Goal: Task Accomplishment & Management: Manage account settings

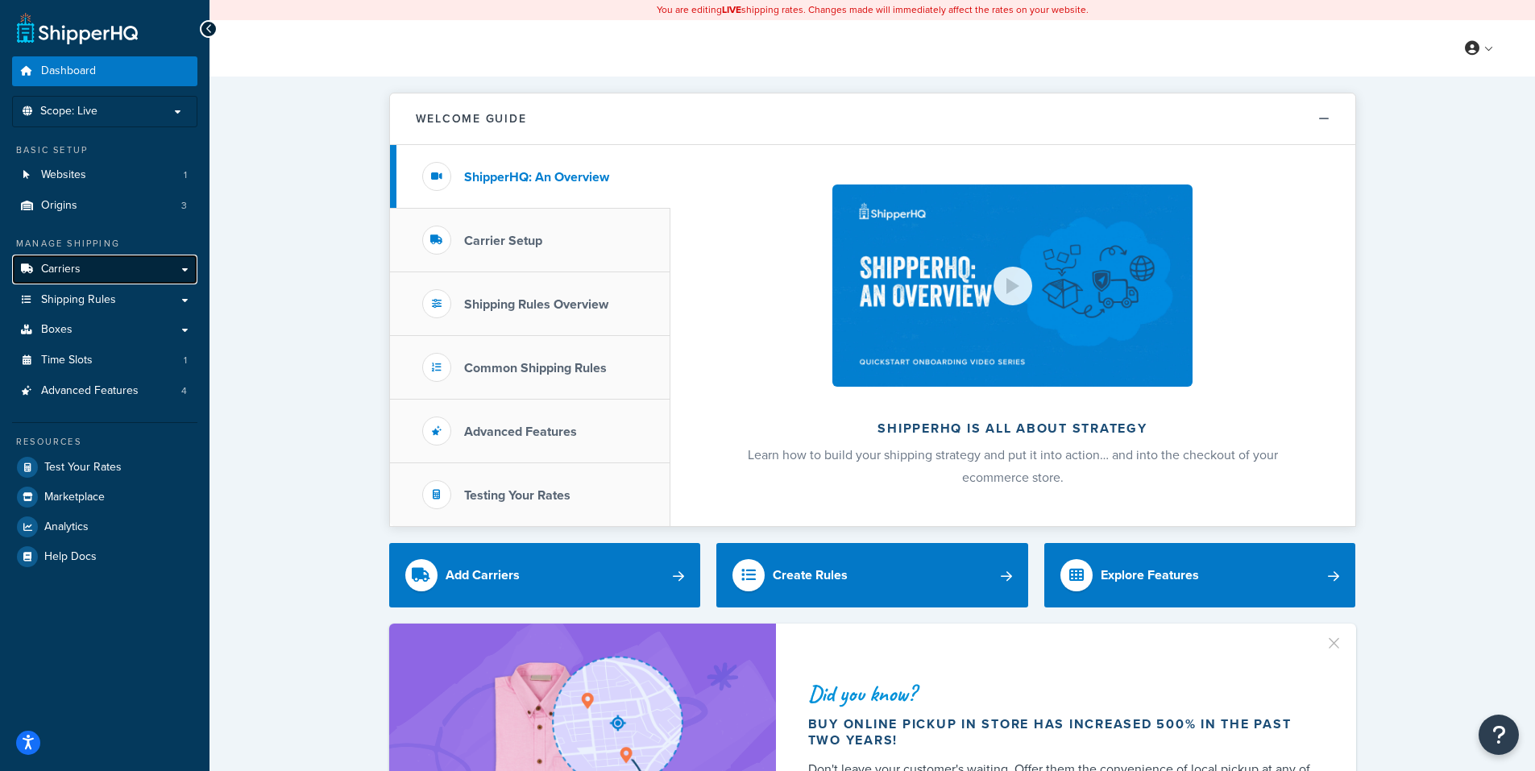
click at [64, 265] on span "Carriers" at bounding box center [60, 270] width 39 height 14
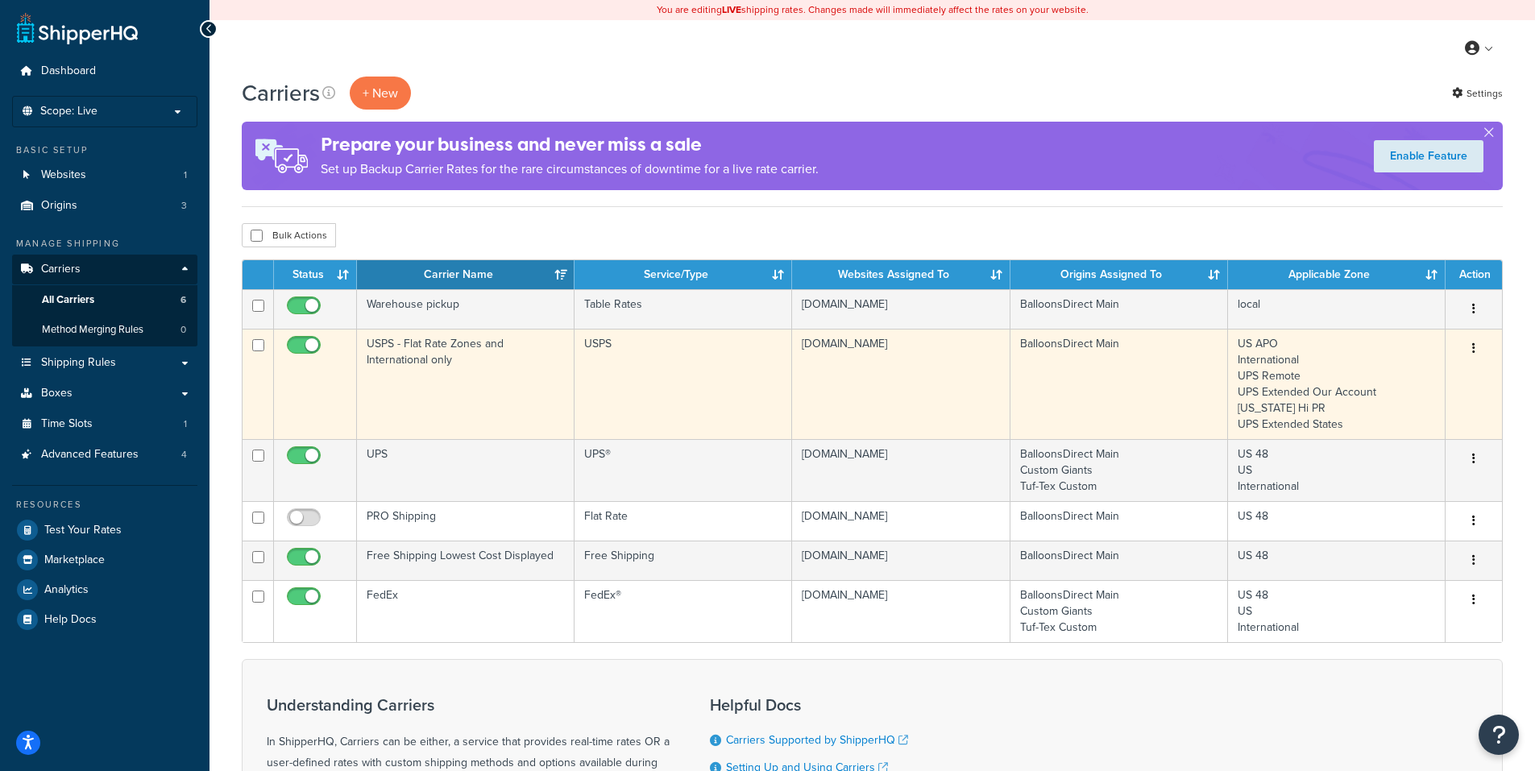
click at [1474, 347] on icon "button" at bounding box center [1473, 347] width 3 height 11
click at [1383, 376] on link "Edit" at bounding box center [1408, 381] width 127 height 33
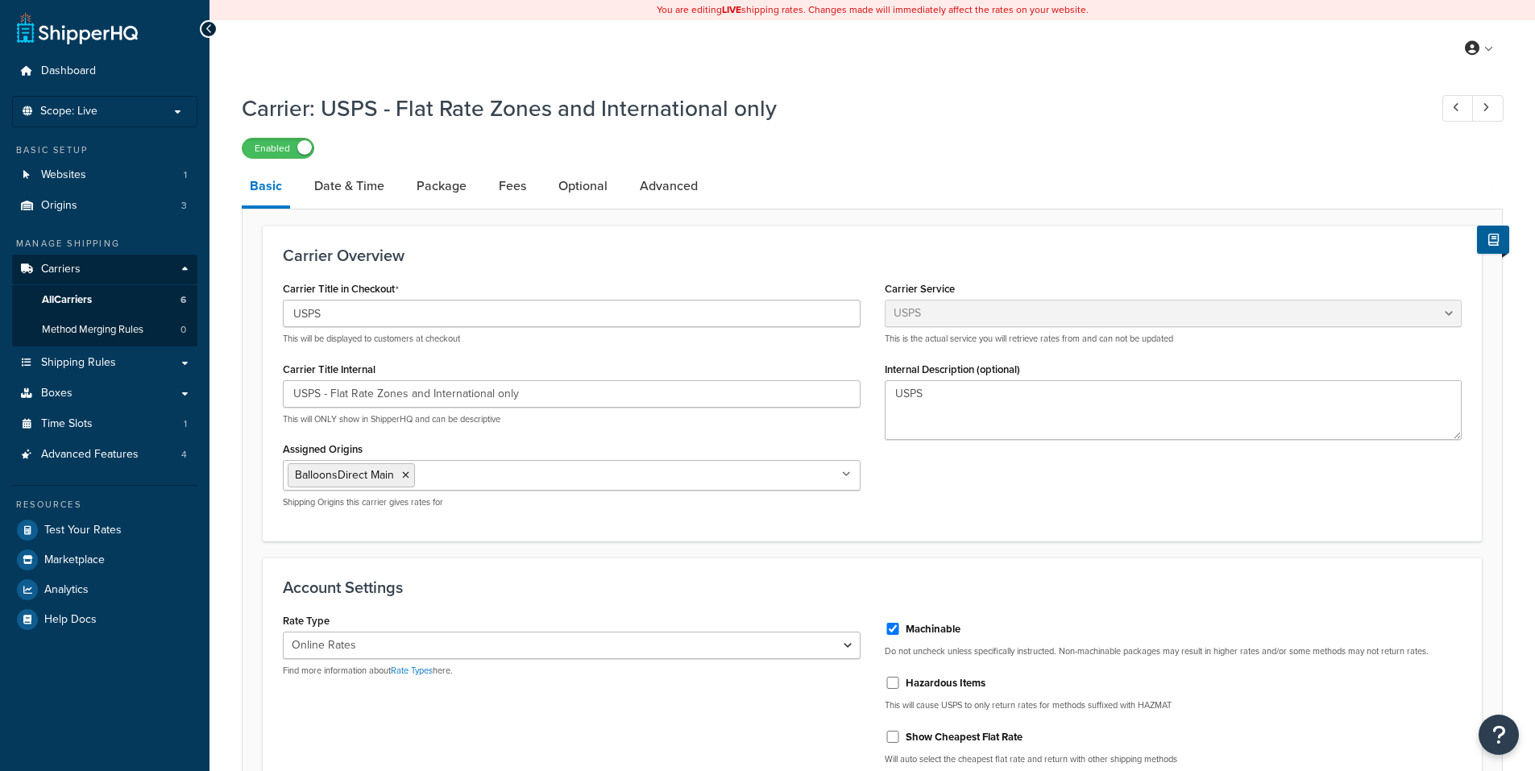
select select "usps"
select select "ONLINE"
click at [446, 181] on link "Package" at bounding box center [441, 186] width 66 height 39
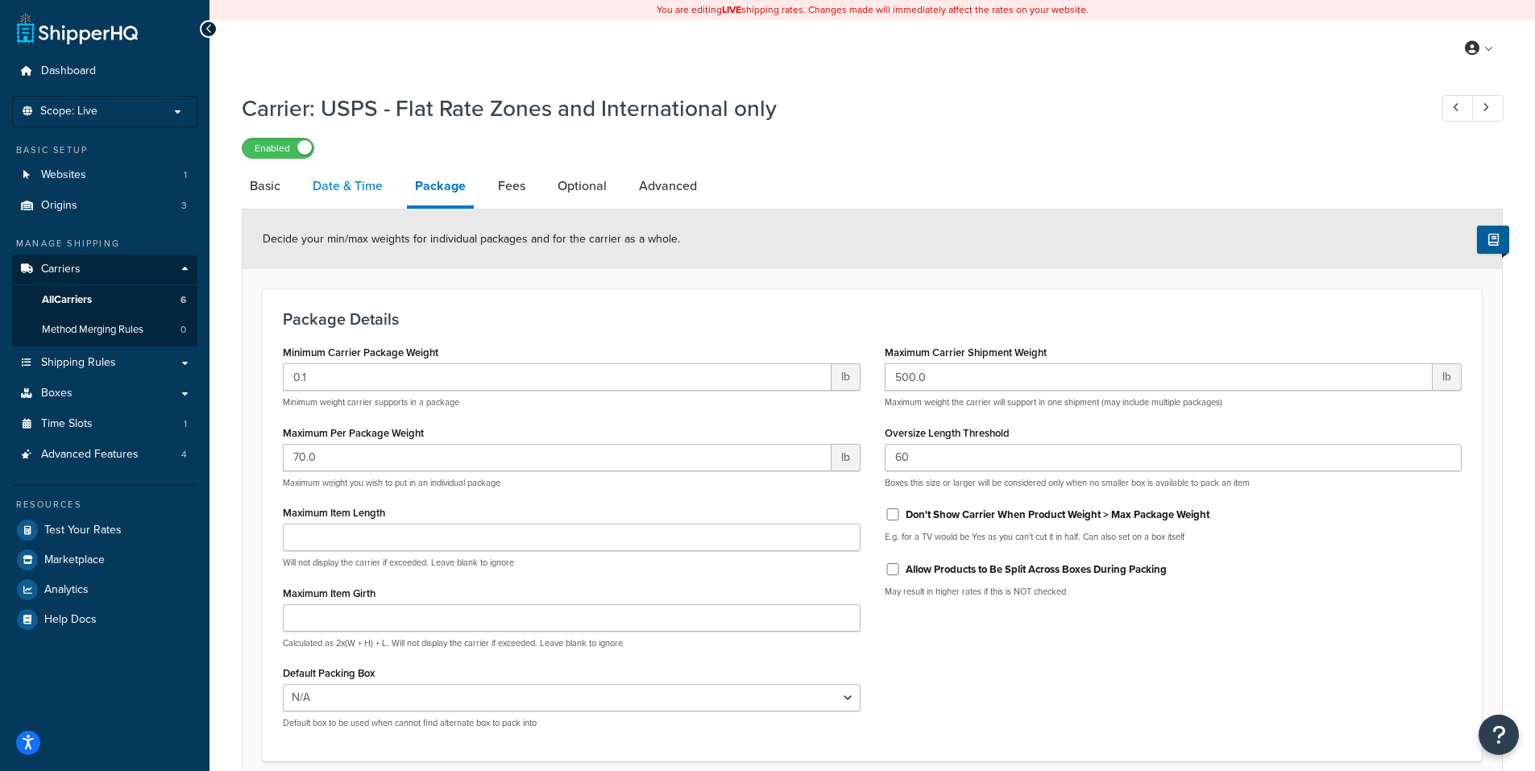
click at [362, 184] on link "Date & Time" at bounding box center [348, 186] width 86 height 39
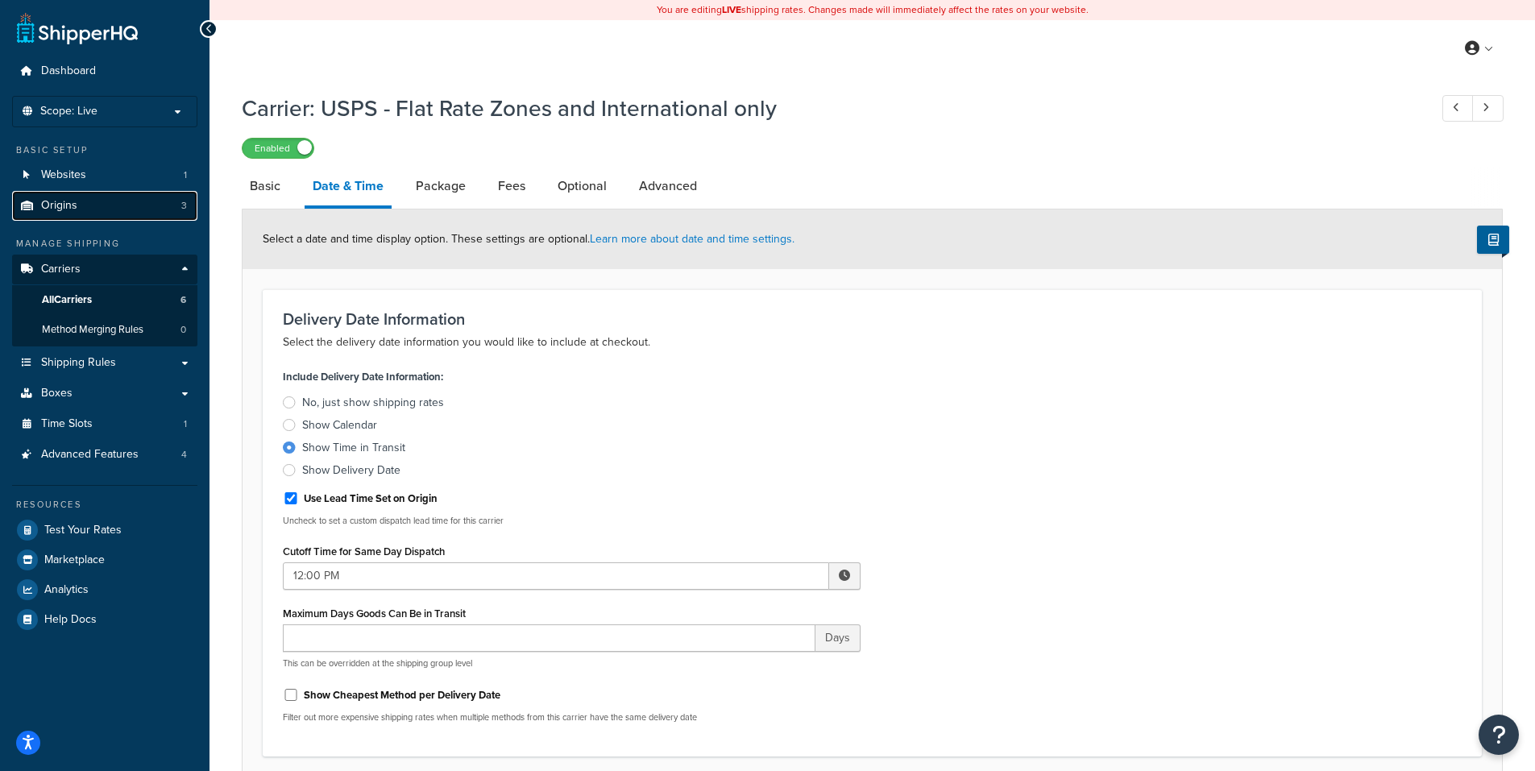
click at [89, 203] on link "Origins 3" at bounding box center [104, 206] width 185 height 30
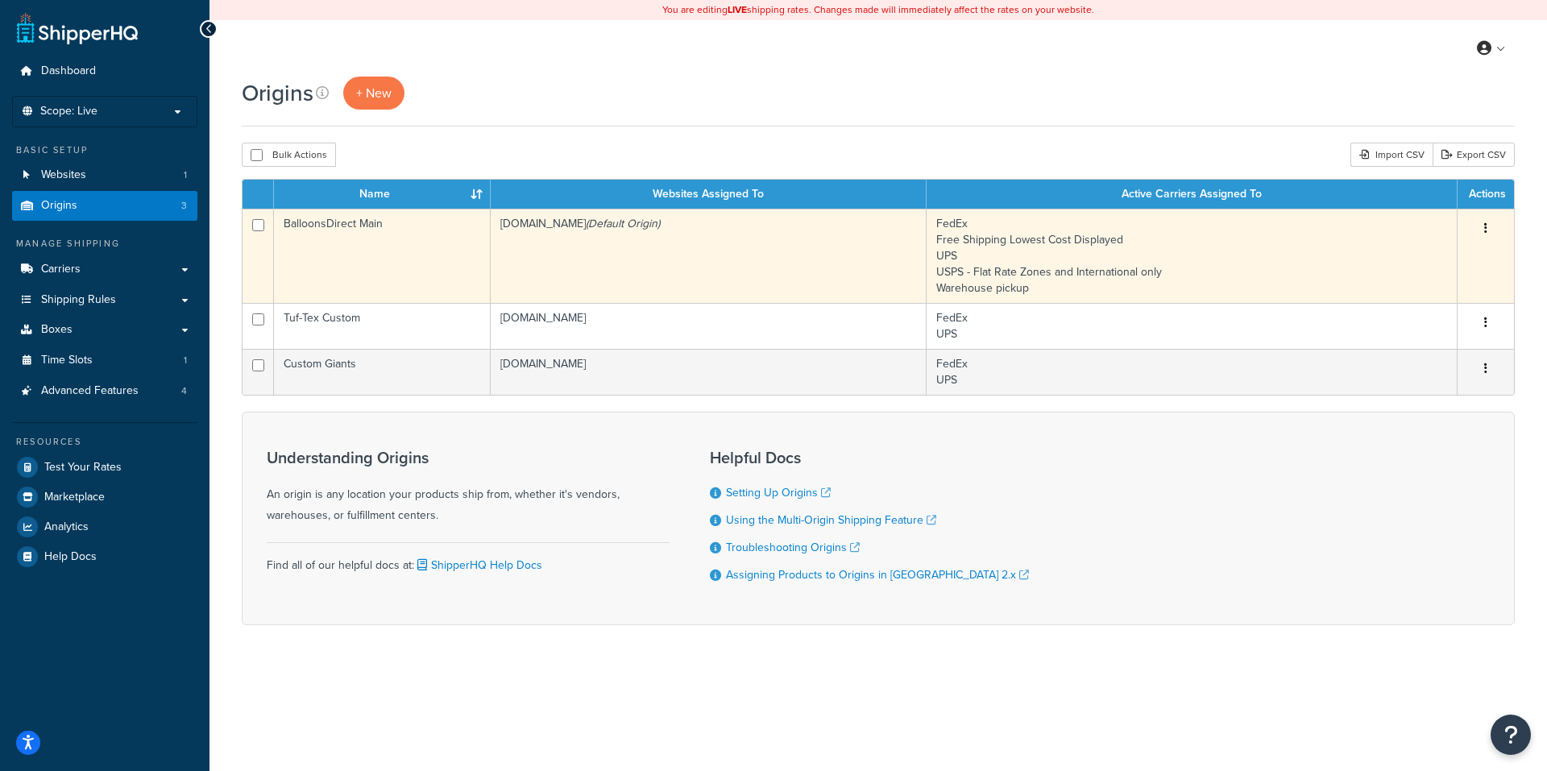
click at [1482, 228] on button "button" at bounding box center [1485, 229] width 23 height 26
click at [1393, 251] on link "Edit" at bounding box center [1432, 259] width 127 height 33
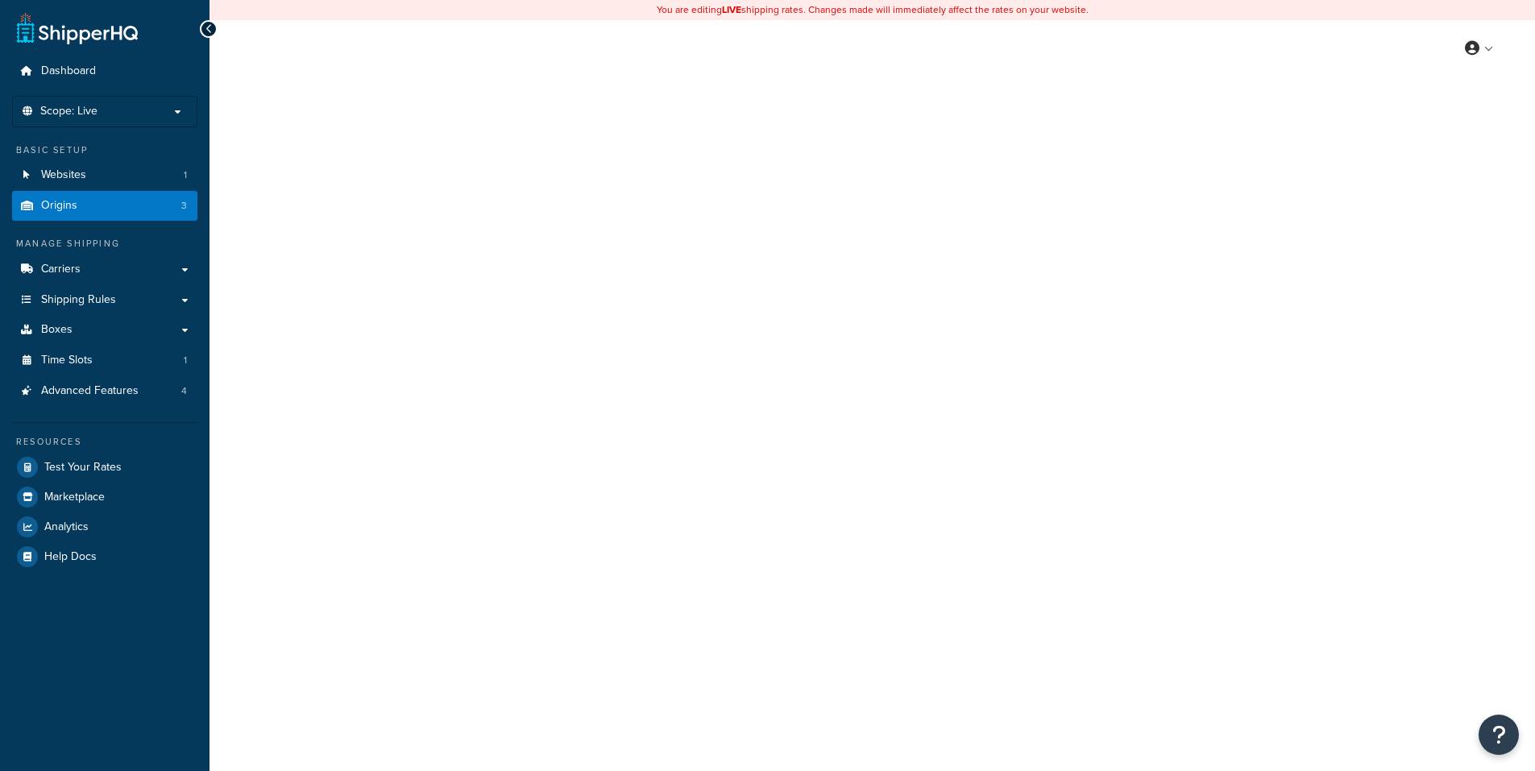
select select "46"
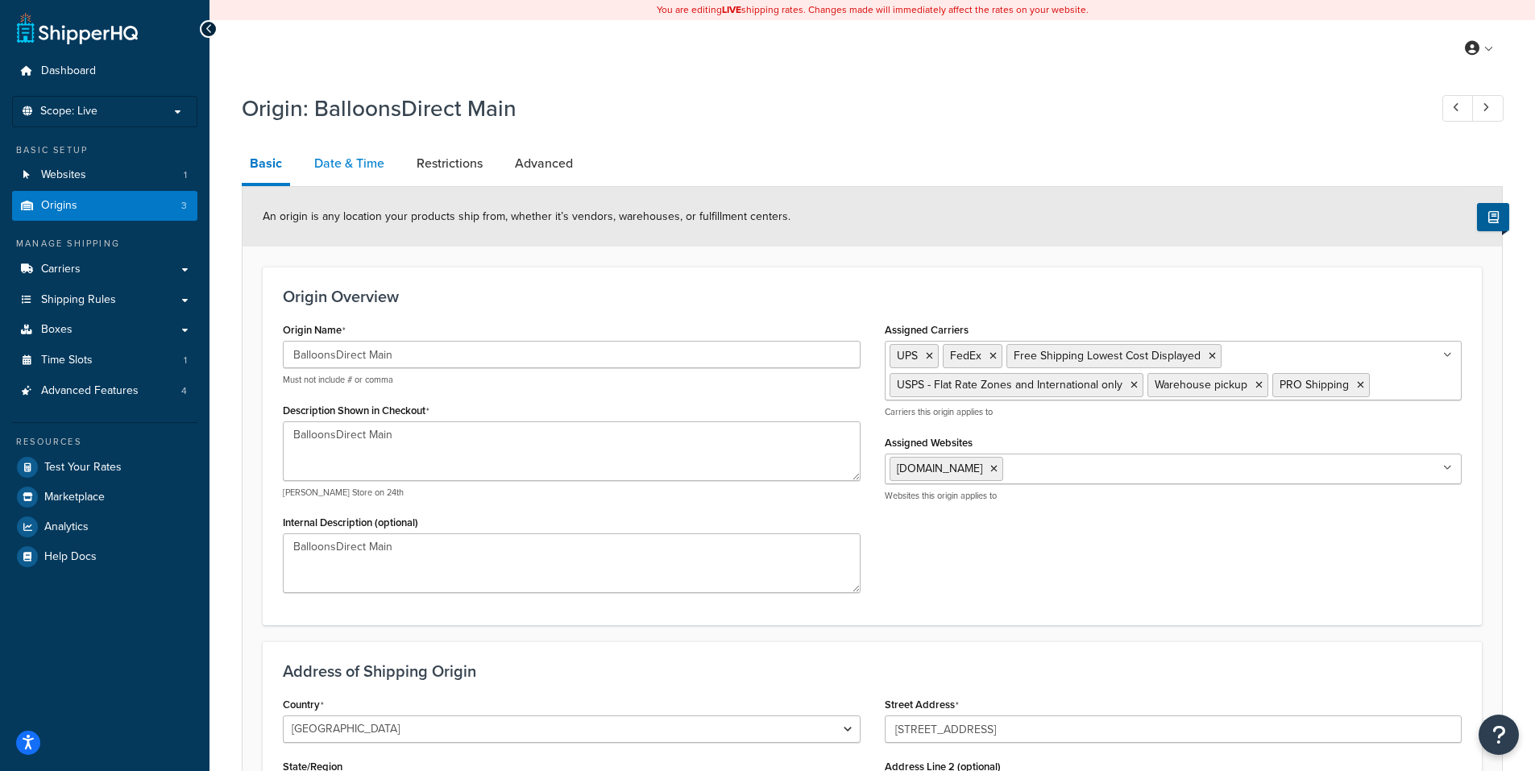
click at [362, 166] on link "Date & Time" at bounding box center [349, 163] width 86 height 39
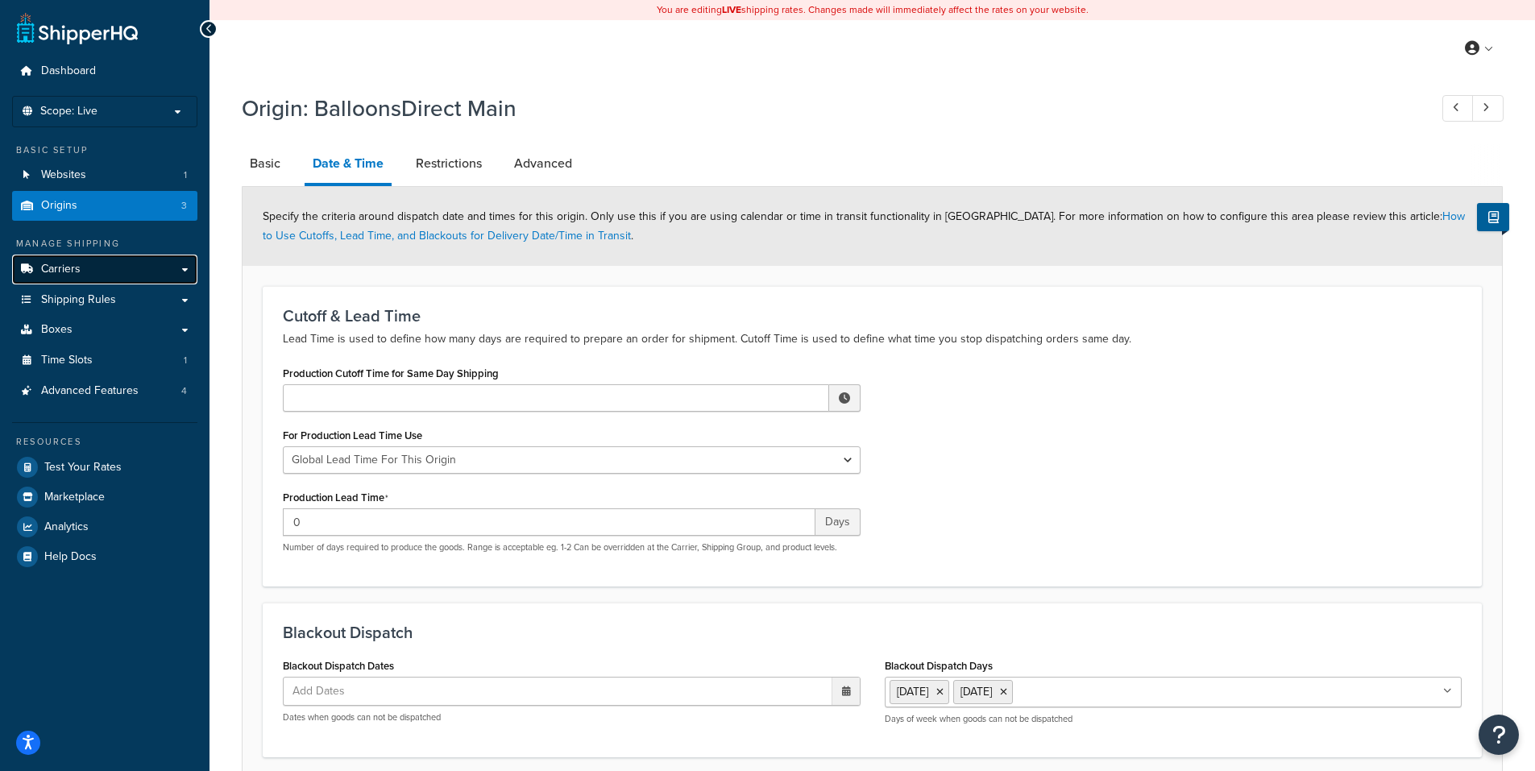
click at [77, 267] on span "Carriers" at bounding box center [60, 270] width 39 height 14
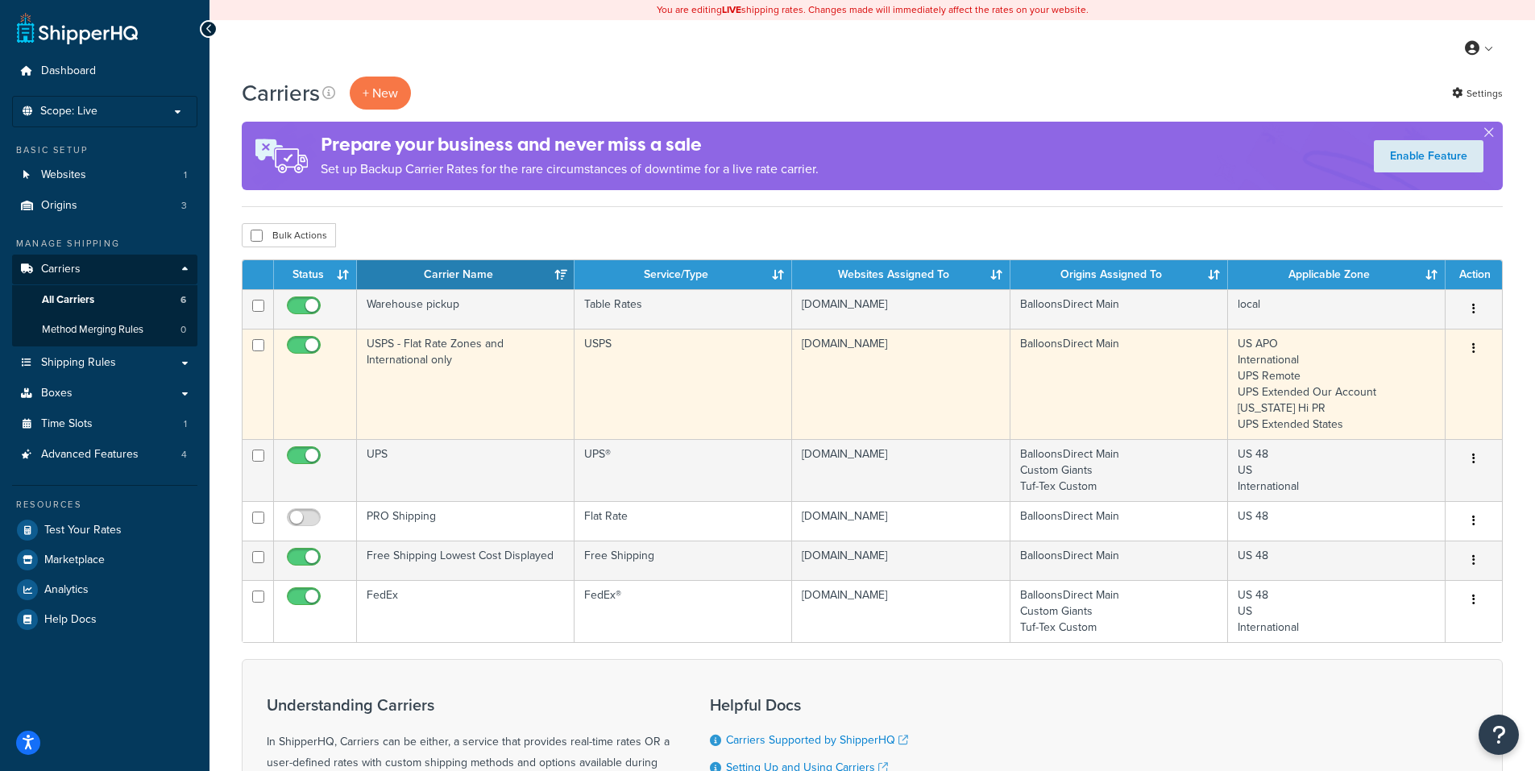
click at [1475, 347] on button "button" at bounding box center [1473, 349] width 23 height 26
click at [1386, 376] on link "Edit" at bounding box center [1408, 381] width 127 height 33
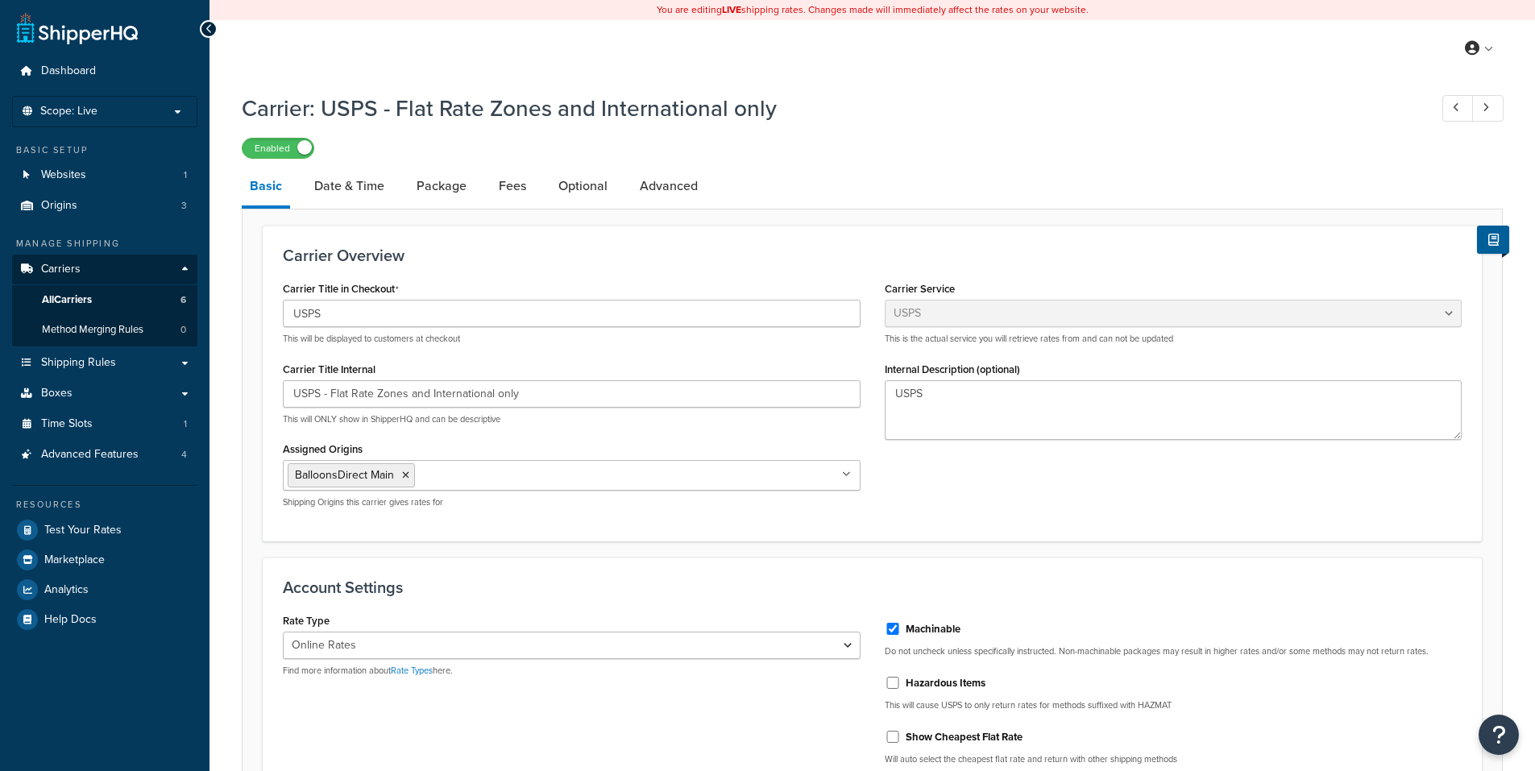
select select "usps"
select select "ONLINE"
click at [377, 181] on link "Date & Time" at bounding box center [349, 186] width 86 height 39
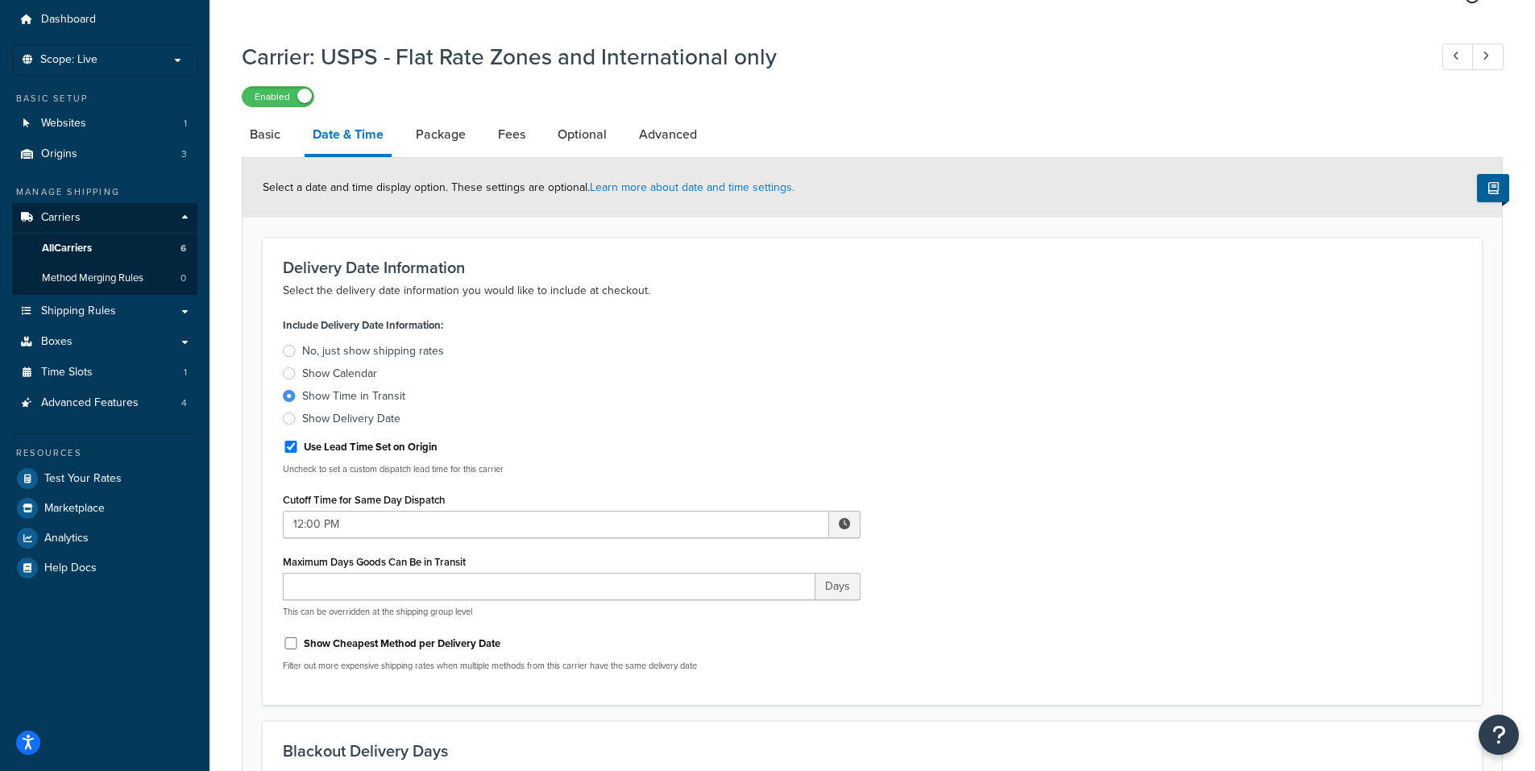
scroll to position [81, 0]
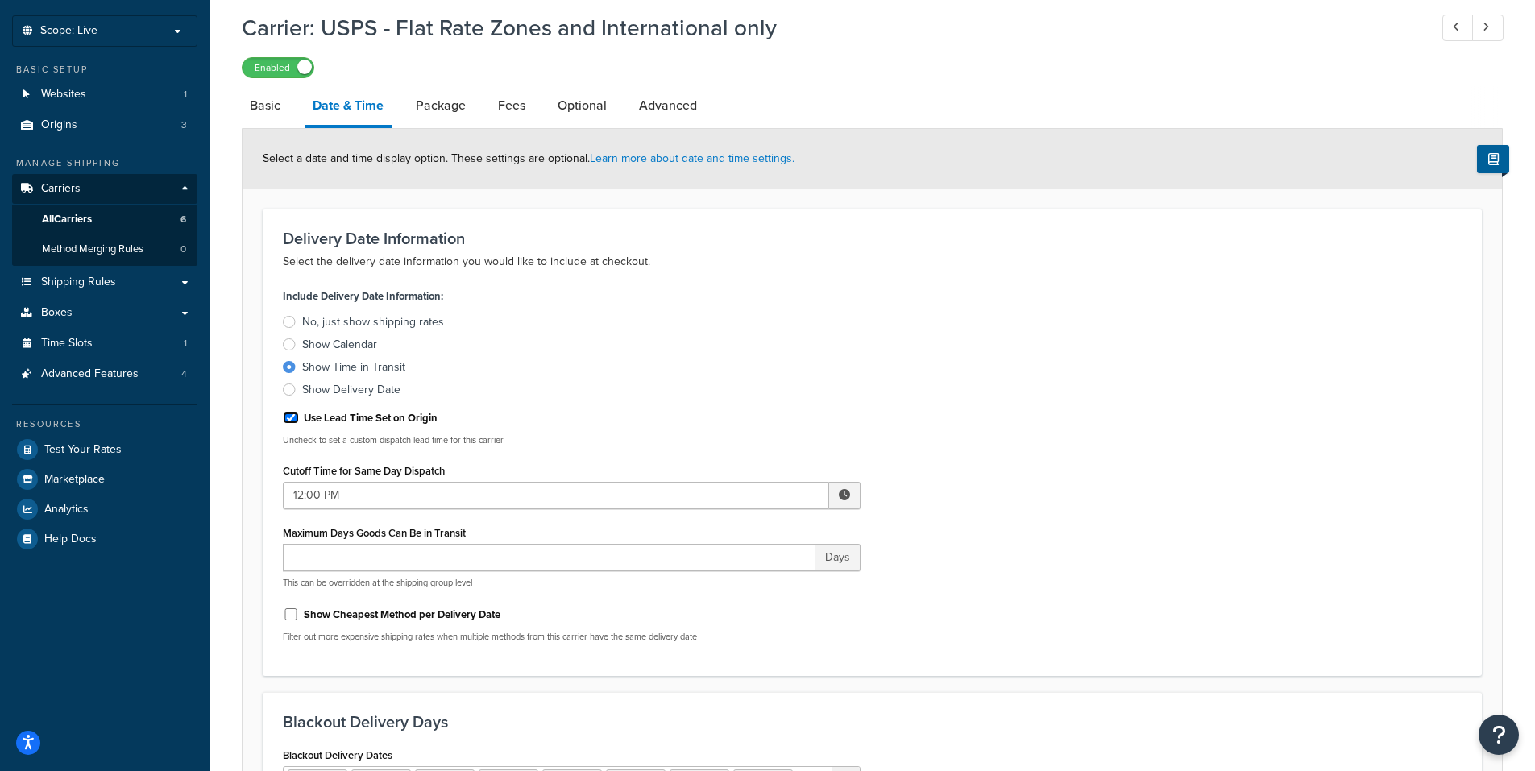
click at [288, 416] on input "Use Lead Time Set on Origin" at bounding box center [291, 418] width 16 height 12
checkbox input "false"
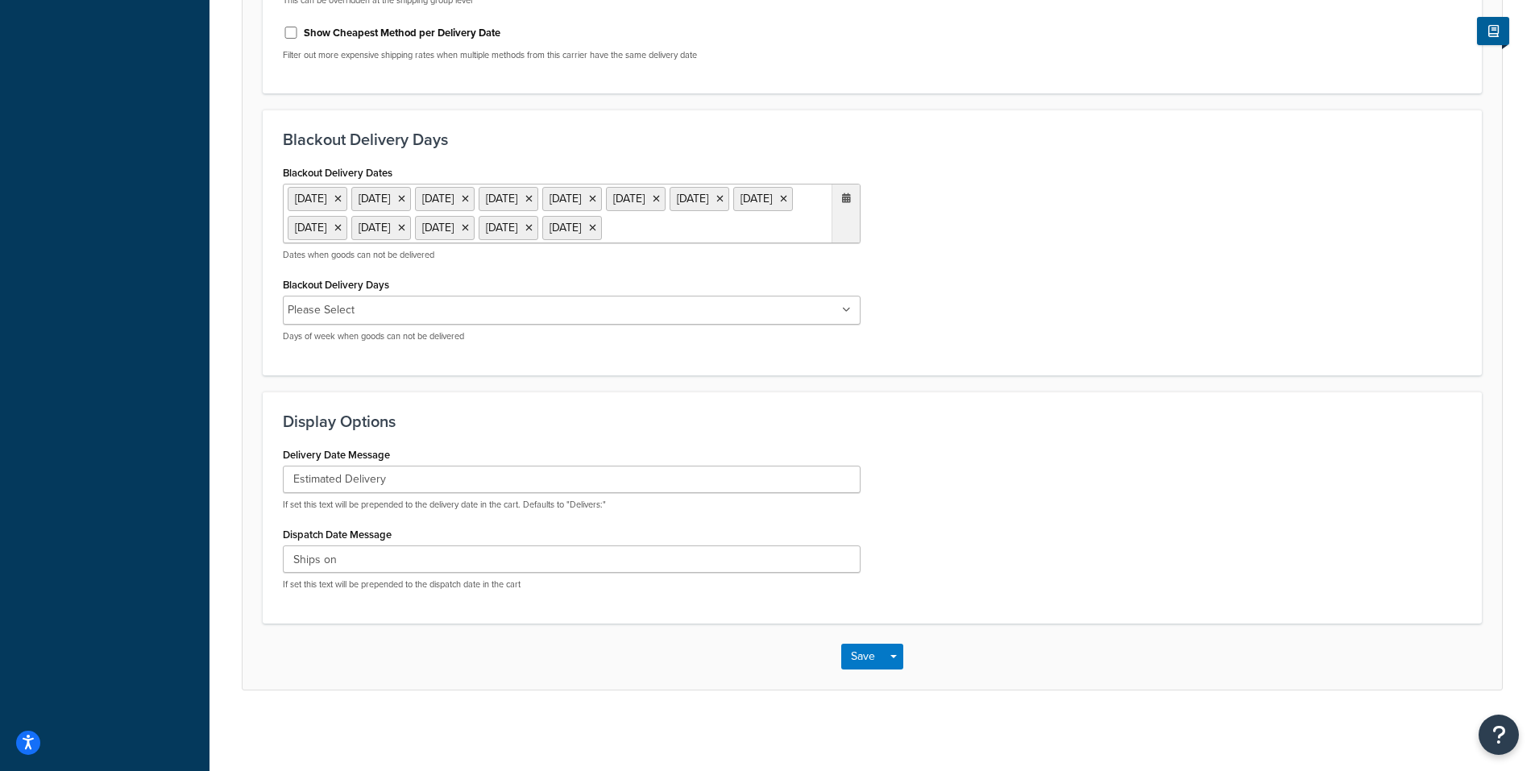
scroll to position [774, 0]
click at [863, 652] on button "Save" at bounding box center [863, 657] width 44 height 26
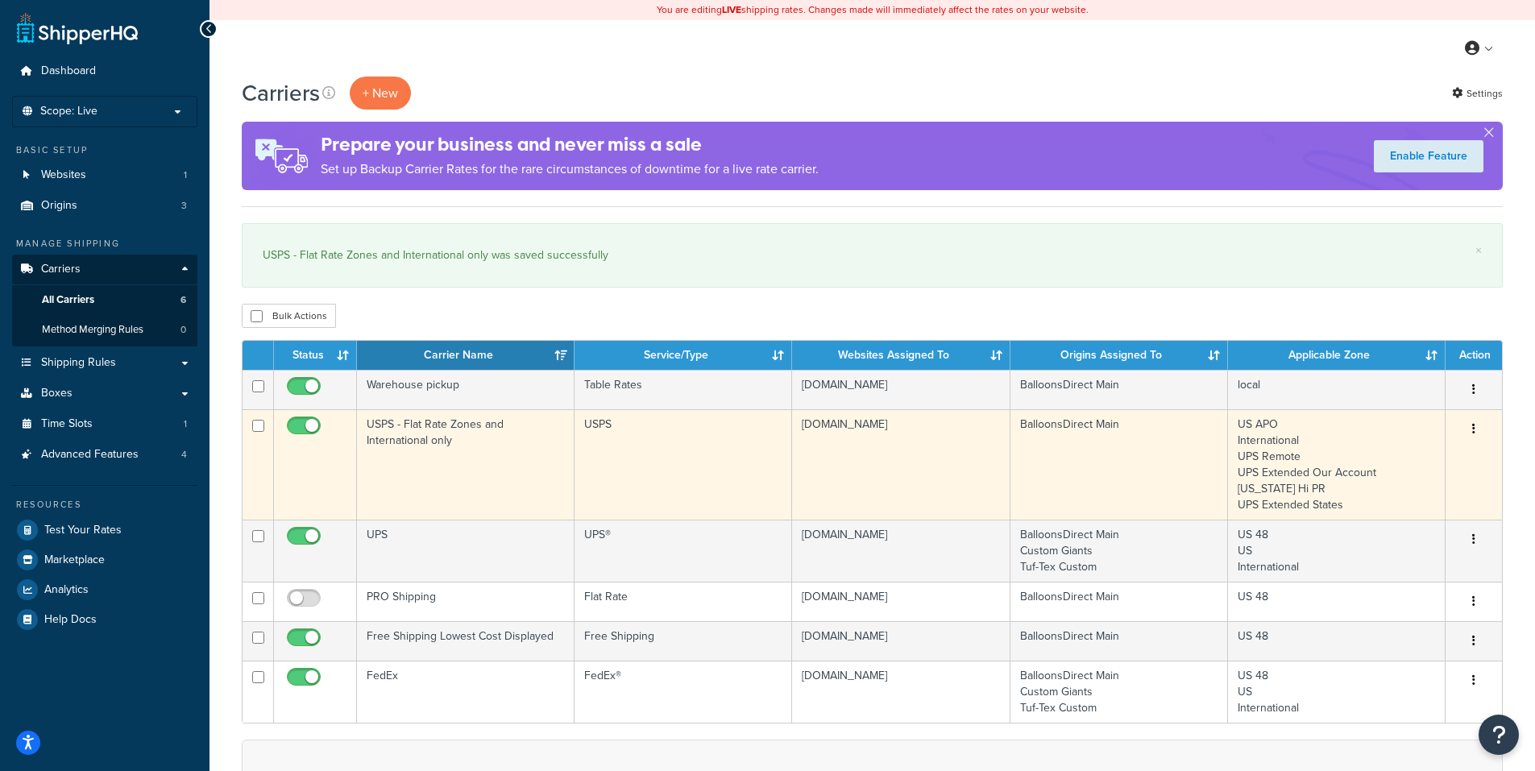
click at [1468, 425] on button "button" at bounding box center [1473, 430] width 23 height 26
click at [1383, 458] on link "Edit" at bounding box center [1408, 462] width 127 height 33
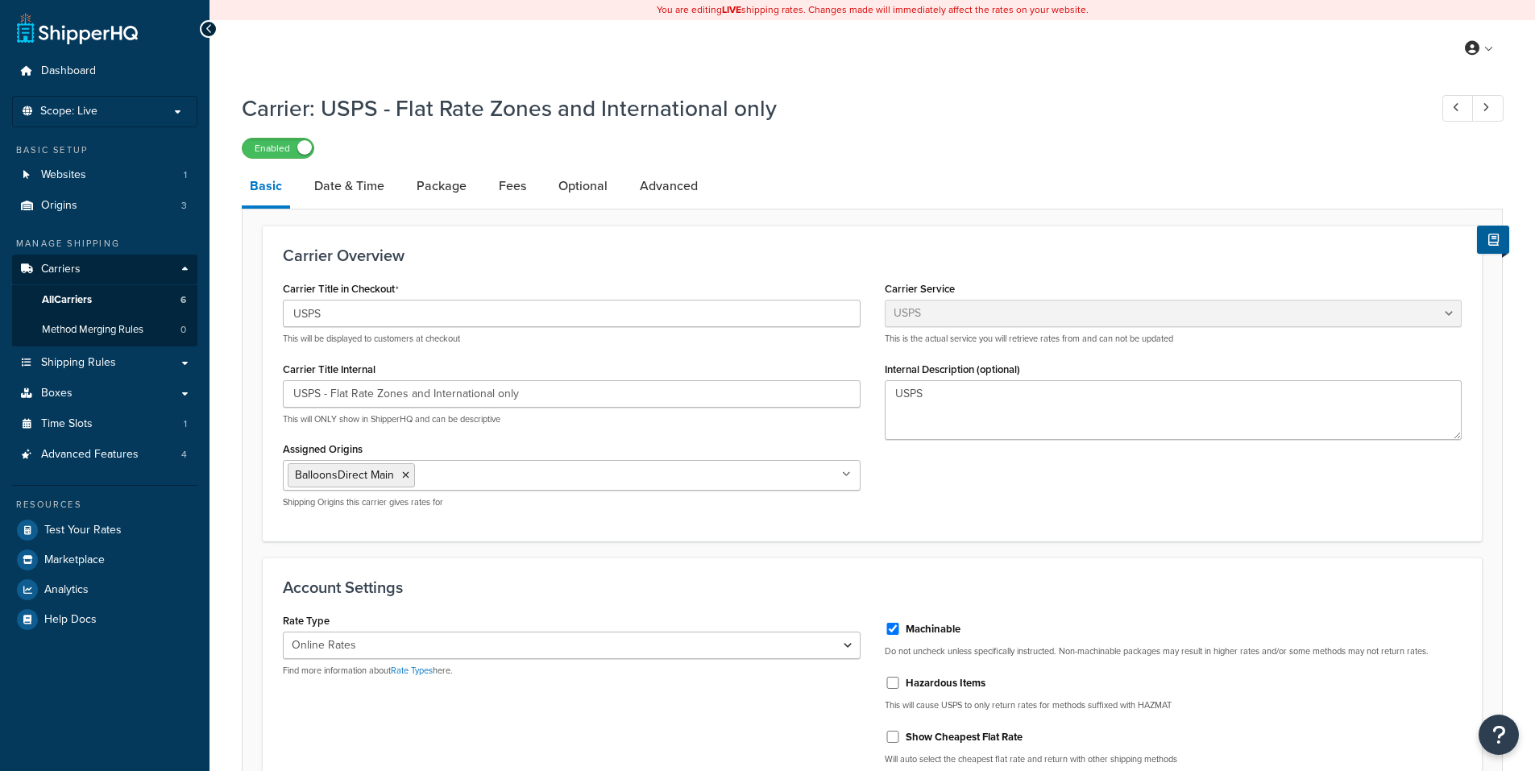
select select "usps"
select select "ONLINE"
click at [350, 184] on link "Date & Time" at bounding box center [349, 186] width 86 height 39
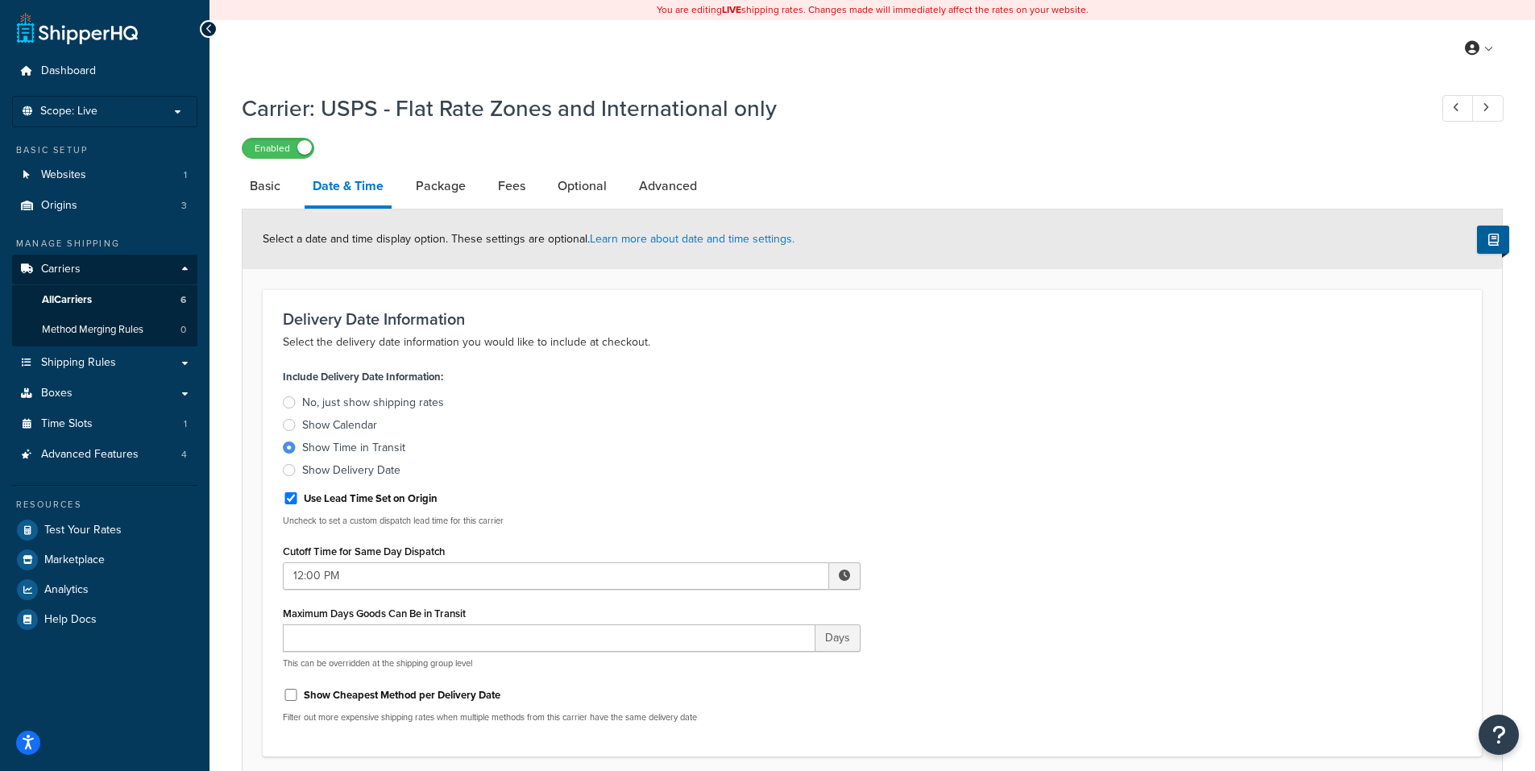
click at [348, 500] on label "Use Lead Time Set on Origin" at bounding box center [371, 498] width 134 height 15
click at [299, 500] on input "Use Lead Time Set on Origin" at bounding box center [291, 498] width 16 height 12
checkbox input "false"
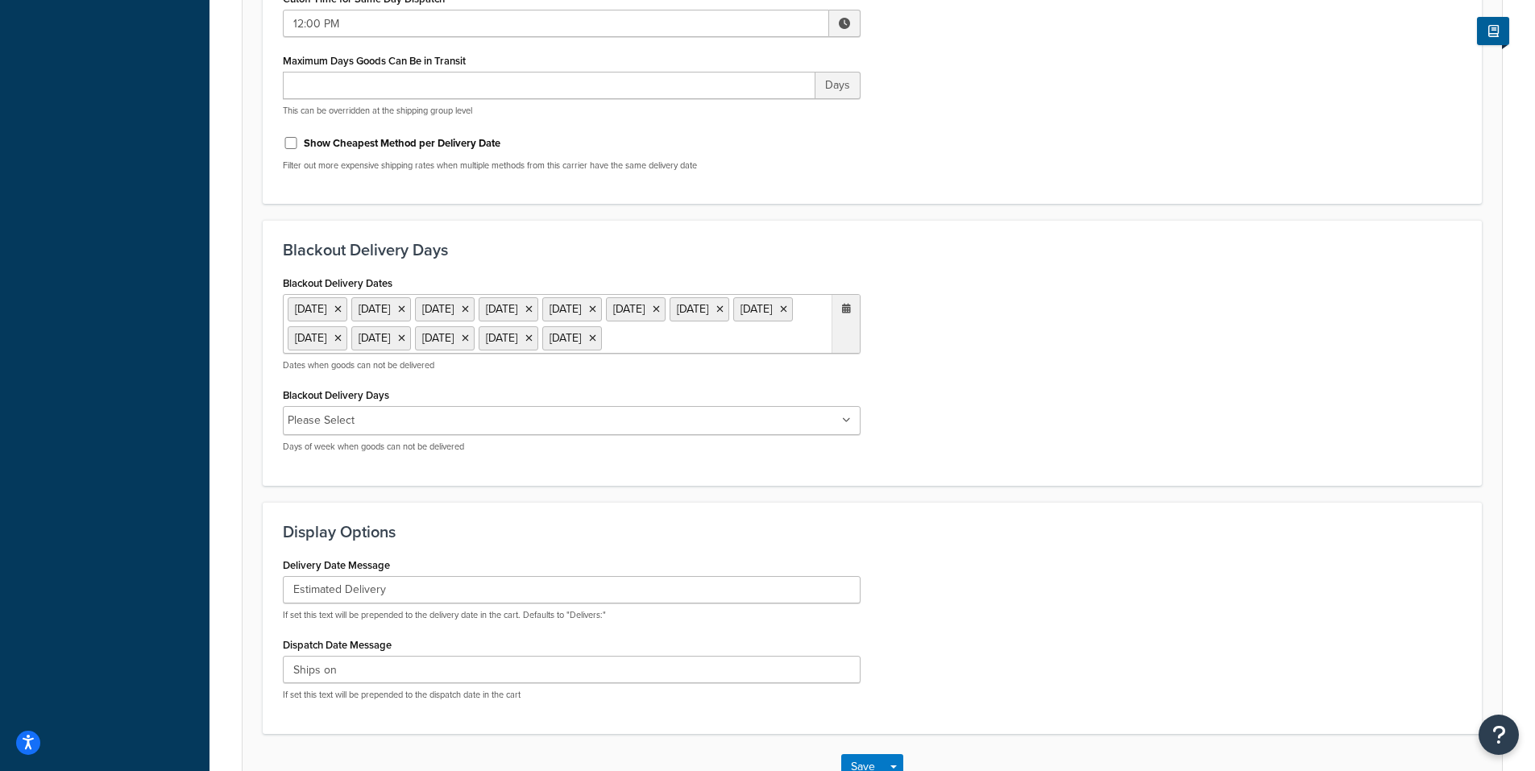
scroll to position [774, 0]
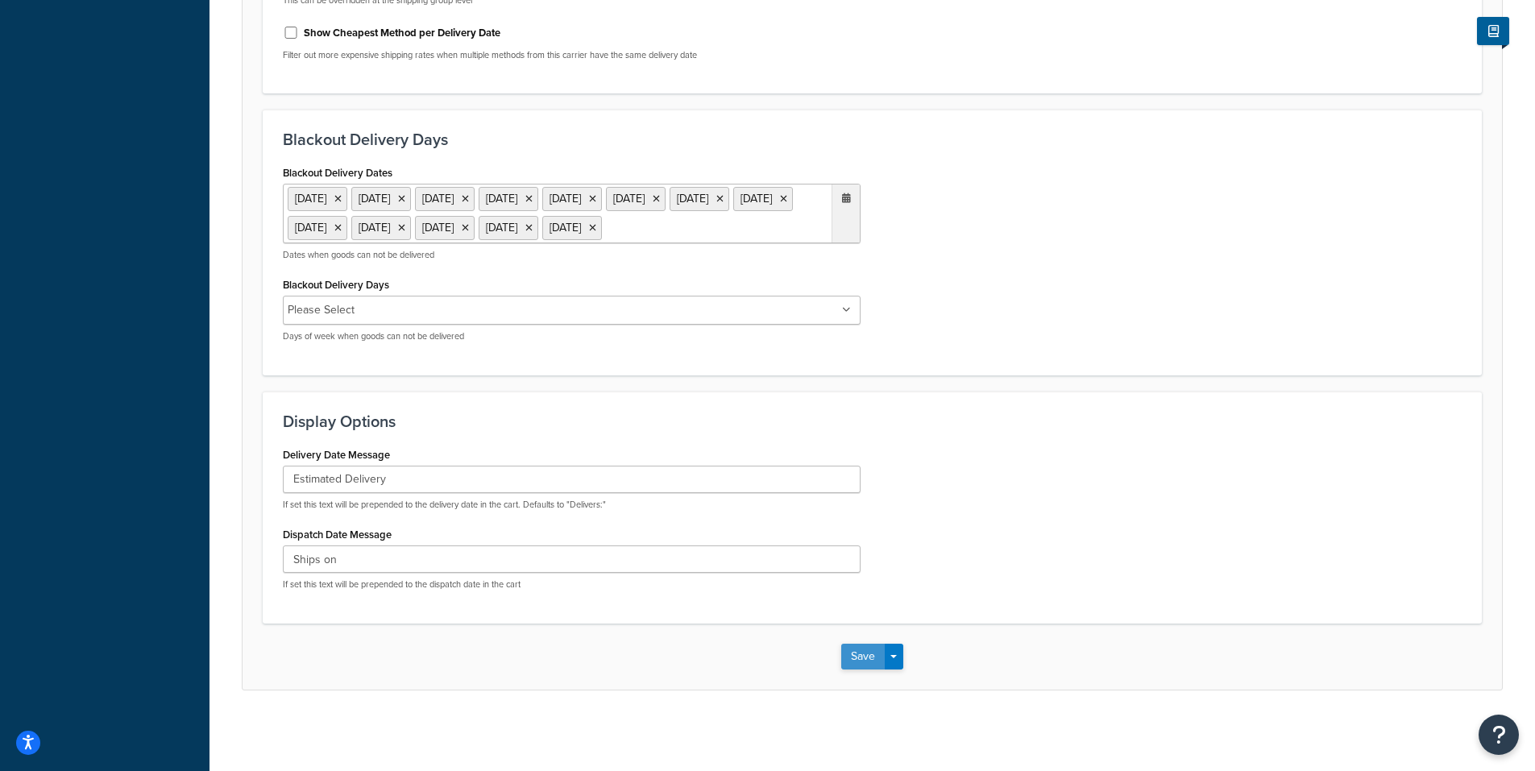
click at [860, 653] on button "Save" at bounding box center [863, 657] width 44 height 26
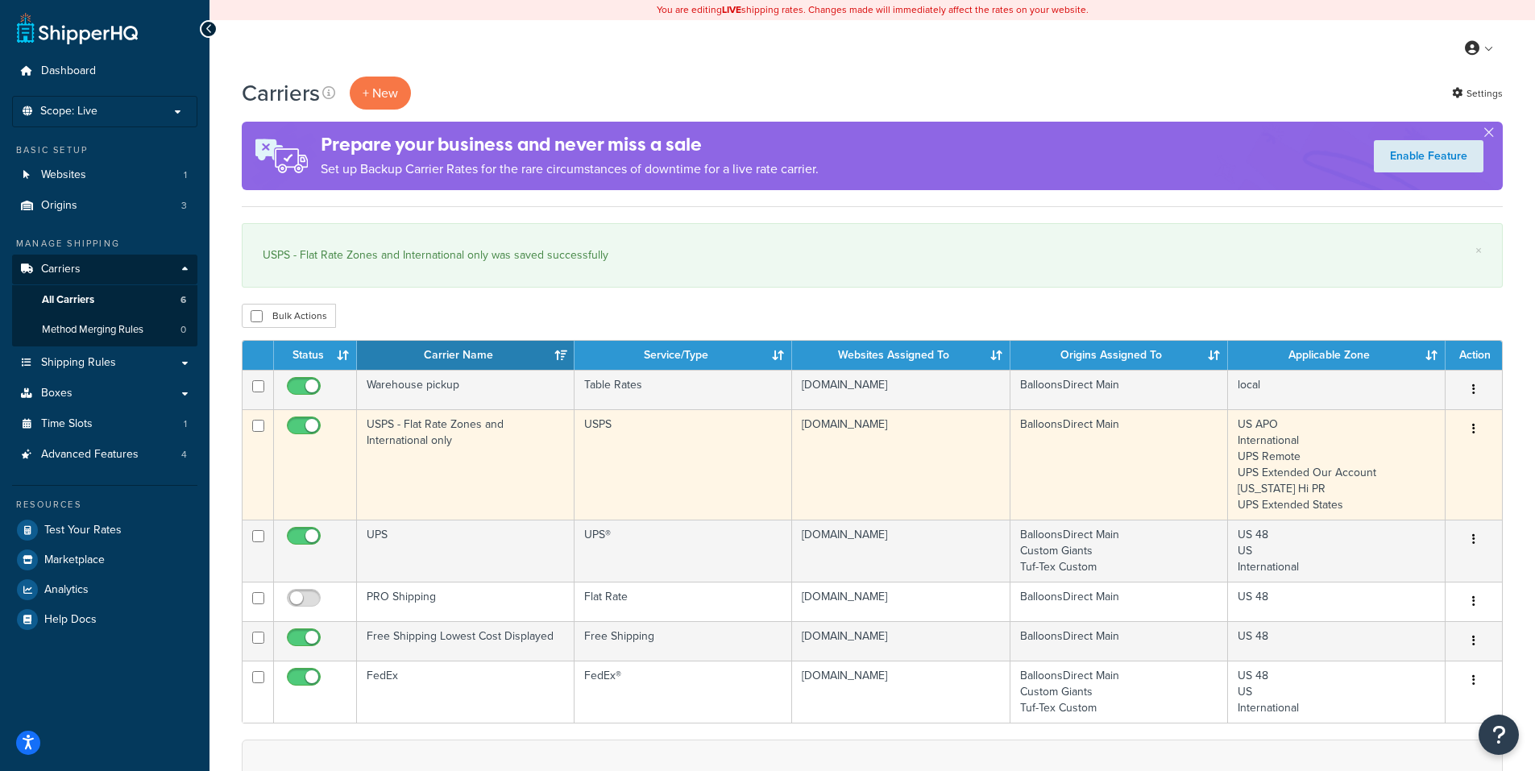
click at [1471, 429] on button "button" at bounding box center [1473, 430] width 23 height 26
click at [1399, 458] on link "Edit" at bounding box center [1408, 462] width 127 height 33
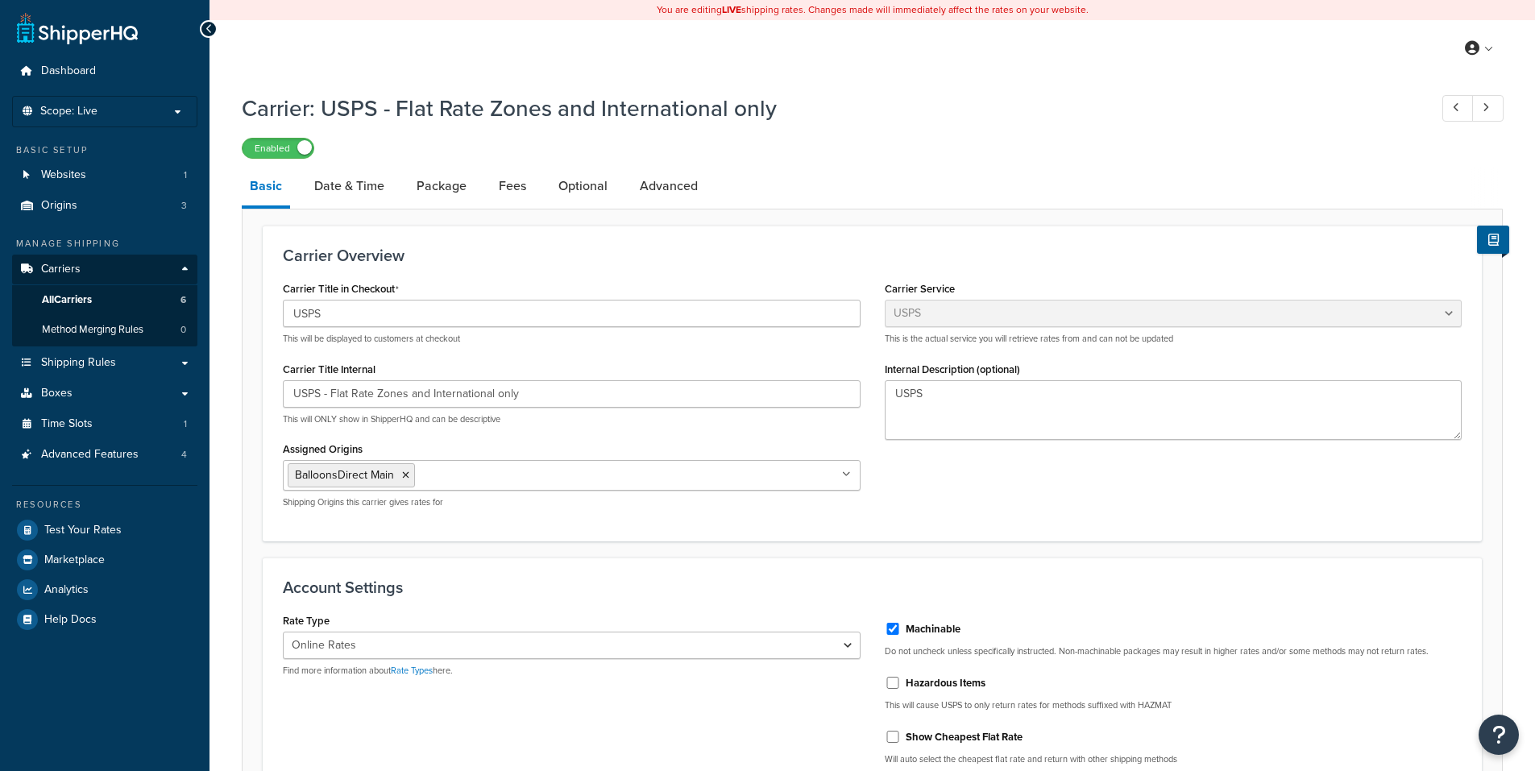
select select "usps"
select select "ONLINE"
click at [370, 189] on link "Date & Time" at bounding box center [349, 186] width 86 height 39
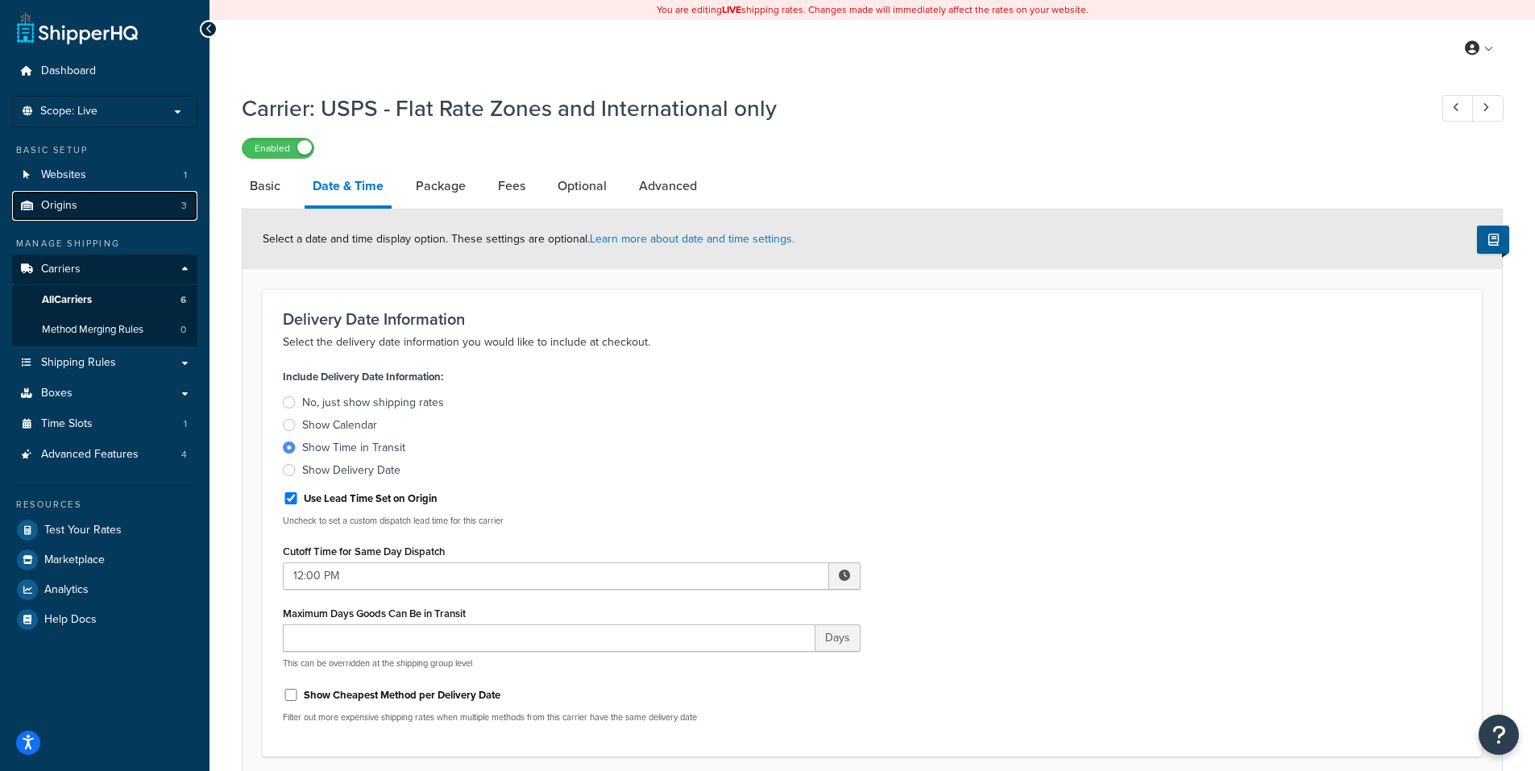
click at [73, 206] on span "Origins" at bounding box center [59, 206] width 36 height 14
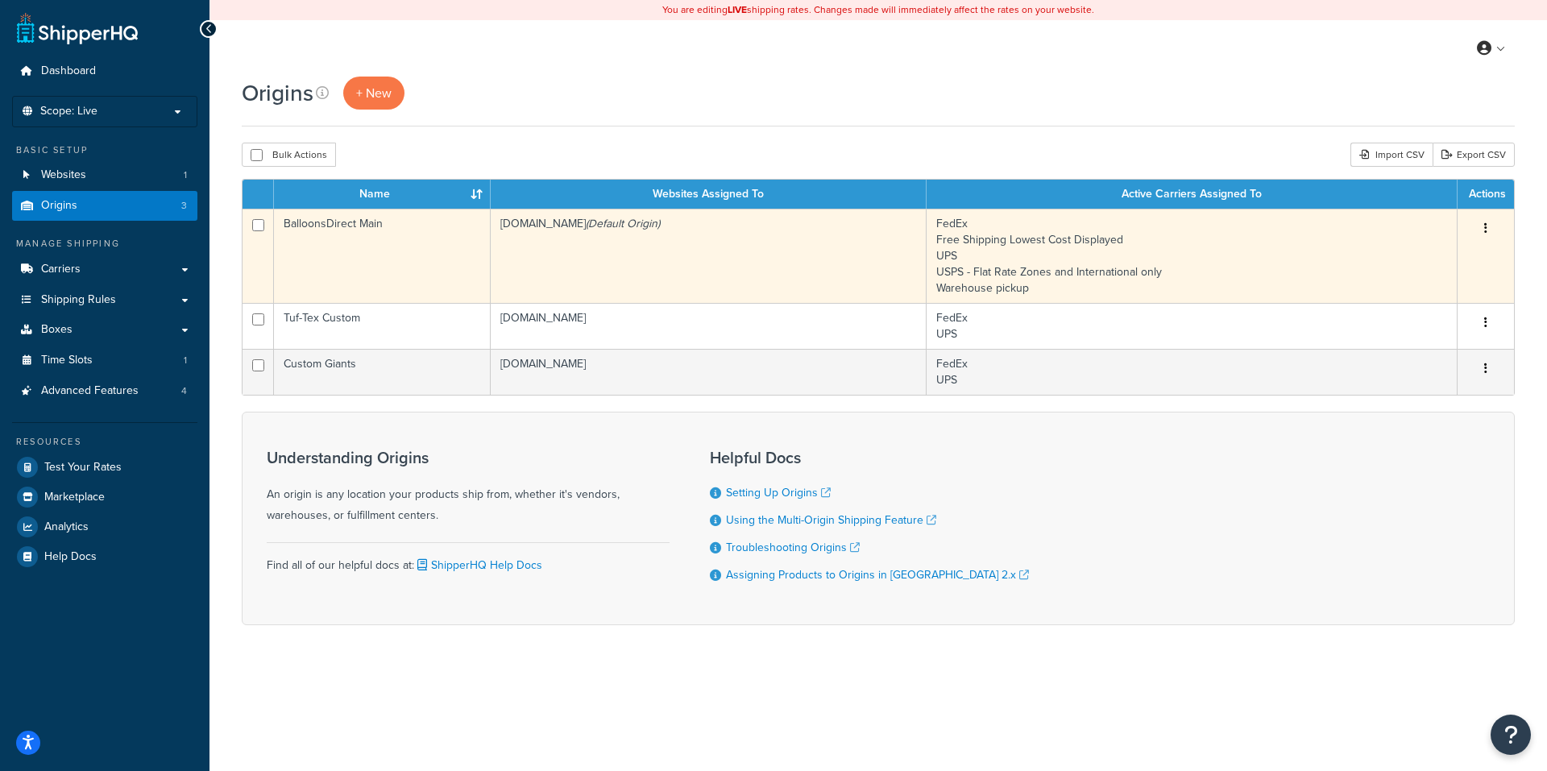
click at [1486, 227] on icon "button" at bounding box center [1485, 227] width 3 height 11
click at [1407, 253] on link "Edit" at bounding box center [1432, 259] width 127 height 33
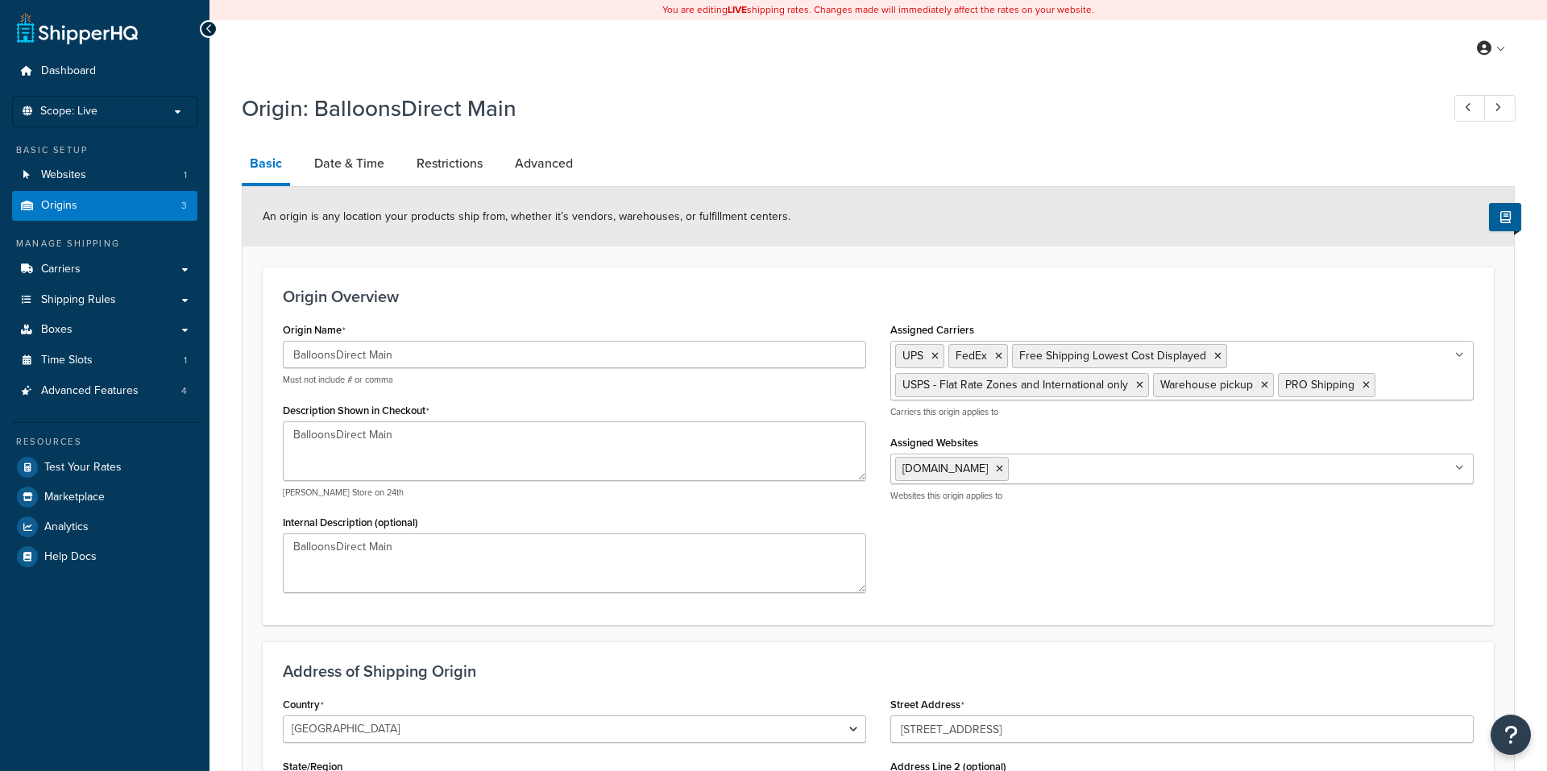
select select "46"
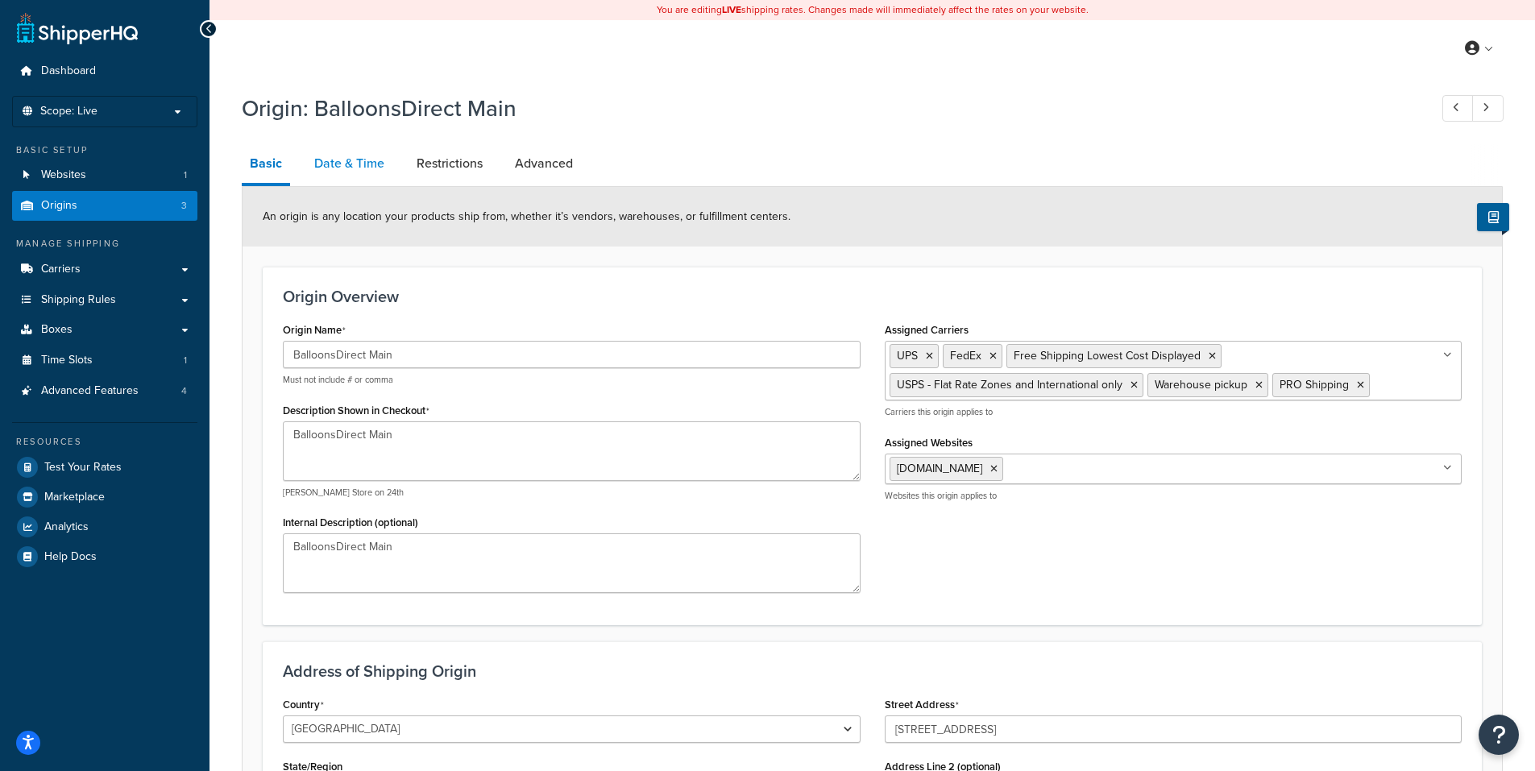
click at [344, 160] on link "Date & Time" at bounding box center [349, 163] width 86 height 39
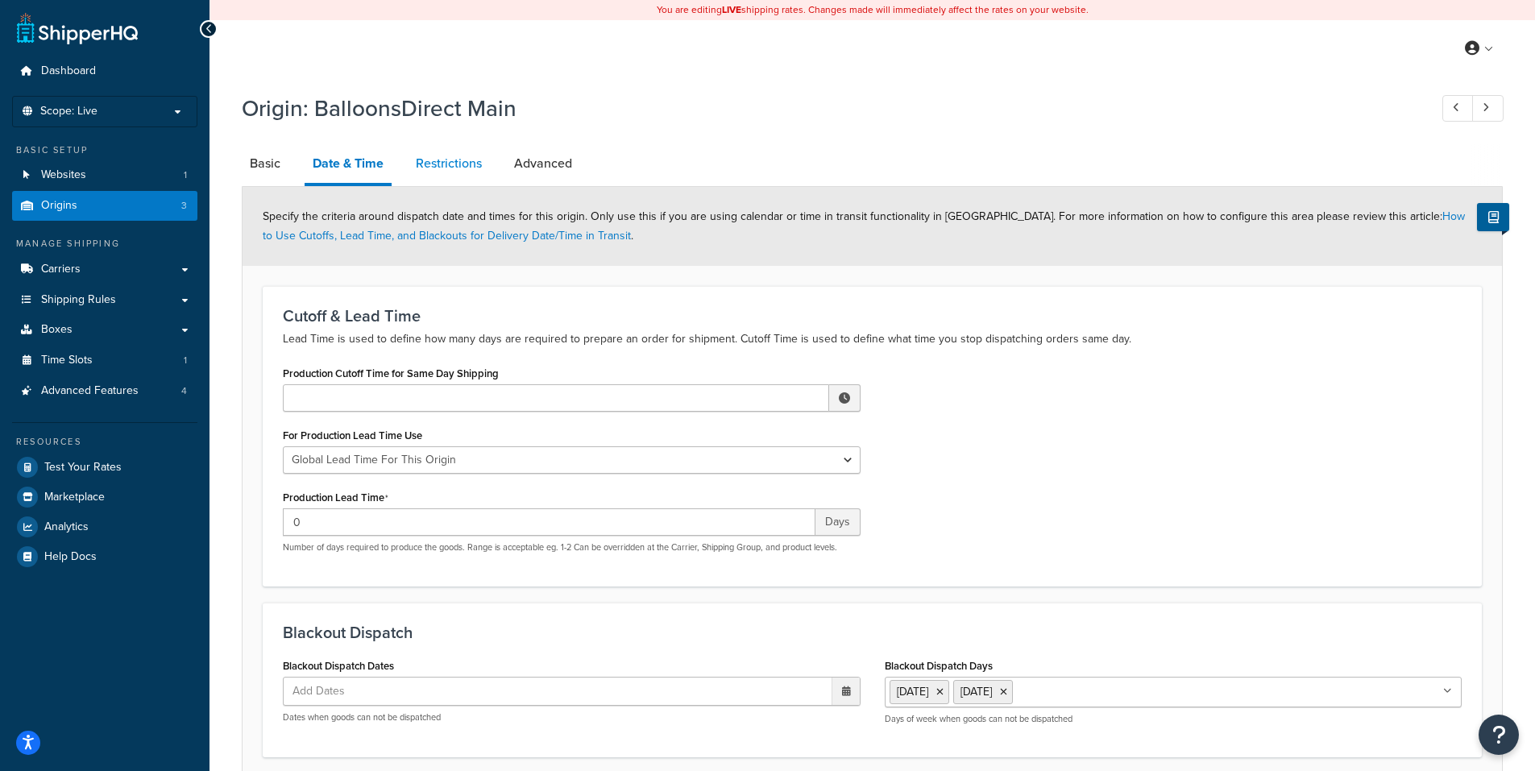
click at [451, 160] on link "Restrictions" at bounding box center [449, 163] width 82 height 39
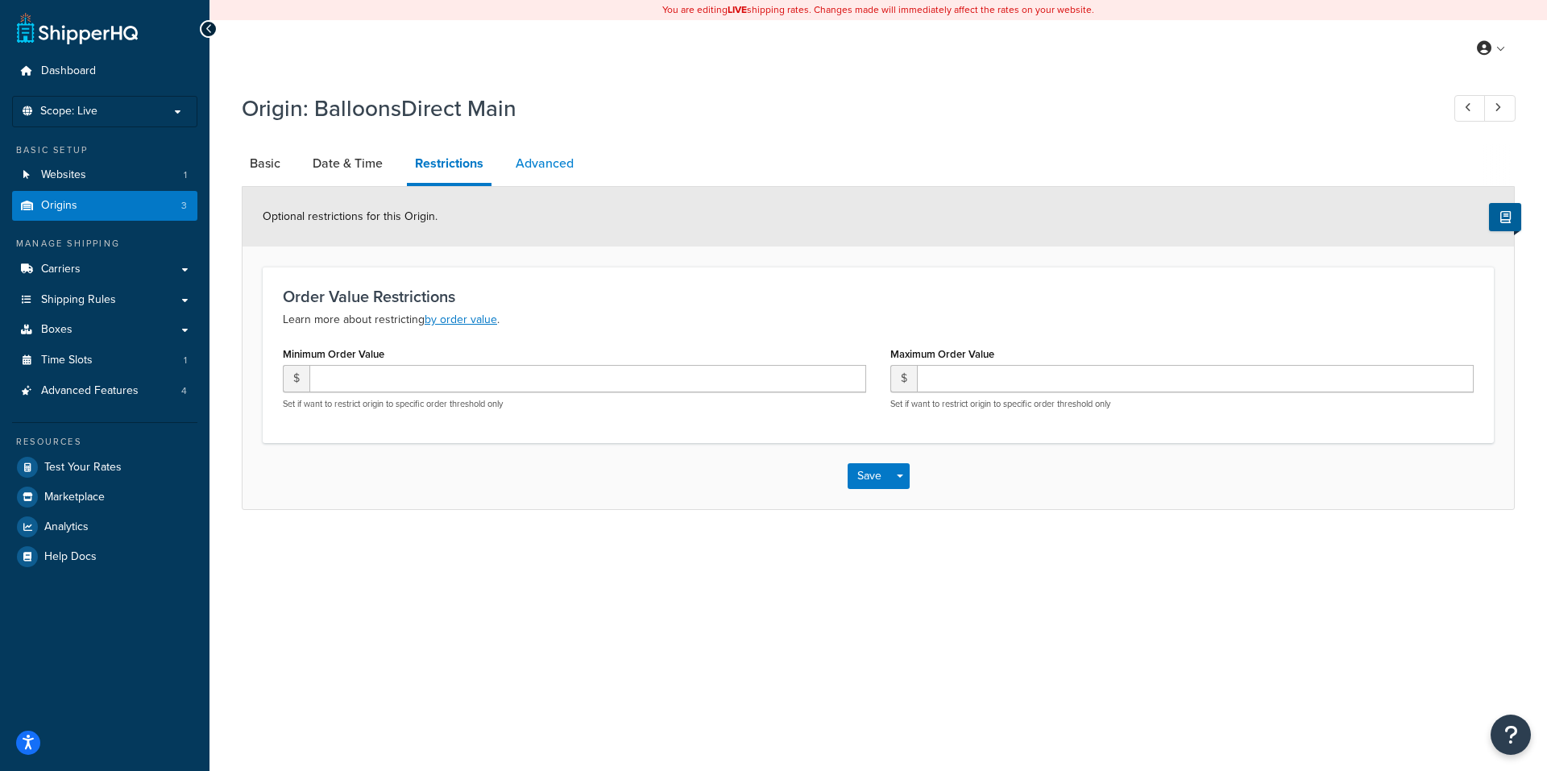
click at [550, 163] on link "Advanced" at bounding box center [545, 163] width 74 height 39
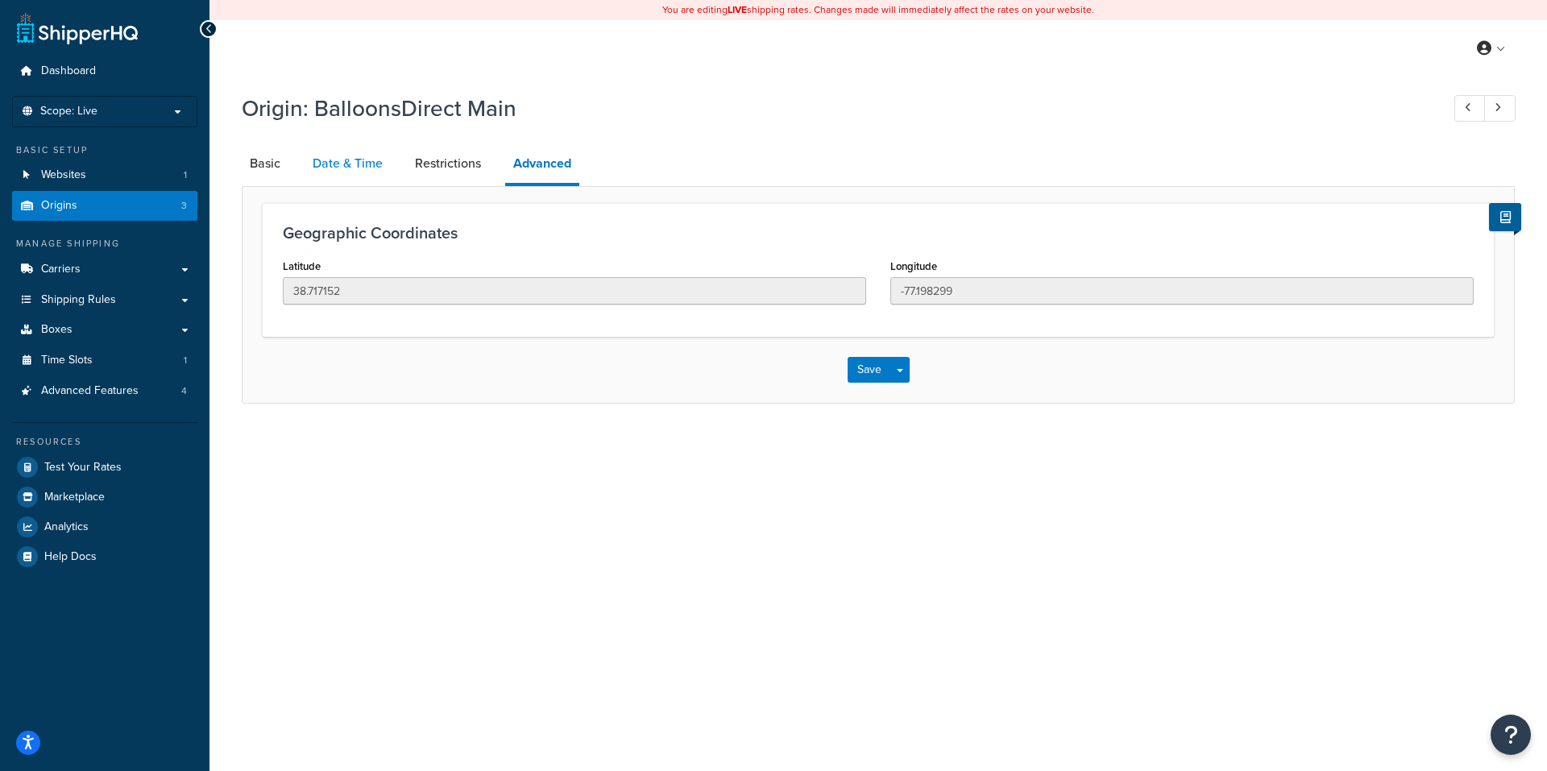
click at [335, 159] on link "Date & Time" at bounding box center [348, 163] width 86 height 39
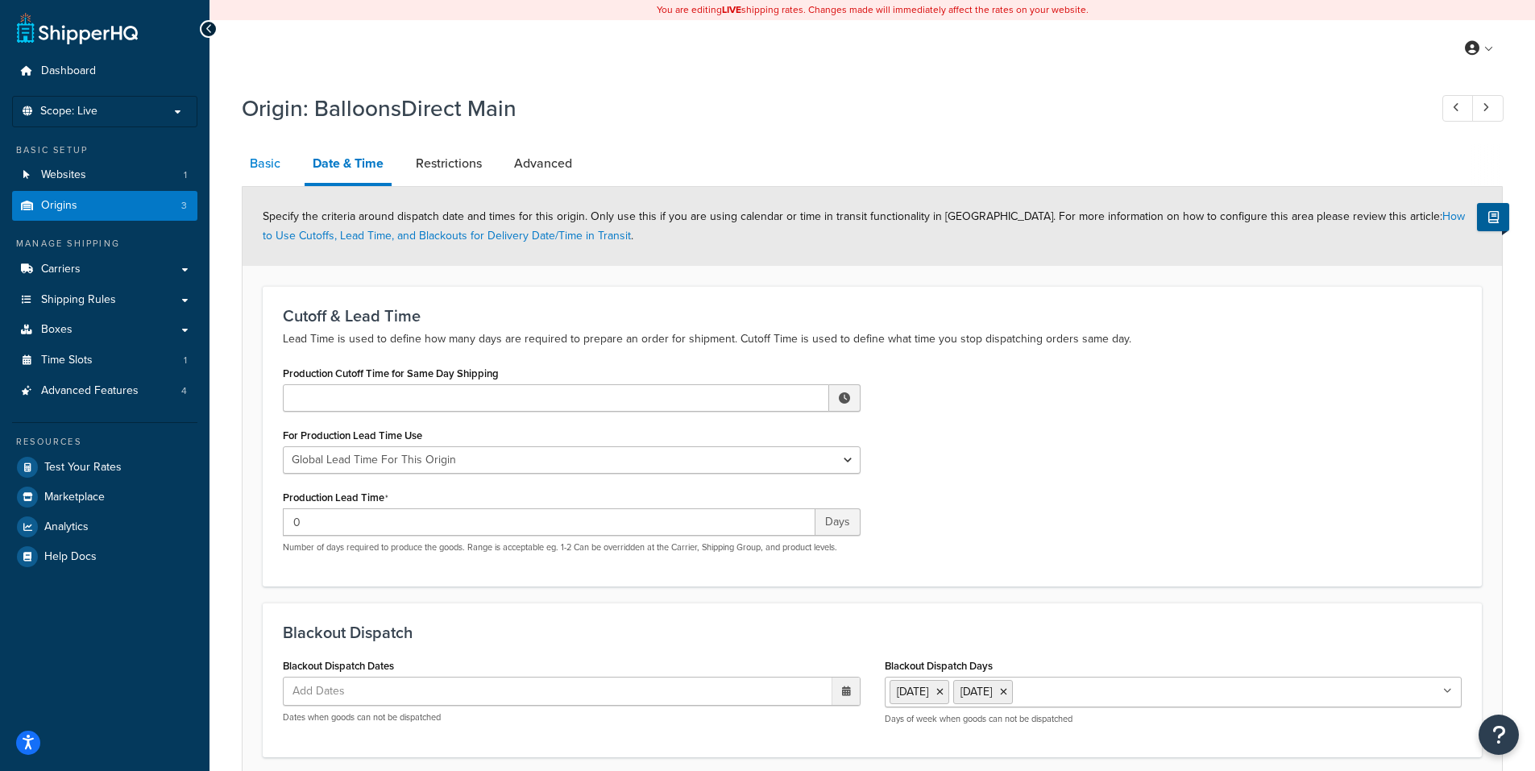
click at [264, 164] on link "Basic" at bounding box center [265, 163] width 47 height 39
select select "46"
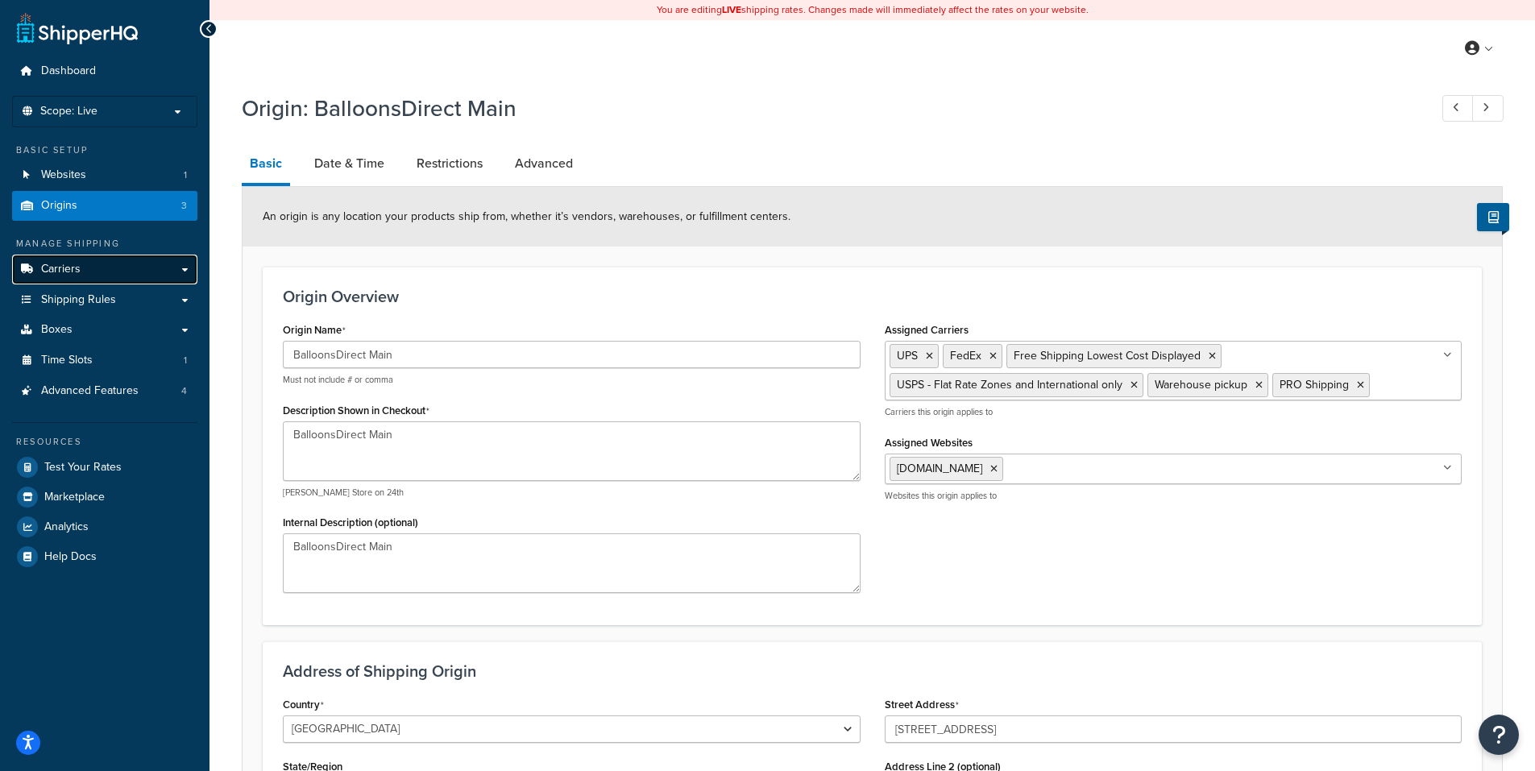
click at [66, 267] on span "Carriers" at bounding box center [60, 270] width 39 height 14
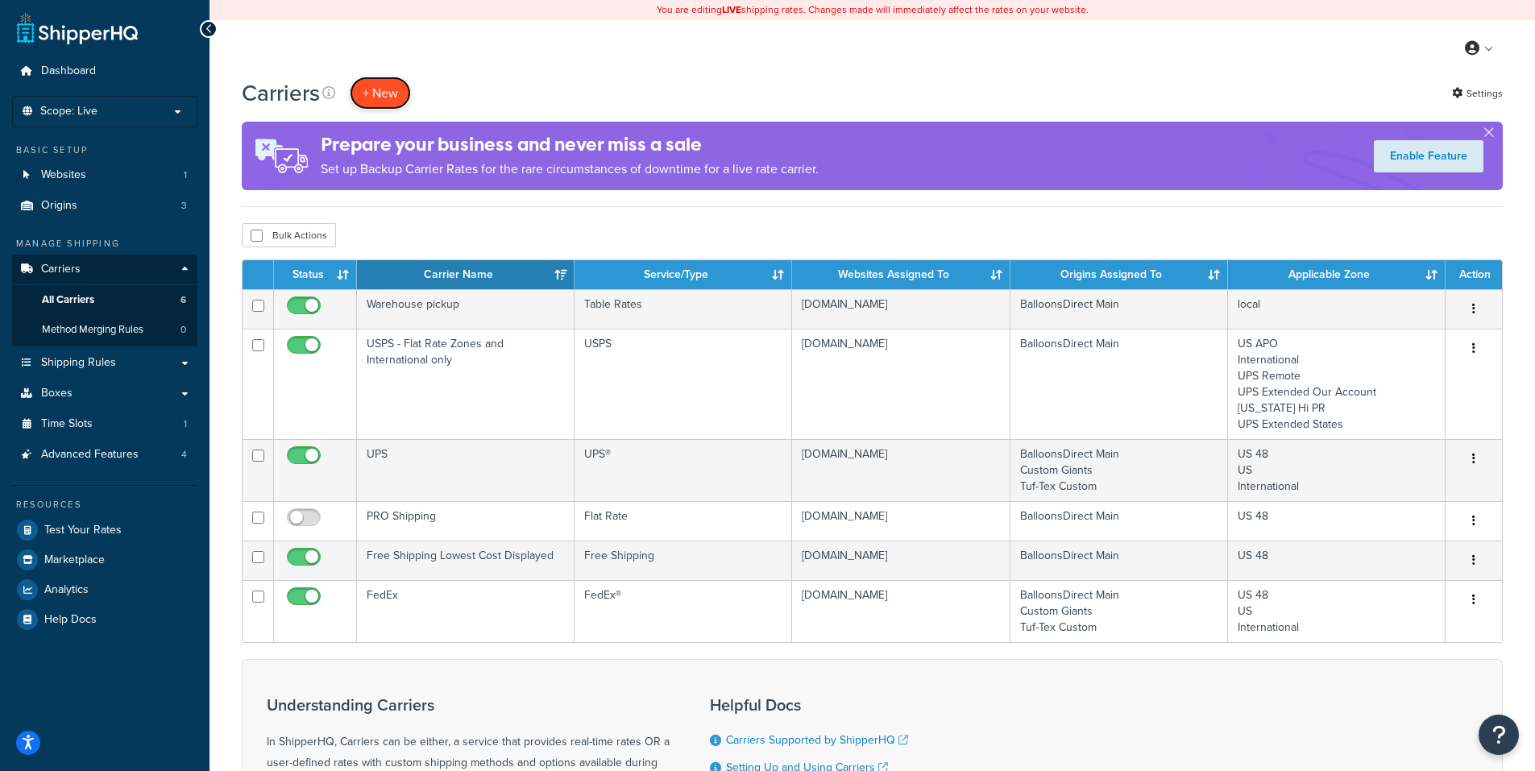
click at [375, 88] on button "+ New" at bounding box center [380, 93] width 61 height 33
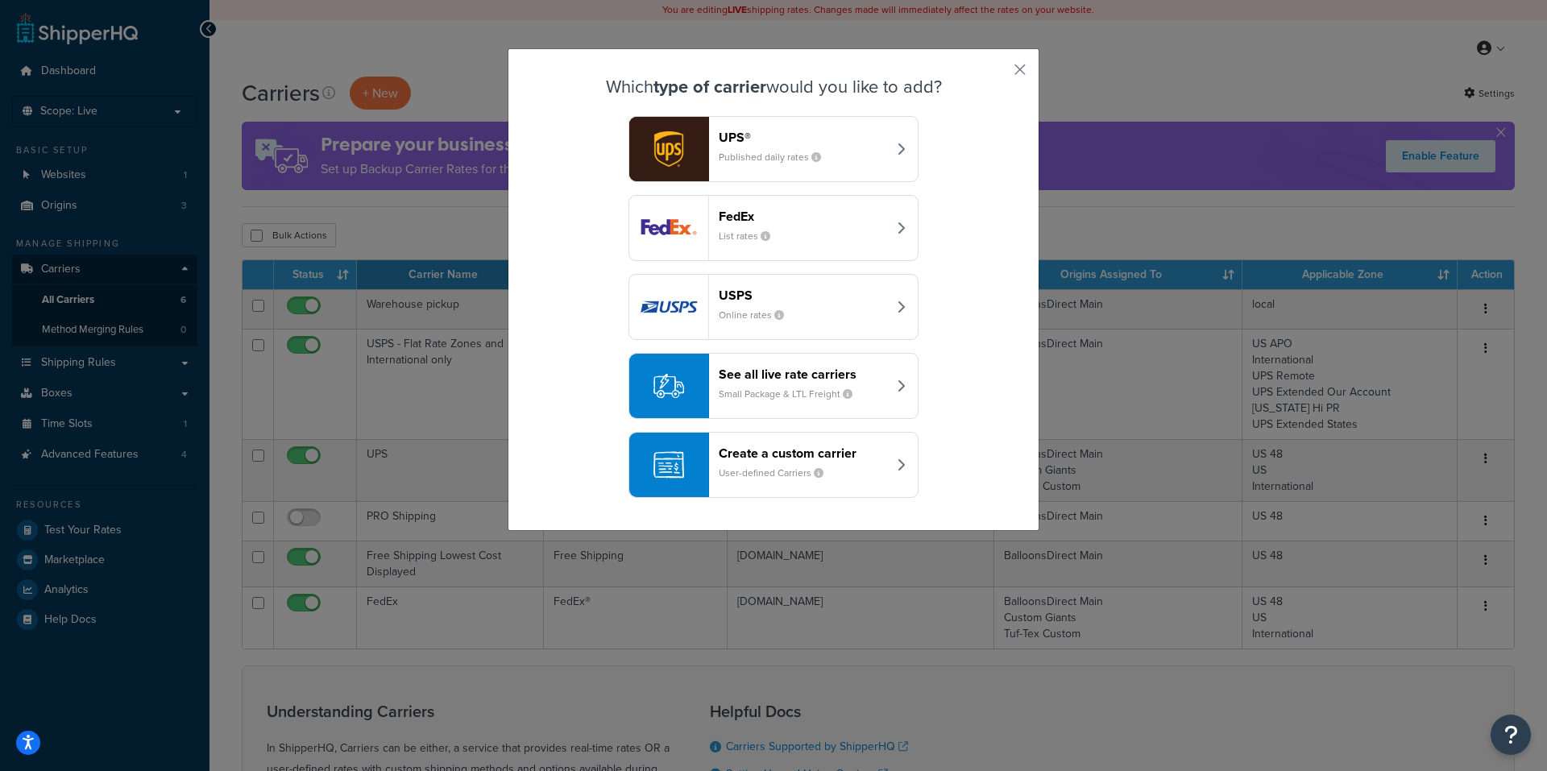
click at [823, 301] on header "USPS" at bounding box center [803, 295] width 168 height 15
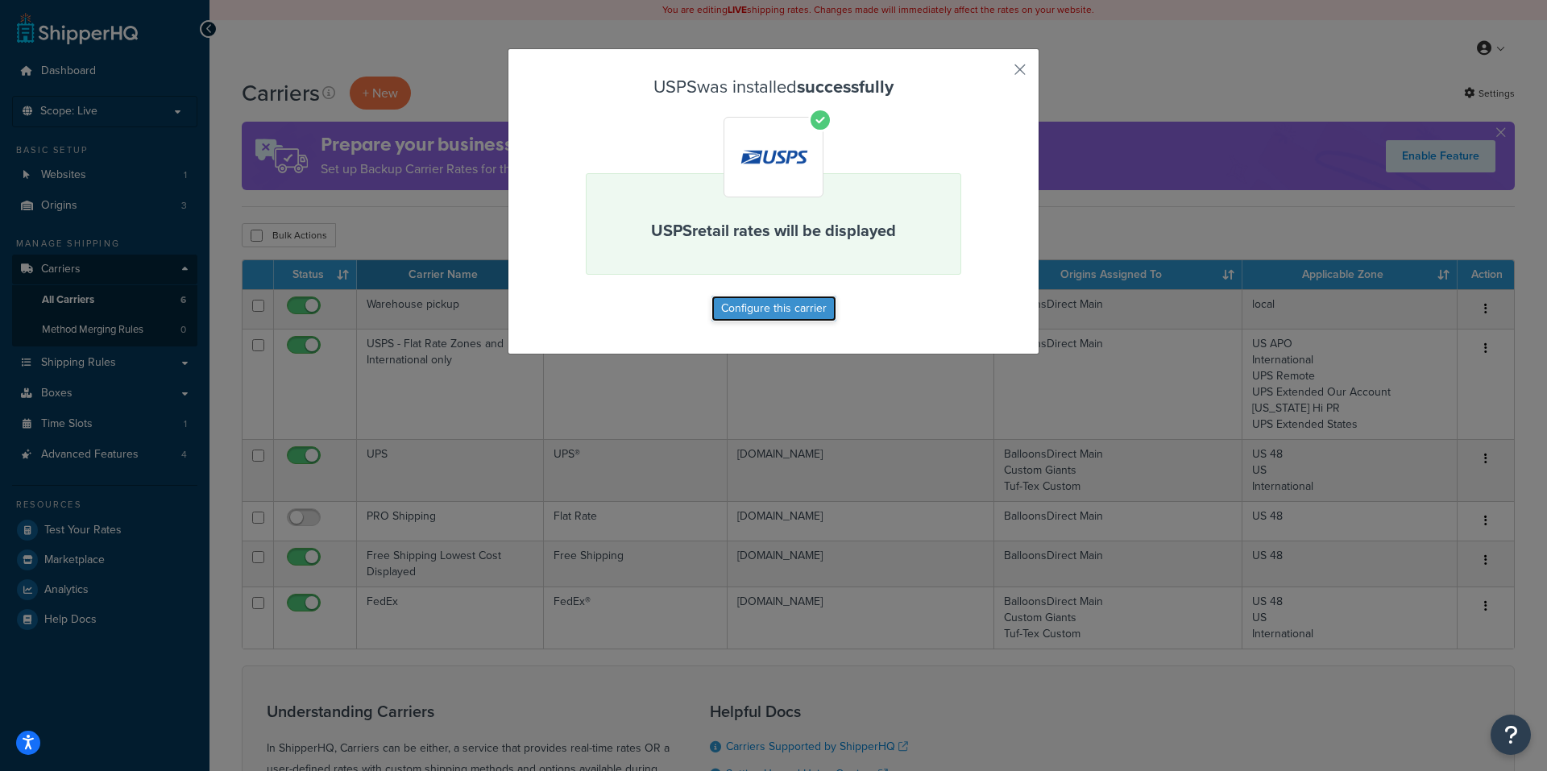
click at [767, 305] on button "Configure this carrier" at bounding box center [773, 309] width 125 height 26
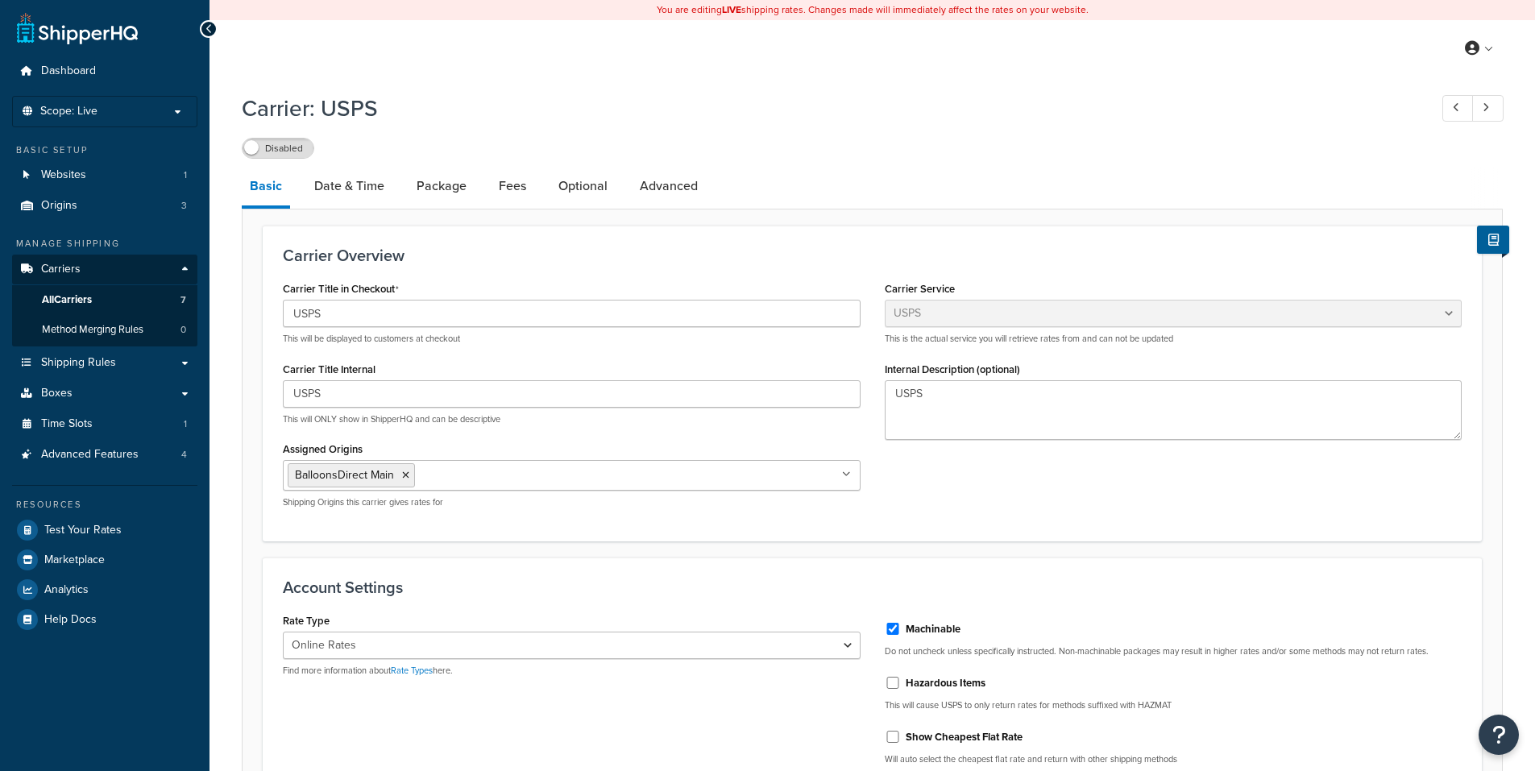
select select "usps"
select select "ONLINE"
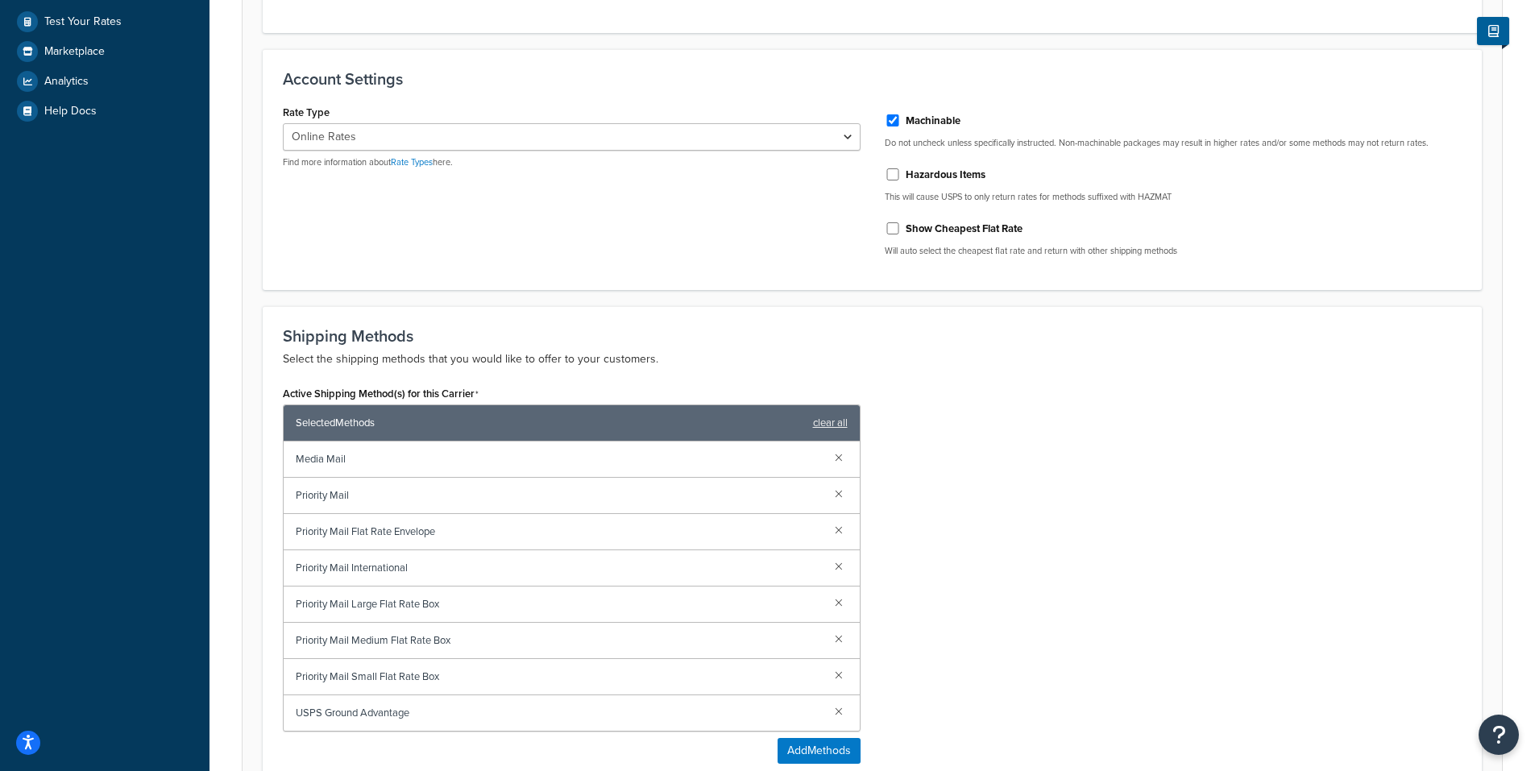
scroll to position [564, 0]
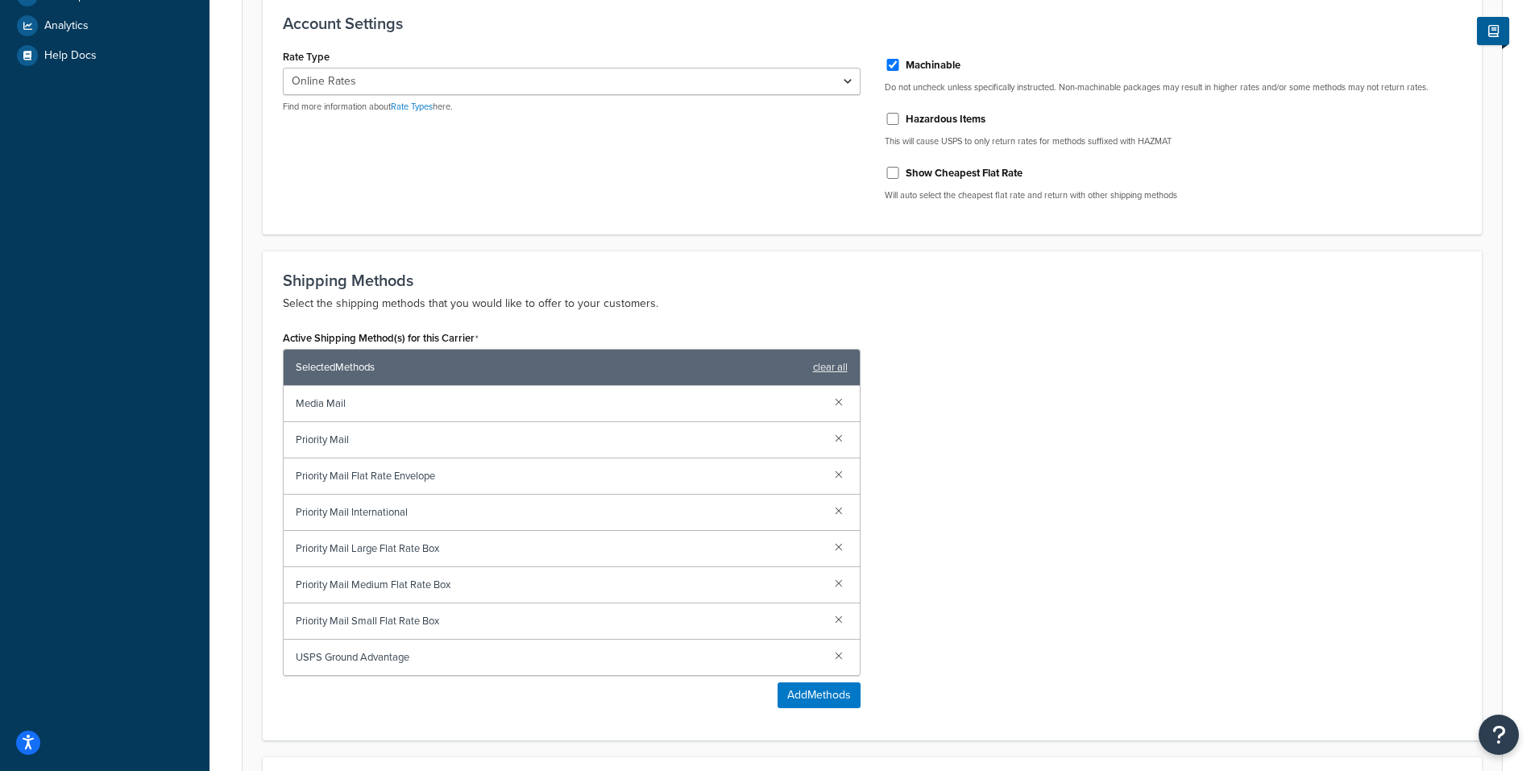
click at [429, 439] on span "Priority Mail" at bounding box center [559, 440] width 526 height 23
click at [837, 404] on link at bounding box center [839, 401] width 18 height 18
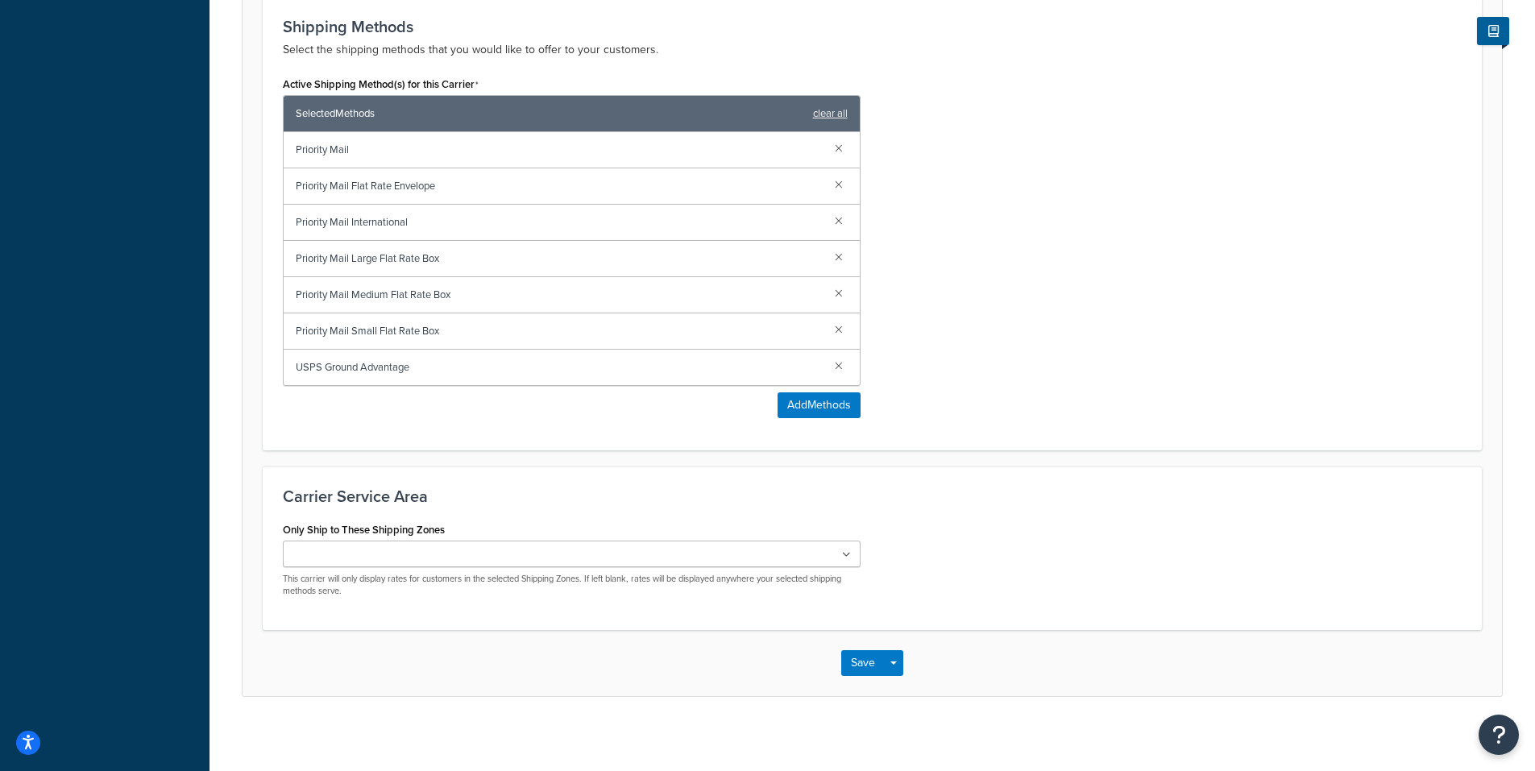
scroll to position [826, 0]
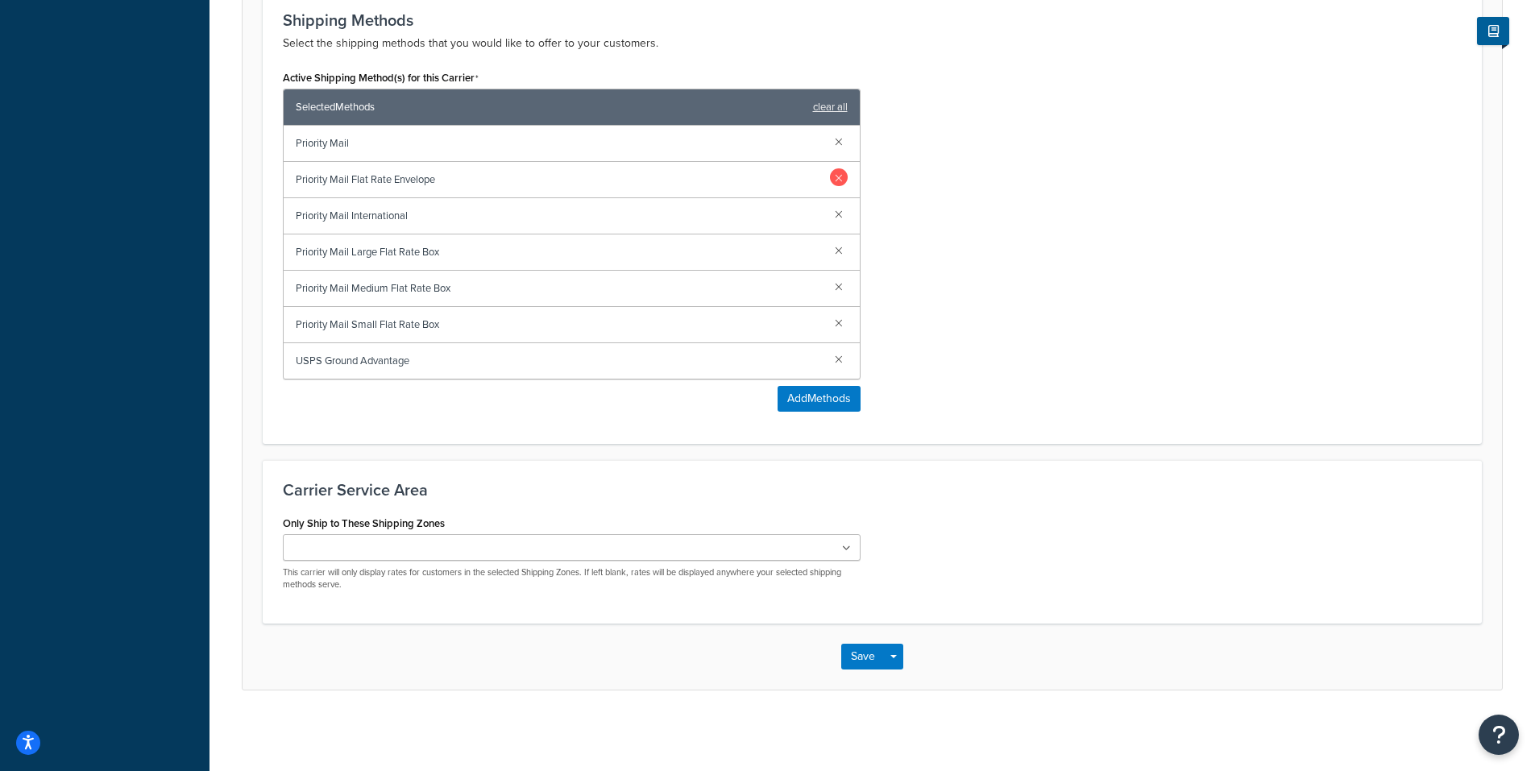
click at [837, 178] on link at bounding box center [839, 177] width 18 height 18
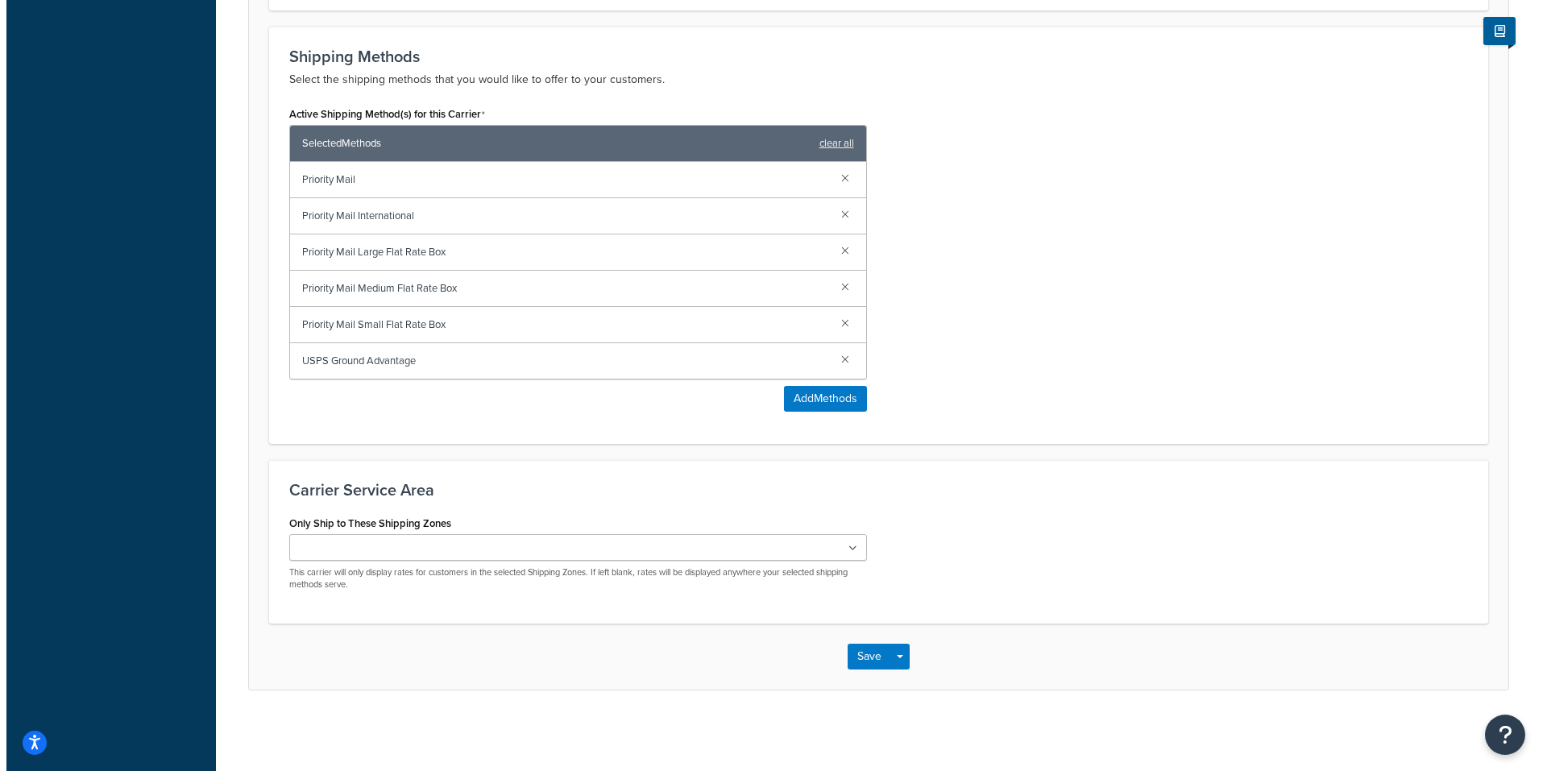
scroll to position [790, 0]
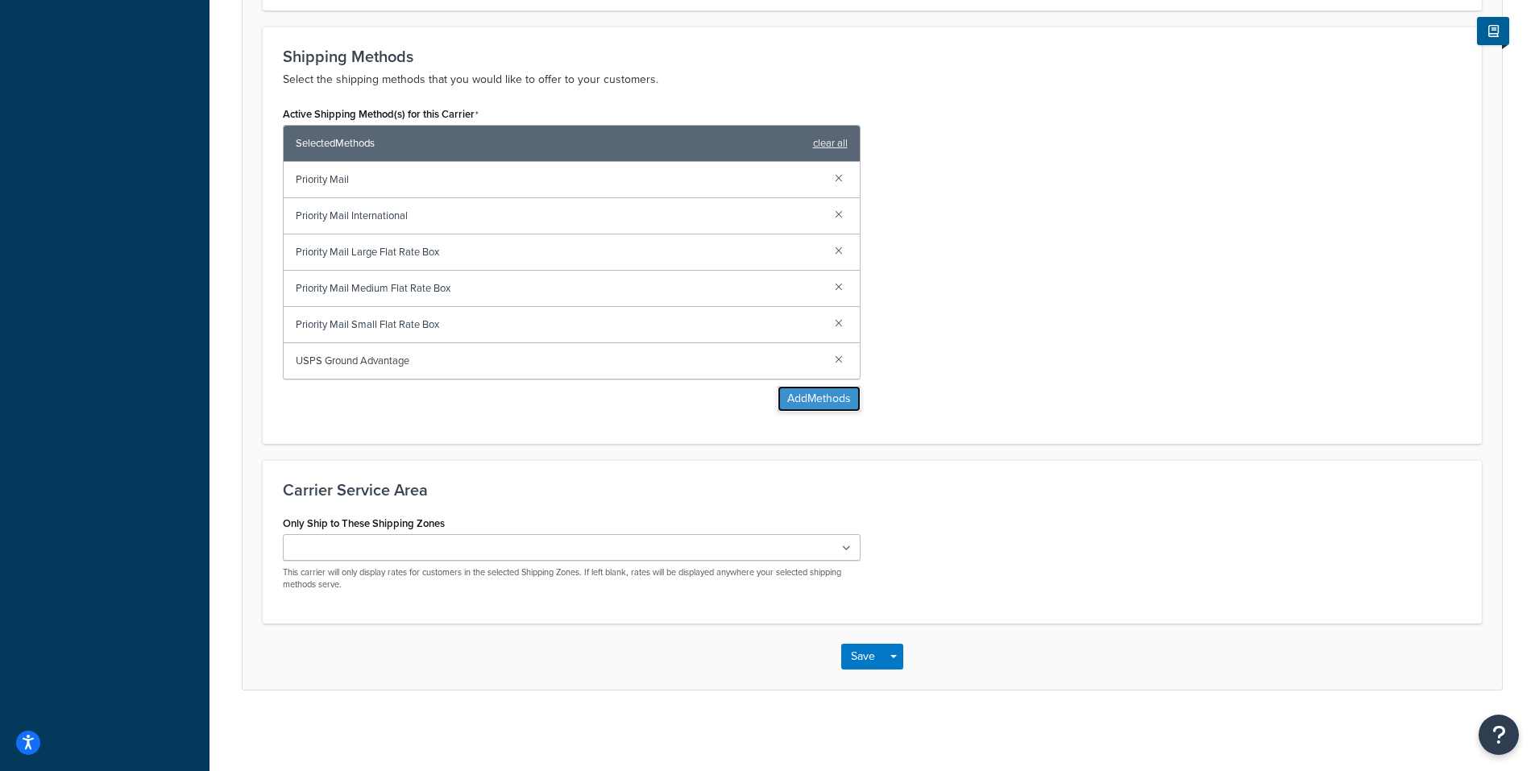
click at [823, 395] on button "Add Methods" at bounding box center [818, 399] width 83 height 26
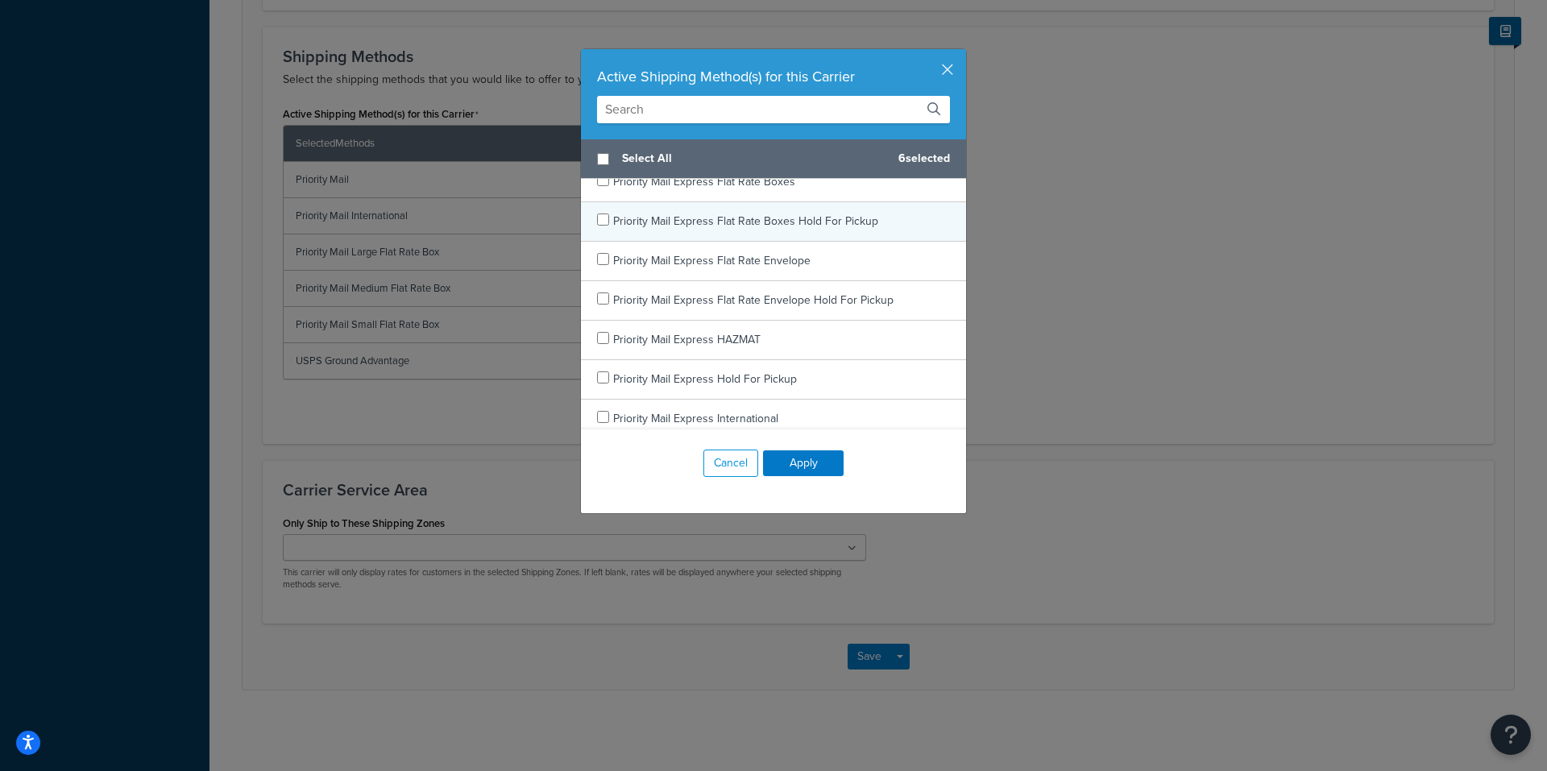
scroll to position [725, 0]
checkbox input "true"
click at [662, 225] on span "Priority Mail Express" at bounding box center [663, 222] width 101 height 17
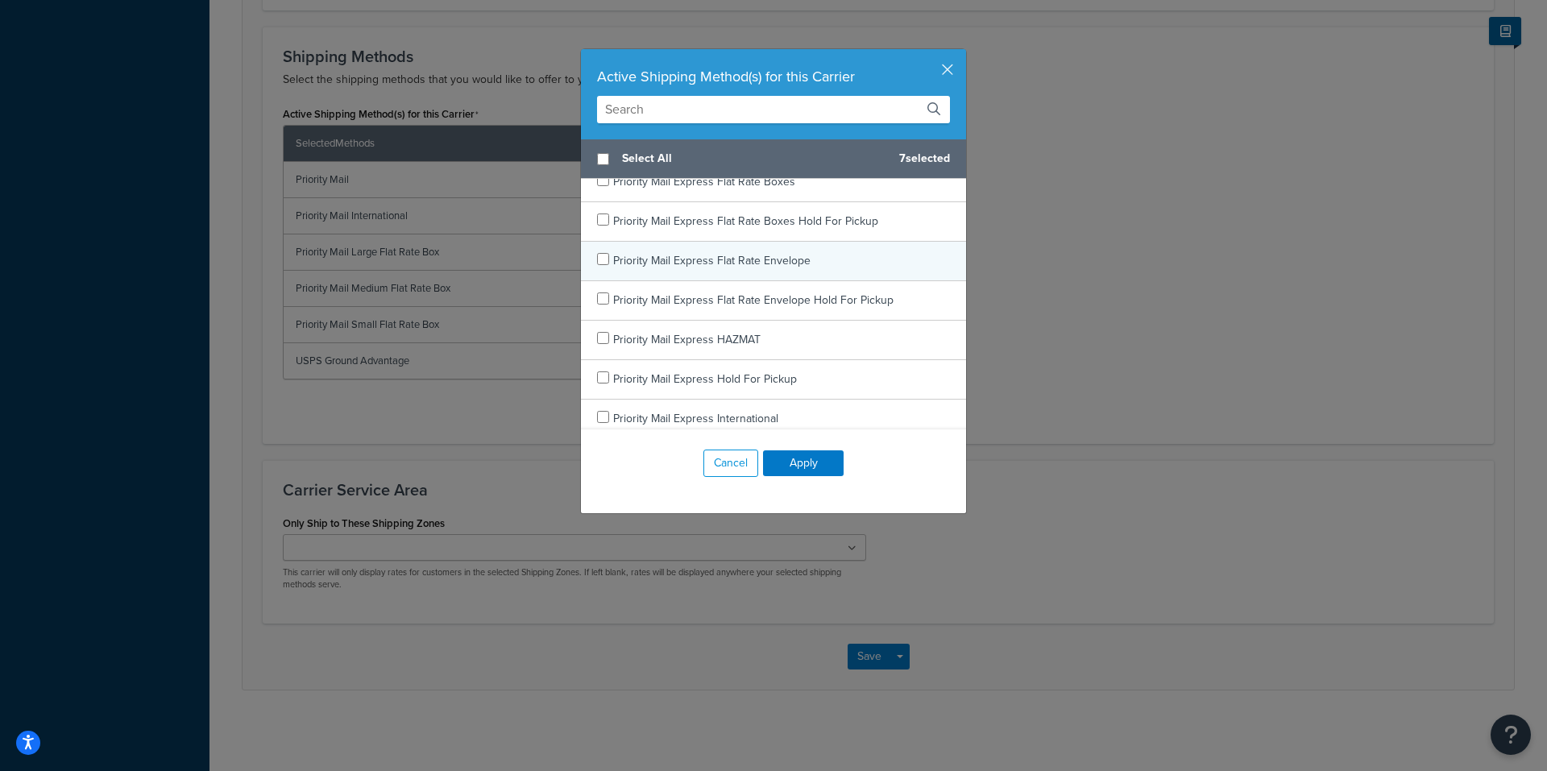
scroll to position [886, 0]
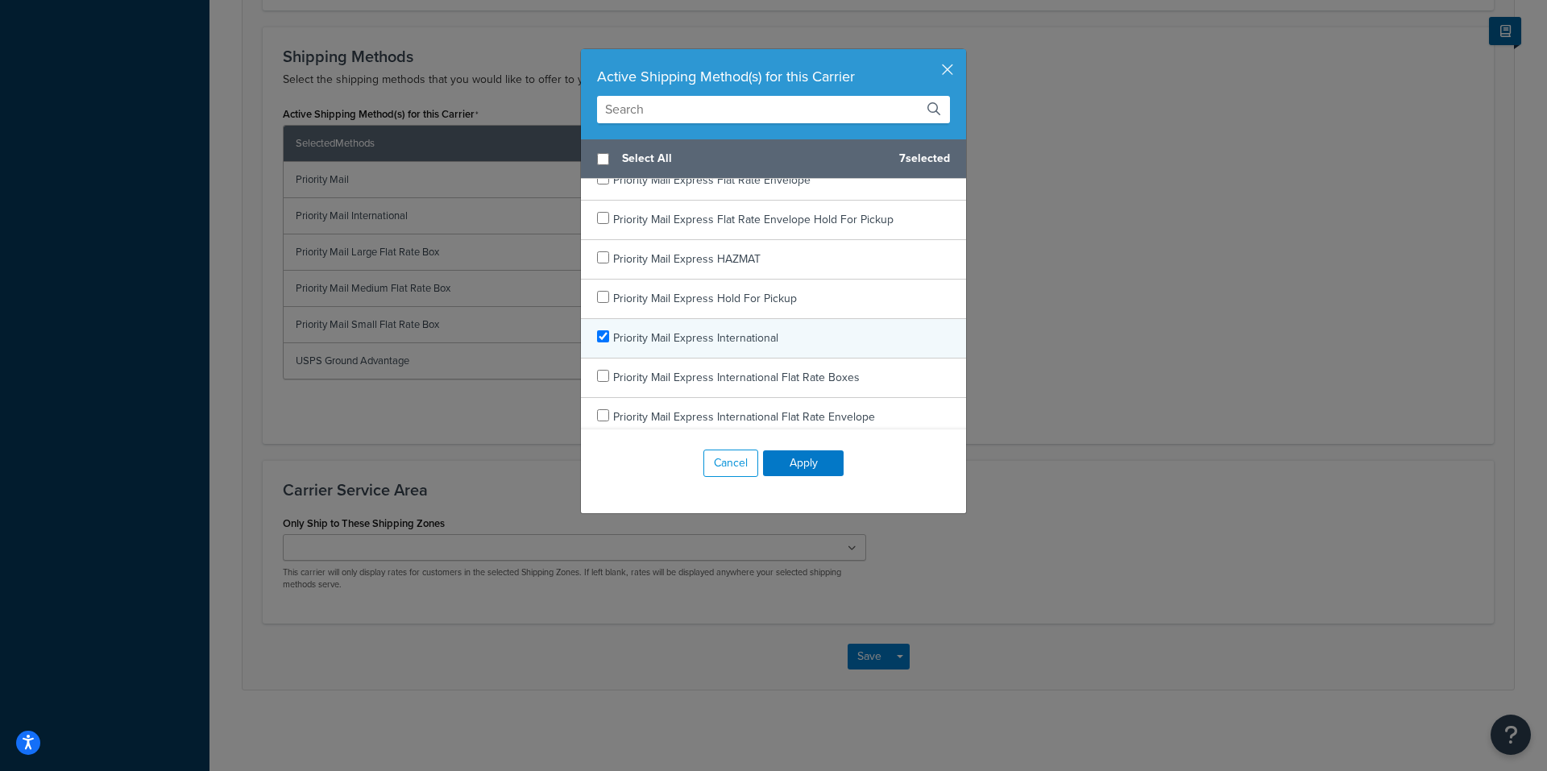
checkbox input "true"
click at [668, 335] on span "Priority Mail Express International" at bounding box center [695, 338] width 165 height 17
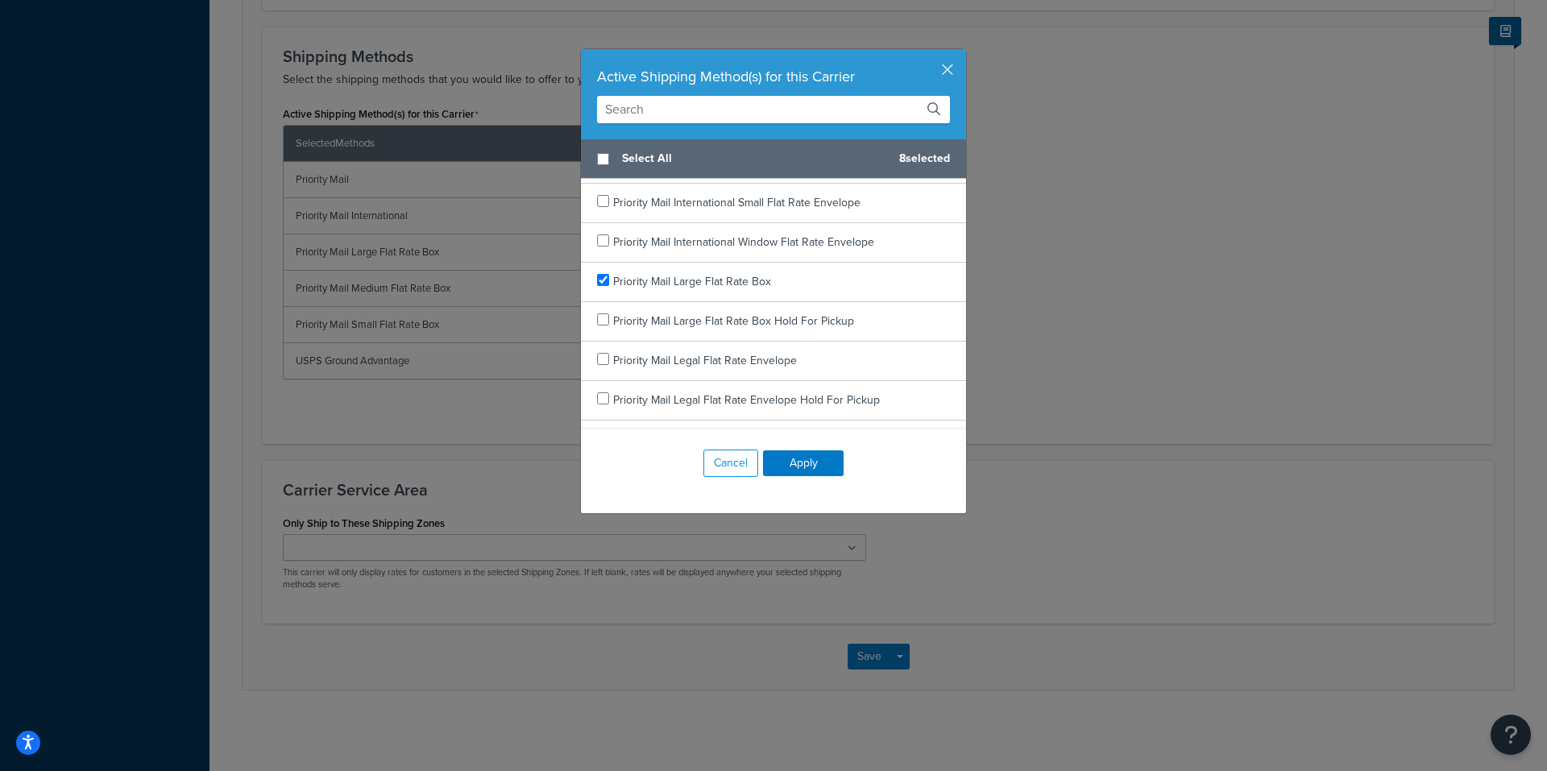
scroll to position [2336, 0]
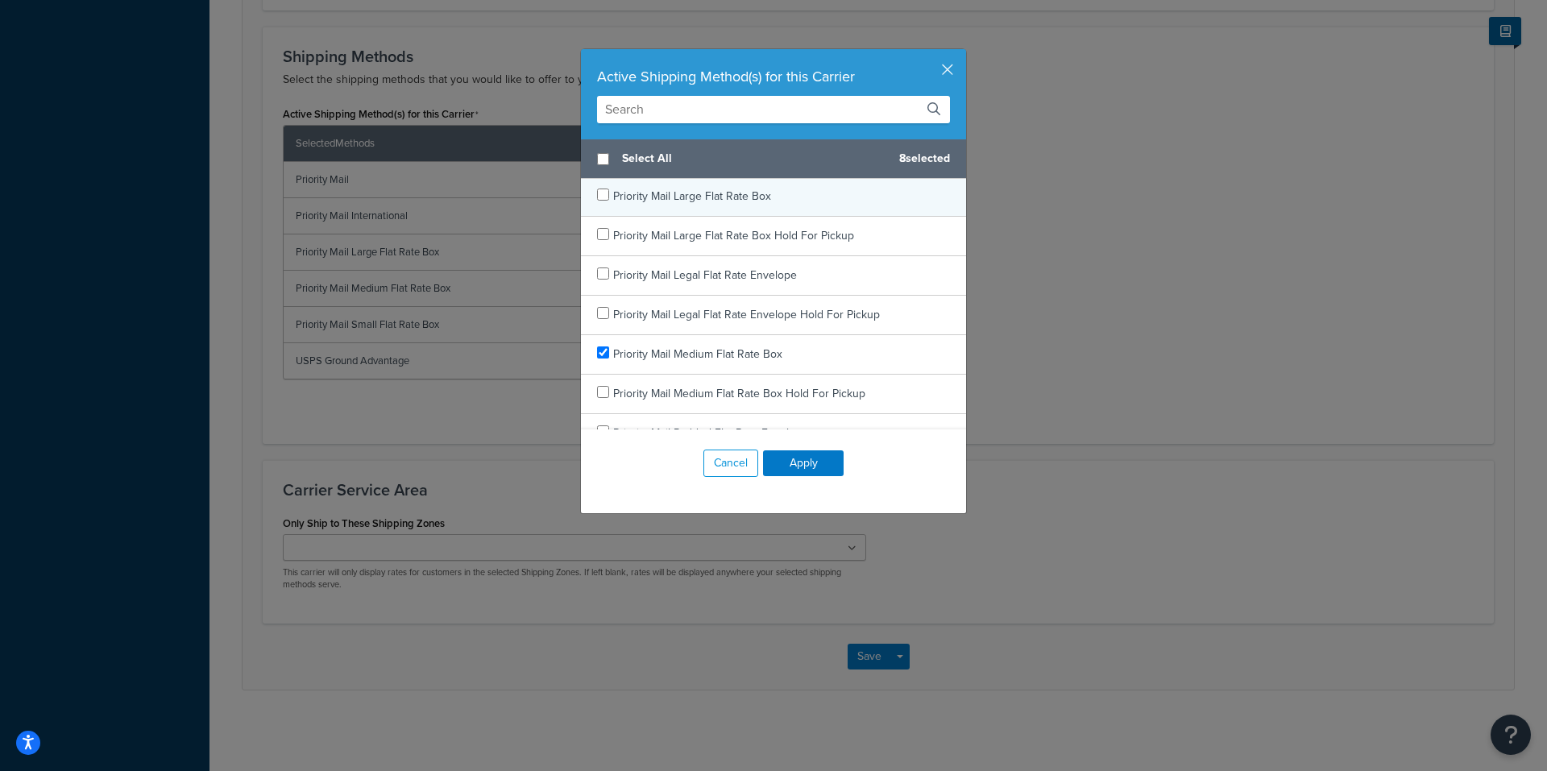
checkbox input "false"
click at [694, 197] on span "Priority Mail Large Flat Rate Box" at bounding box center [692, 196] width 158 height 17
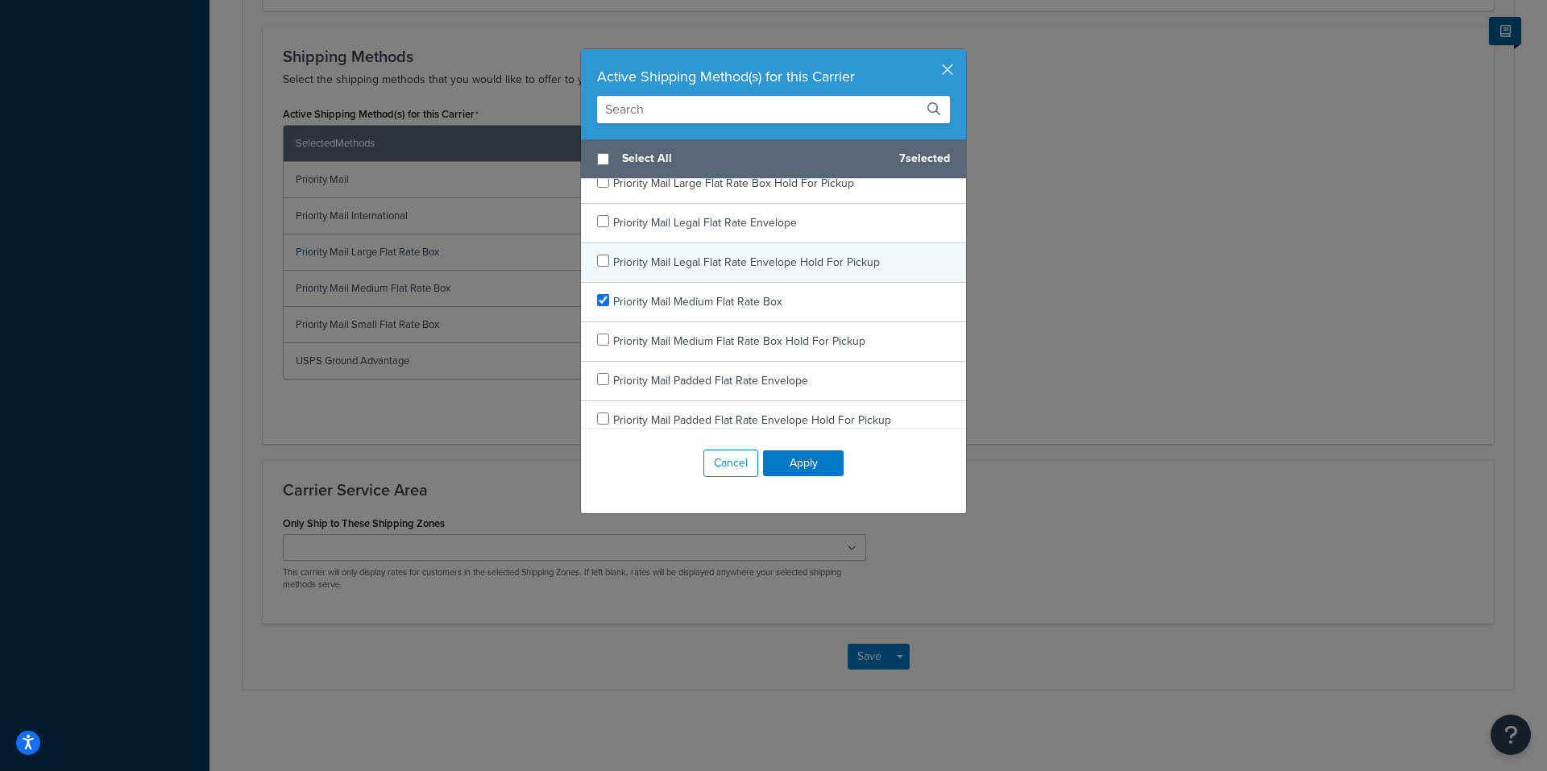
scroll to position [2417, 0]
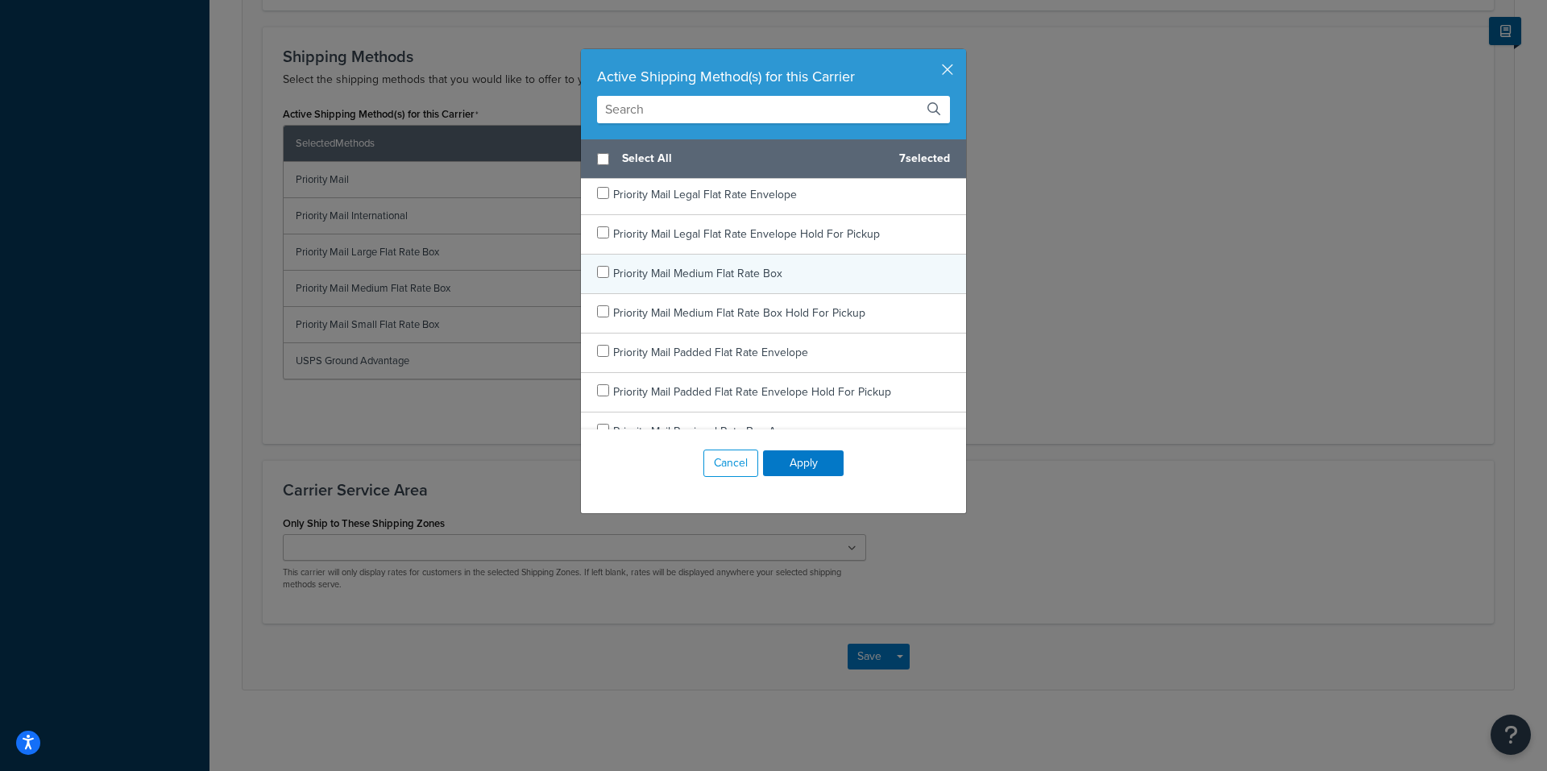
checkbox input "false"
click at [700, 271] on span "Priority Mail Medium Flat Rate Box" at bounding box center [697, 273] width 169 height 17
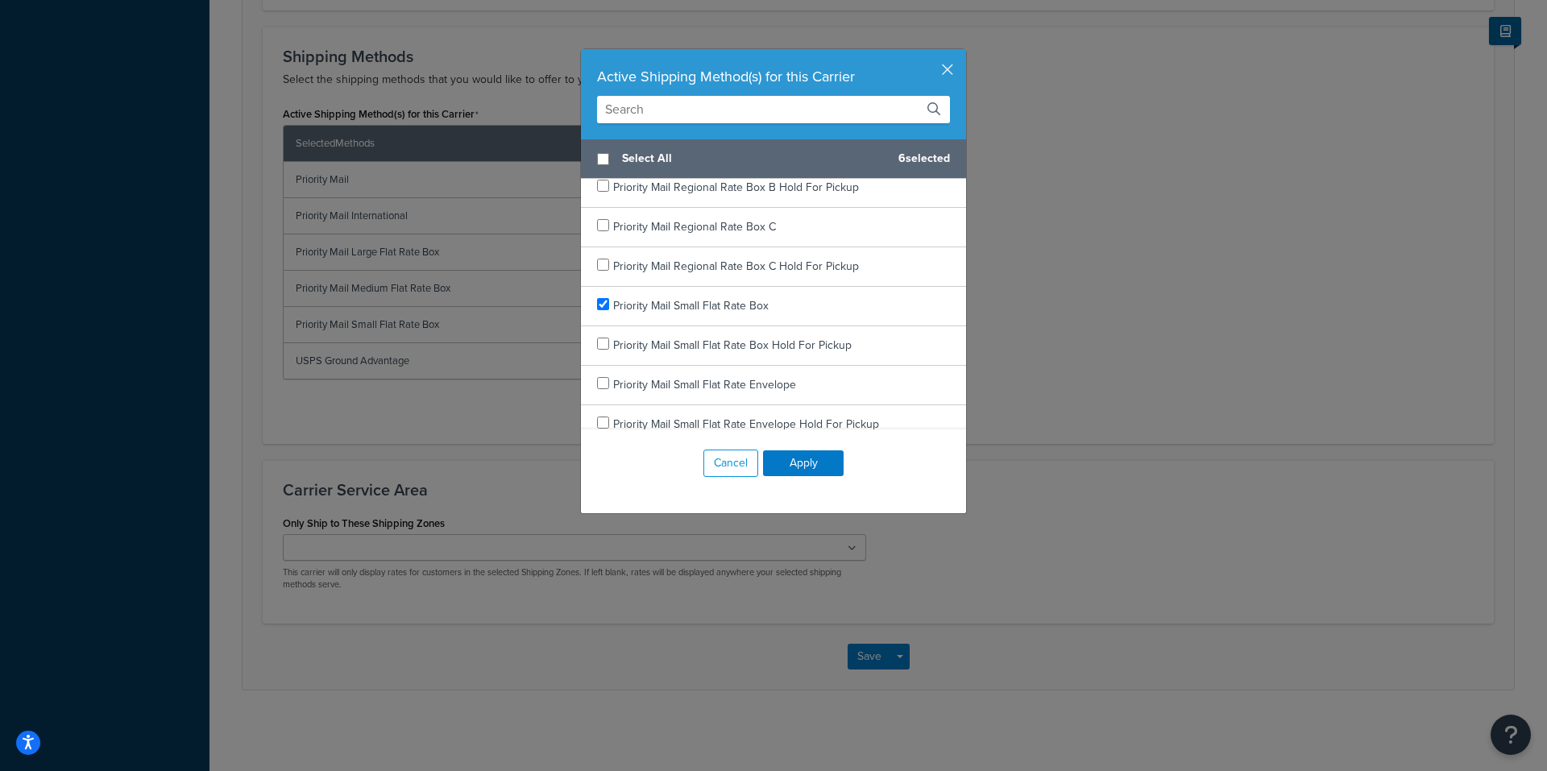
scroll to position [2820, 0]
checkbox input "false"
click at [691, 259] on span "Priority Mail Small Flat Rate Box" at bounding box center [690, 265] width 155 height 17
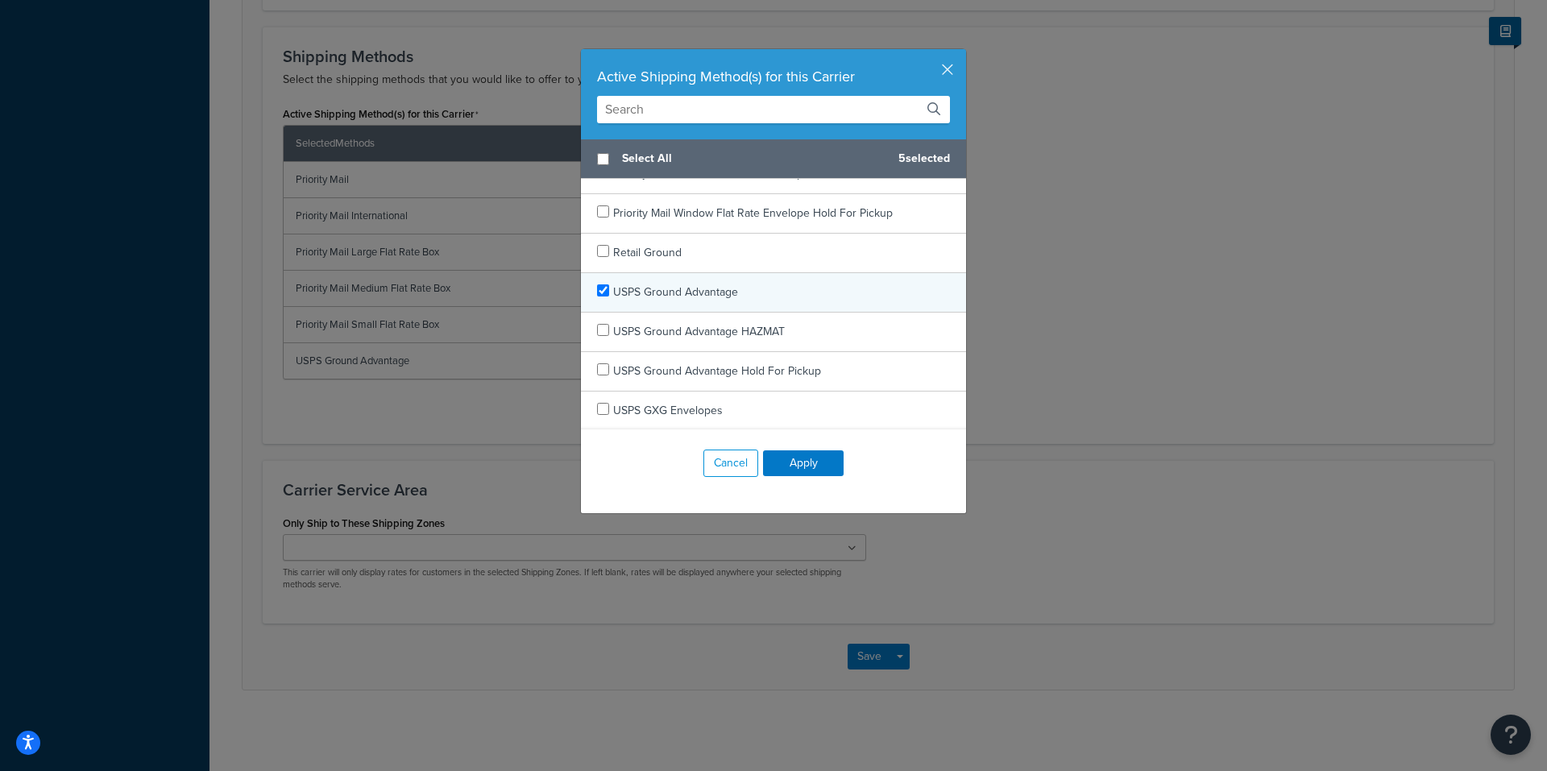
scroll to position [3070, 0]
click at [794, 461] on button "Apply" at bounding box center [803, 463] width 81 height 26
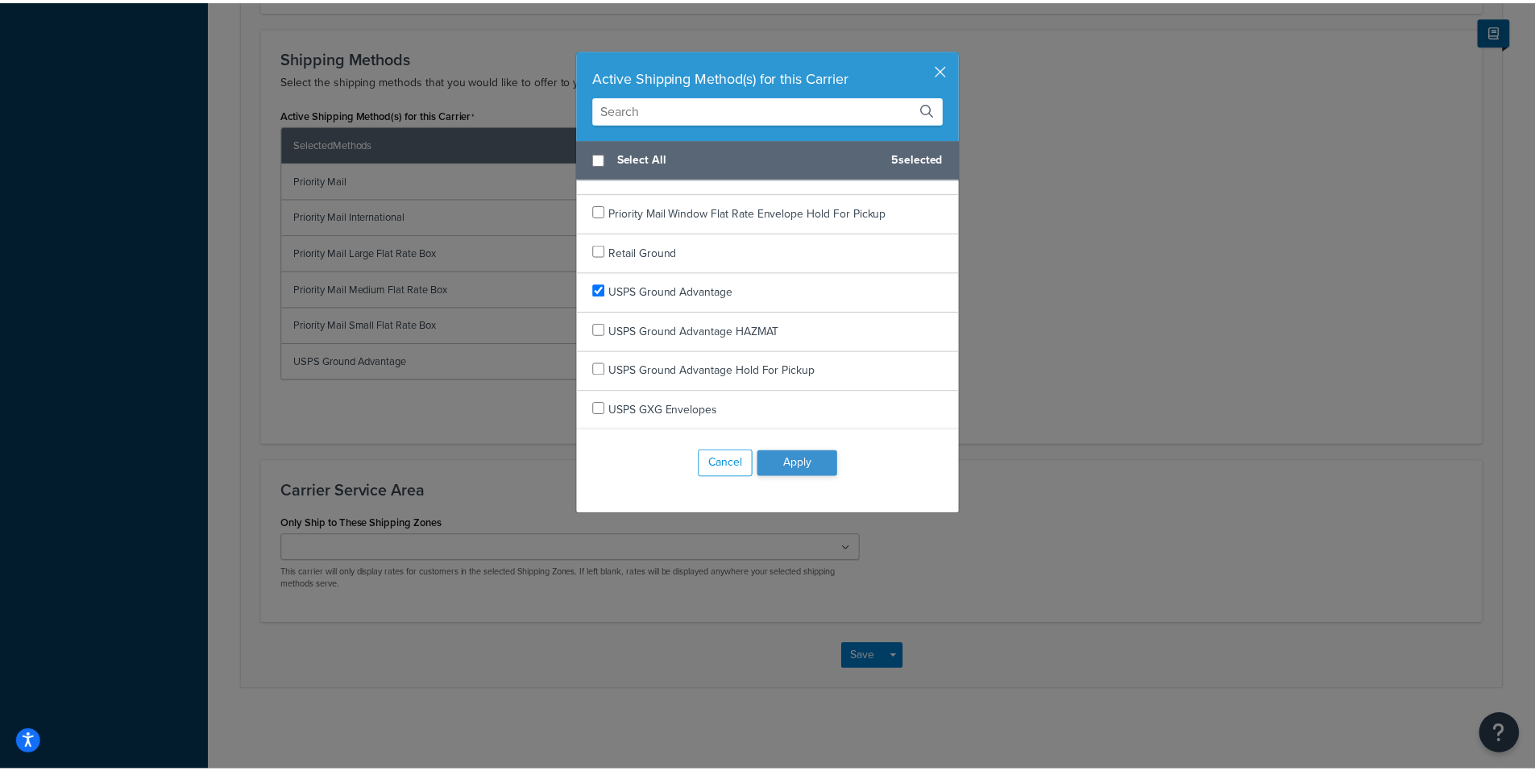
scroll to position [753, 0]
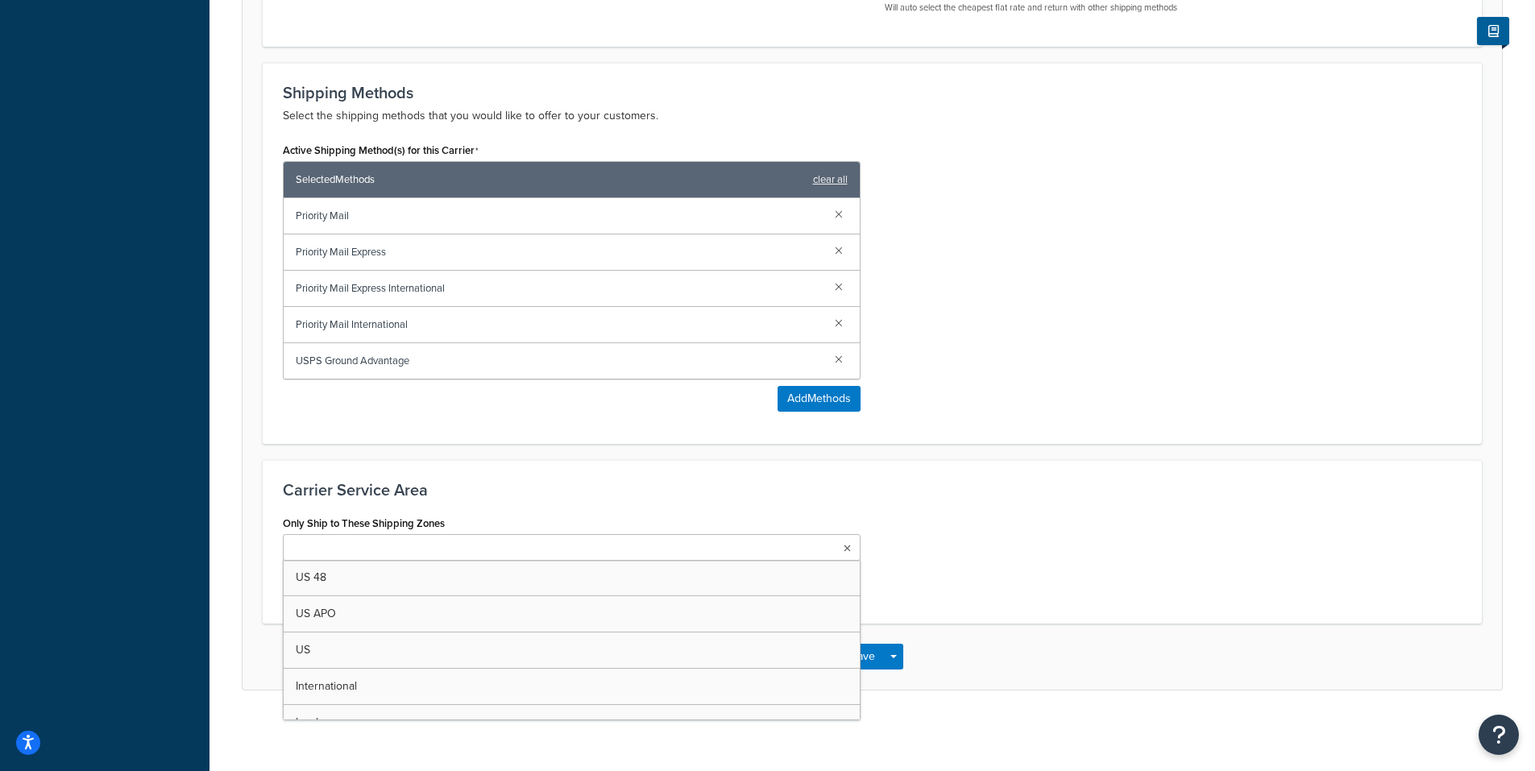
click at [490, 548] on ul at bounding box center [572, 547] width 578 height 27
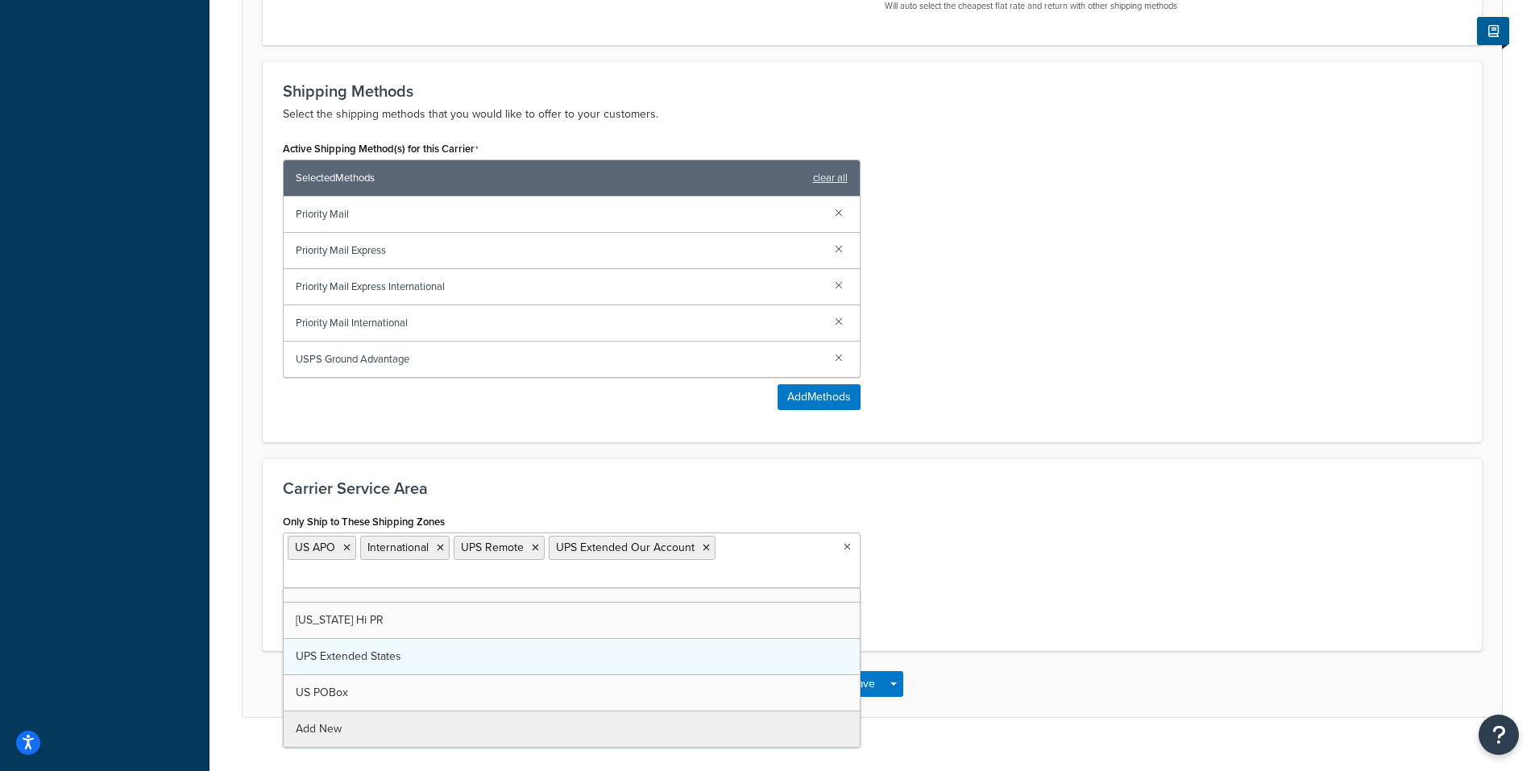
scroll to position [57, 0]
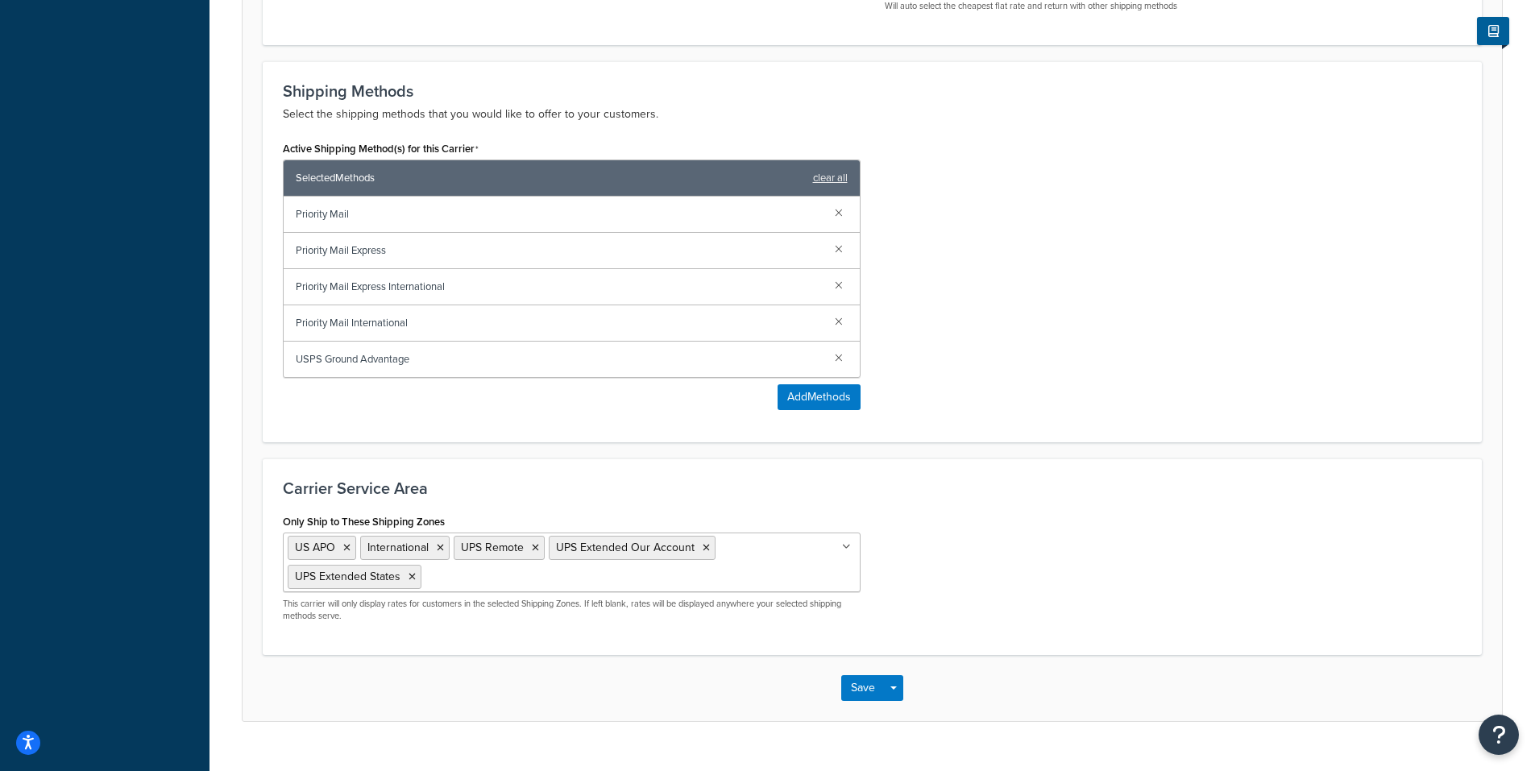
click at [883, 586] on div "Only Ship to These Shipping Zones US APO International UPS Remote UPS Extended …" at bounding box center [872, 572] width 1203 height 125
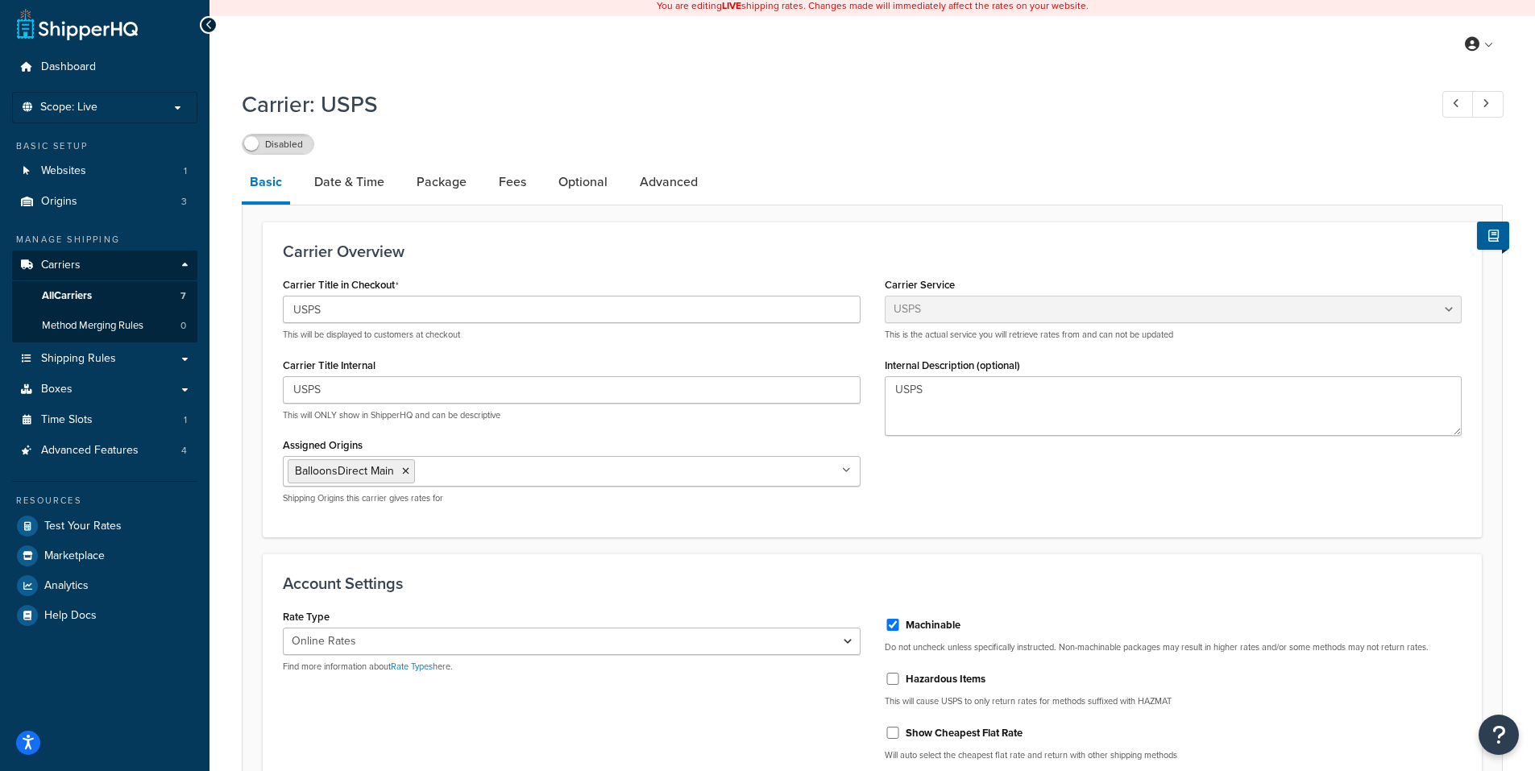
scroll to position [0, 0]
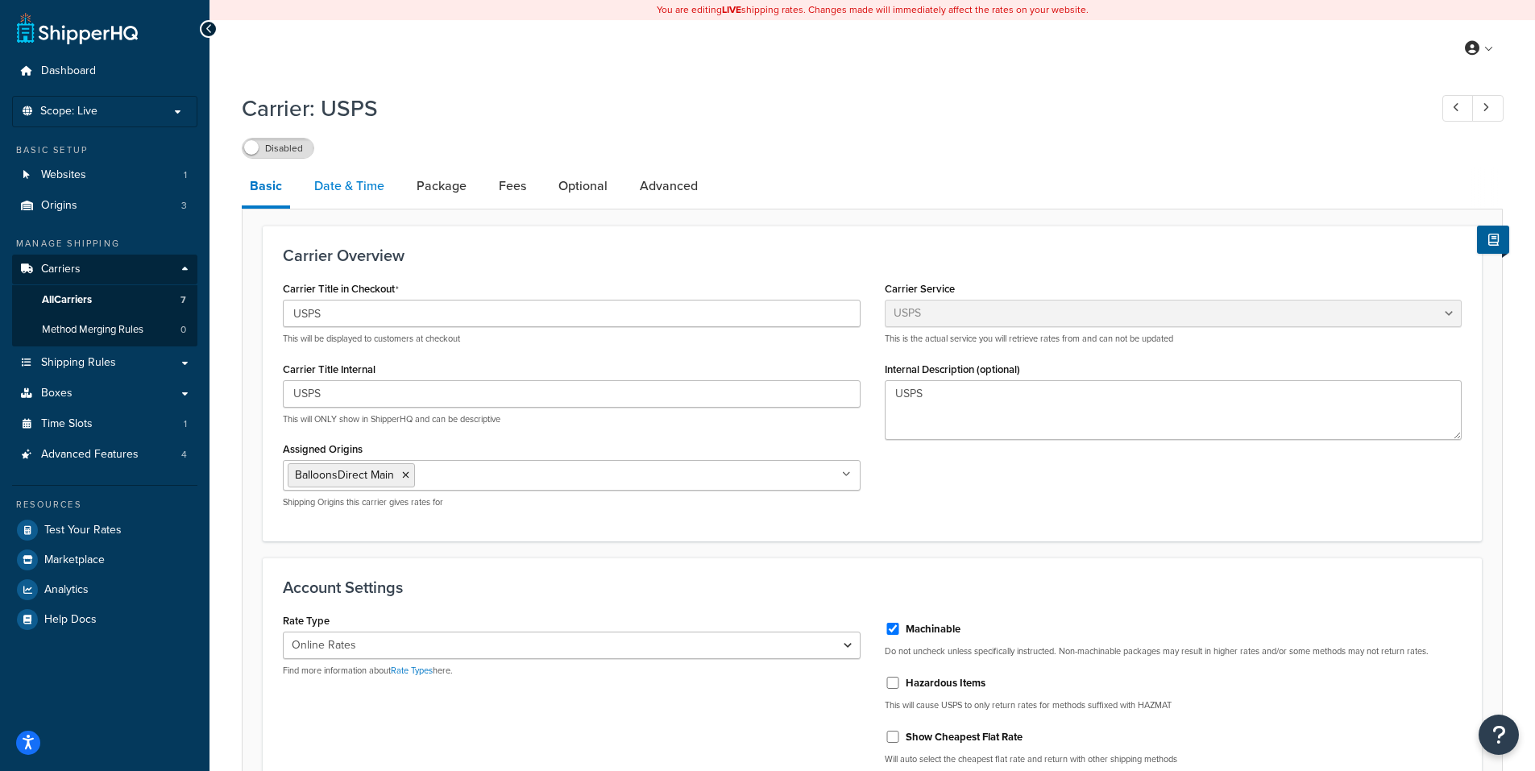
click at [353, 185] on link "Date & Time" at bounding box center [349, 186] width 86 height 39
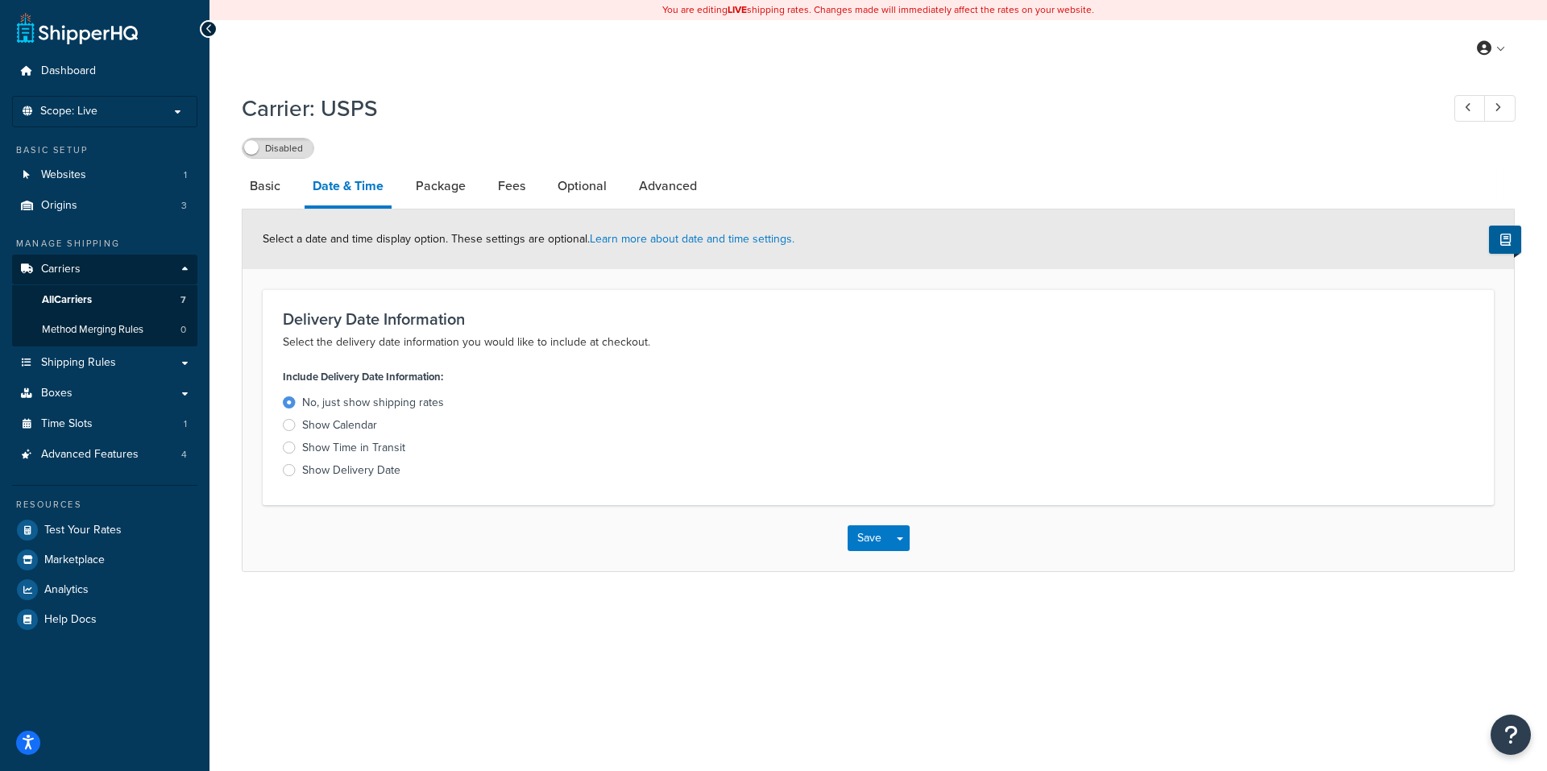
click at [330, 446] on div "Show Time in Transit" at bounding box center [353, 448] width 103 height 16
click at [0, 0] on input "Show Time in Transit" at bounding box center [0, 0] width 0 height 0
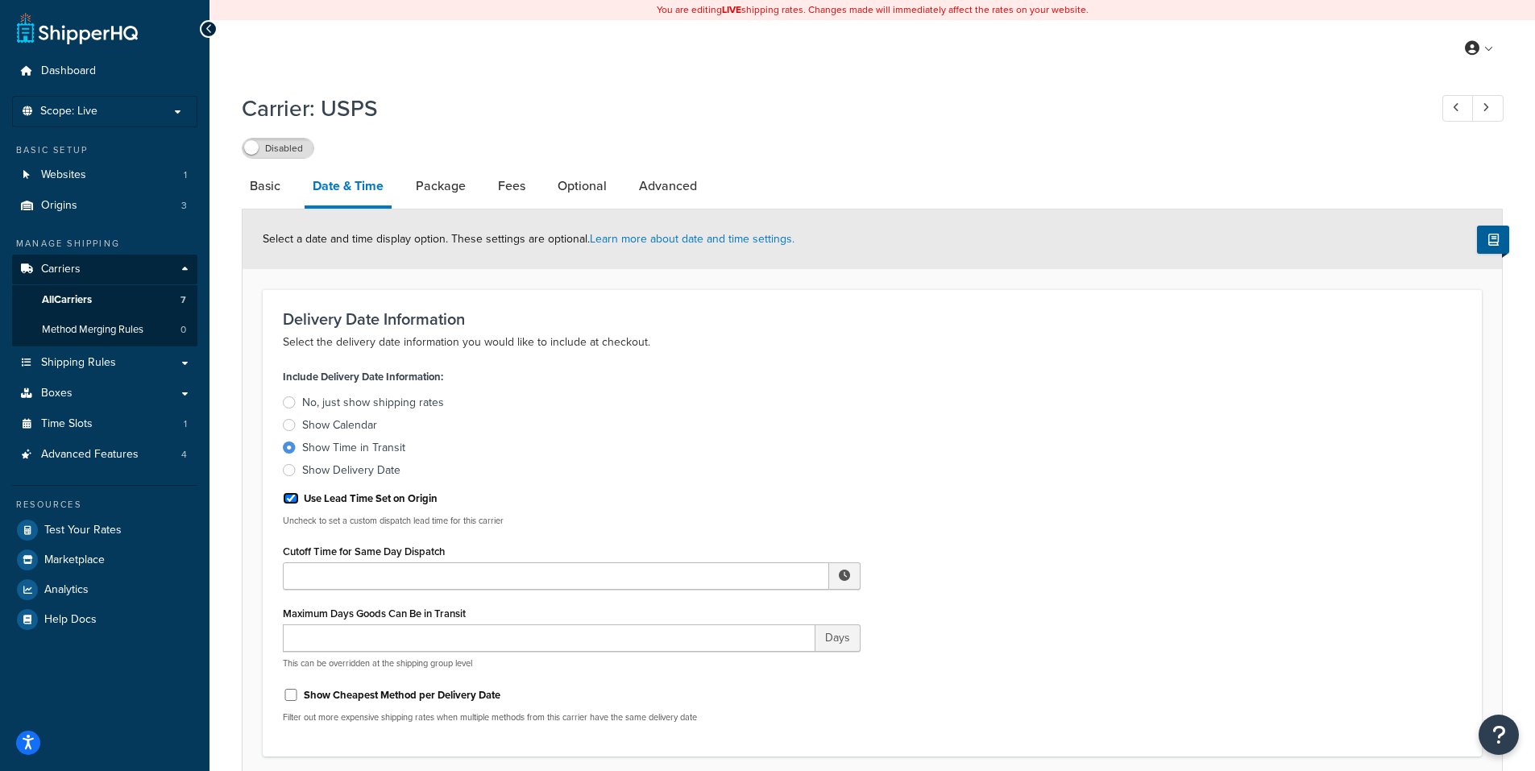
click at [292, 504] on input "Use Lead Time Set on Origin" at bounding box center [291, 498] width 16 height 12
checkbox input "false"
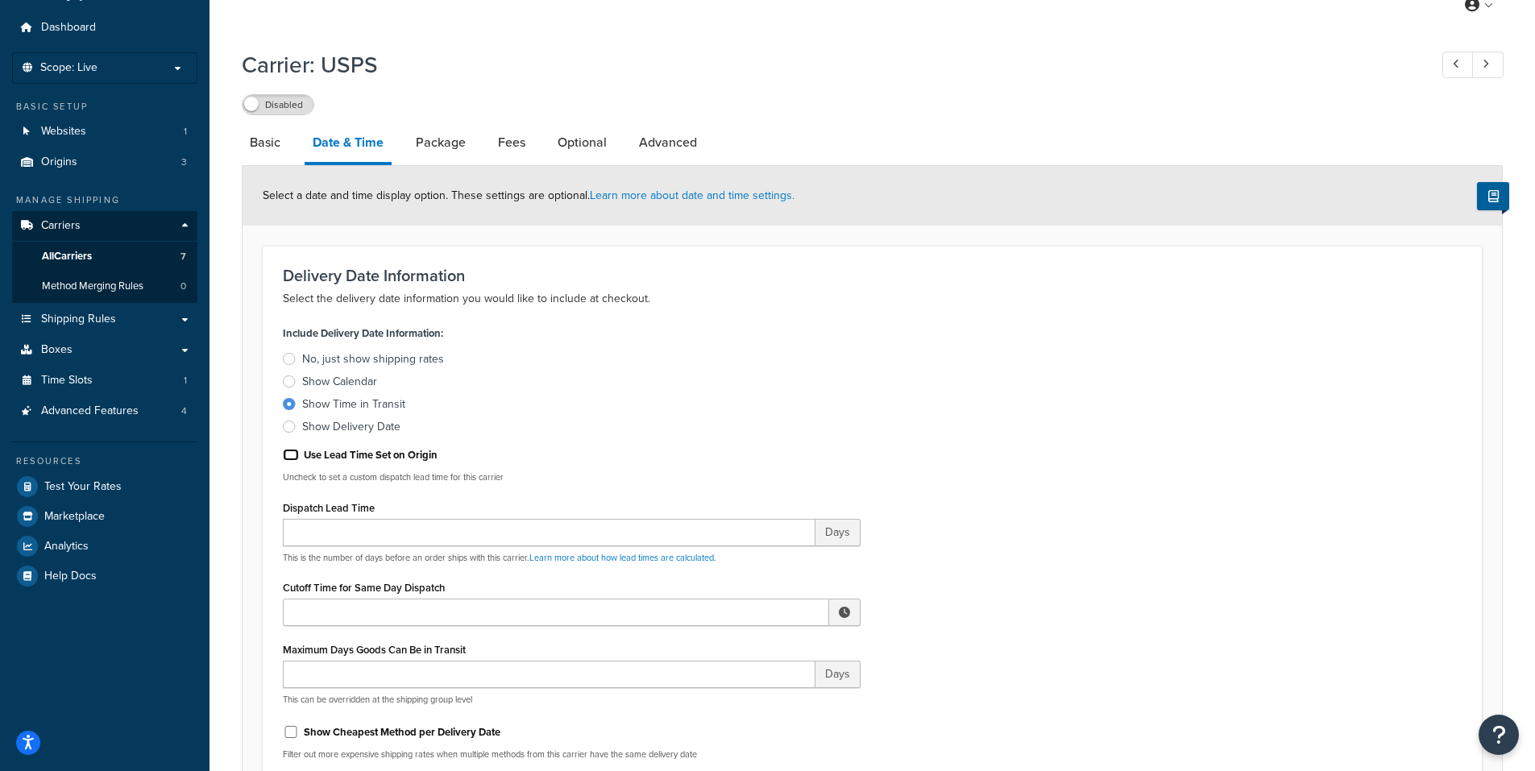
scroll to position [81, 0]
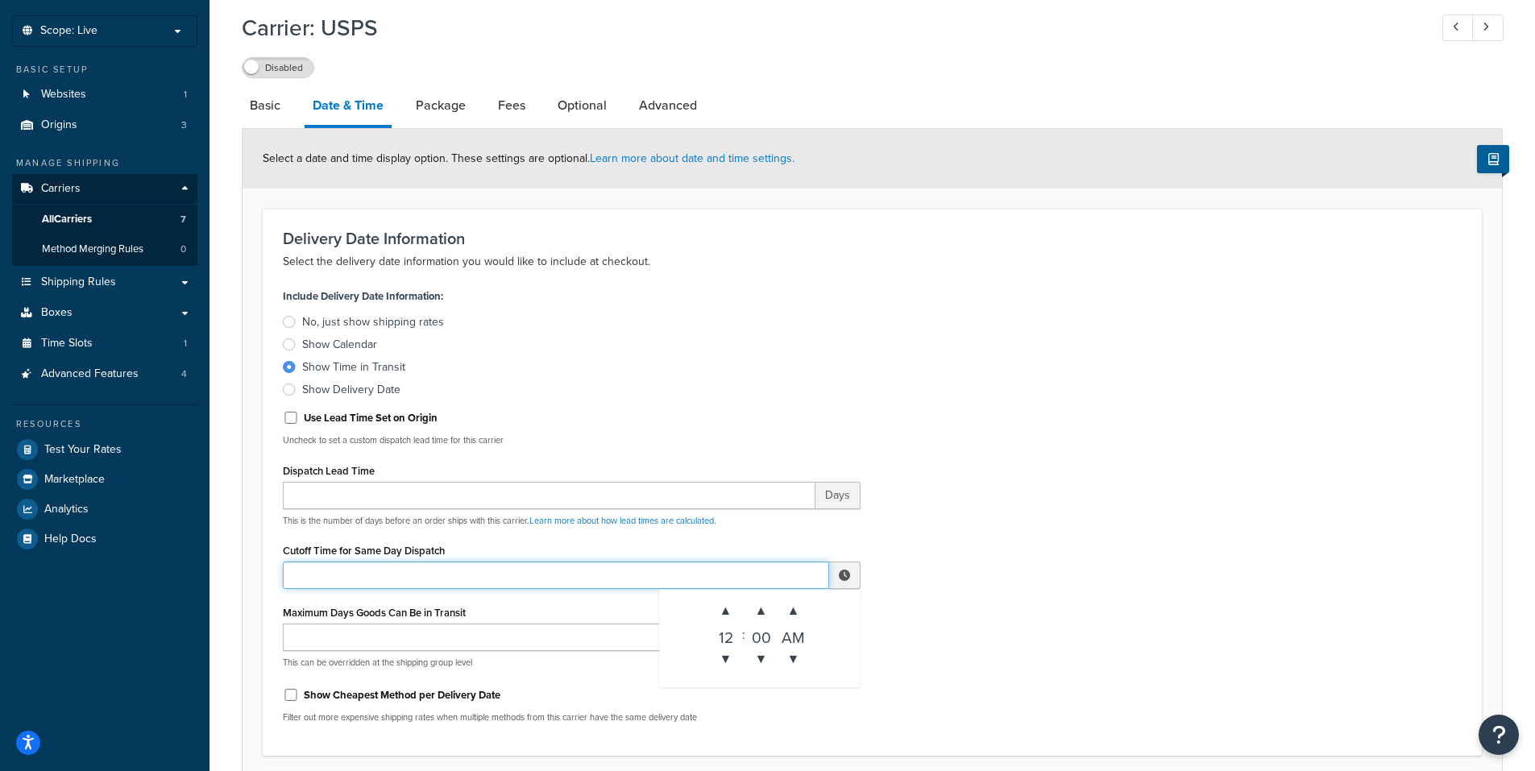
click at [370, 571] on input "Cutoff Time for Same Day Dispatch" at bounding box center [556, 575] width 546 height 27
click at [792, 611] on span "▲" at bounding box center [793, 611] width 32 height 32
type input "12:00 PM"
click at [908, 584] on div "Include Delivery Date Information: No, just show shipping rates Show Calendar S…" at bounding box center [872, 509] width 1203 height 451
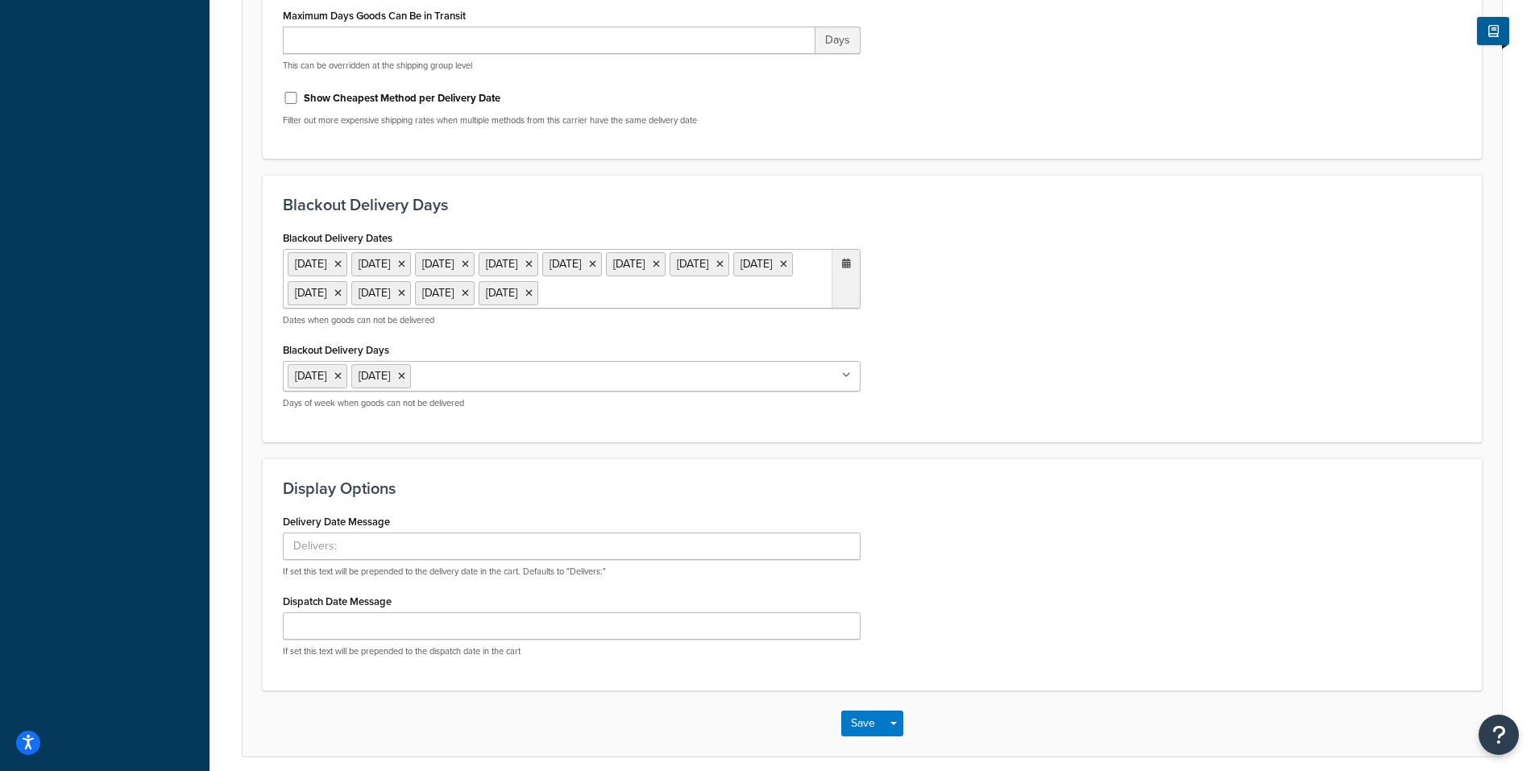
scroll to position [725, 0]
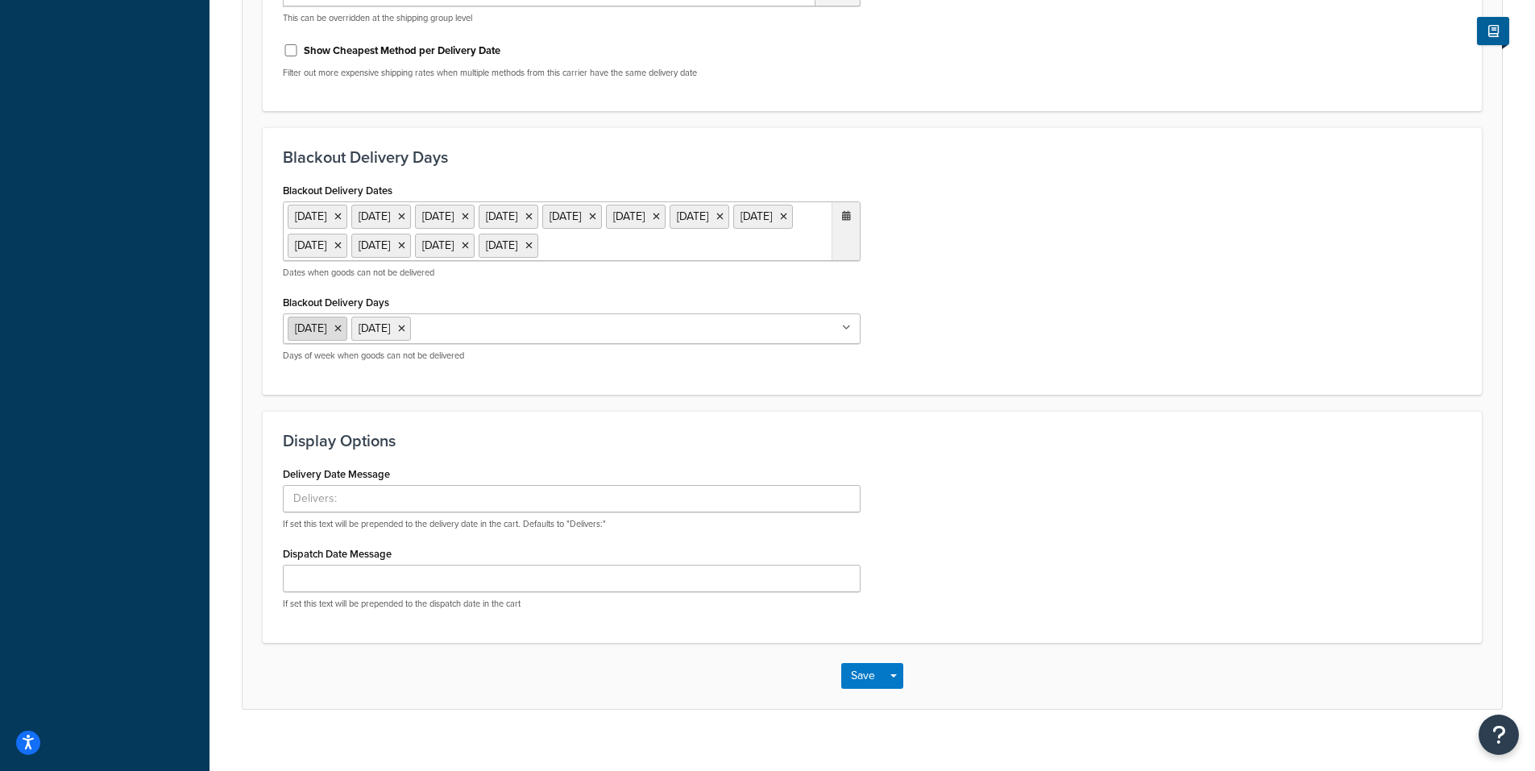
click at [342, 334] on icon at bounding box center [337, 329] width 7 height 10
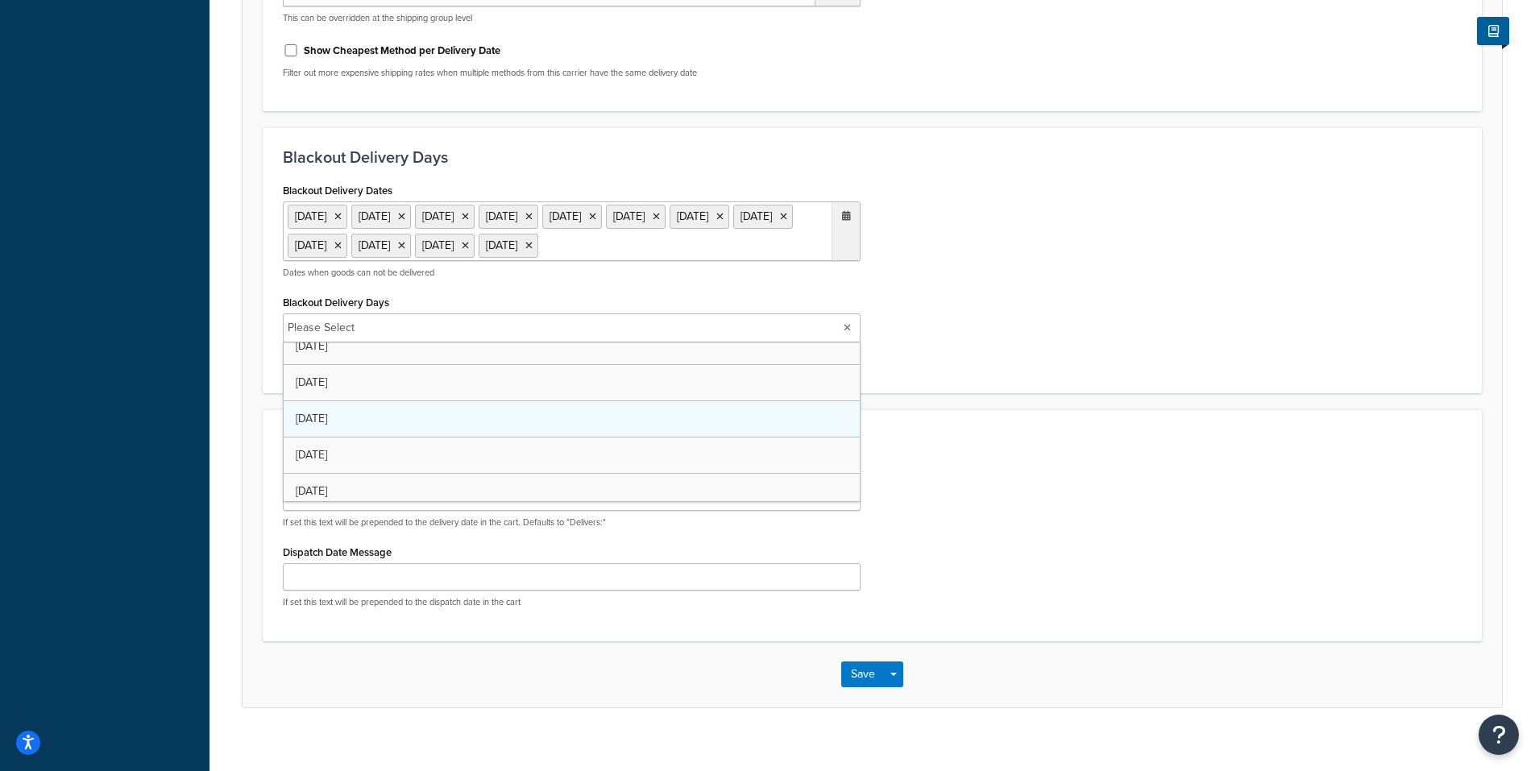
scroll to position [93, 0]
click at [937, 448] on h3 "Display Options" at bounding box center [872, 439] width 1179 height 18
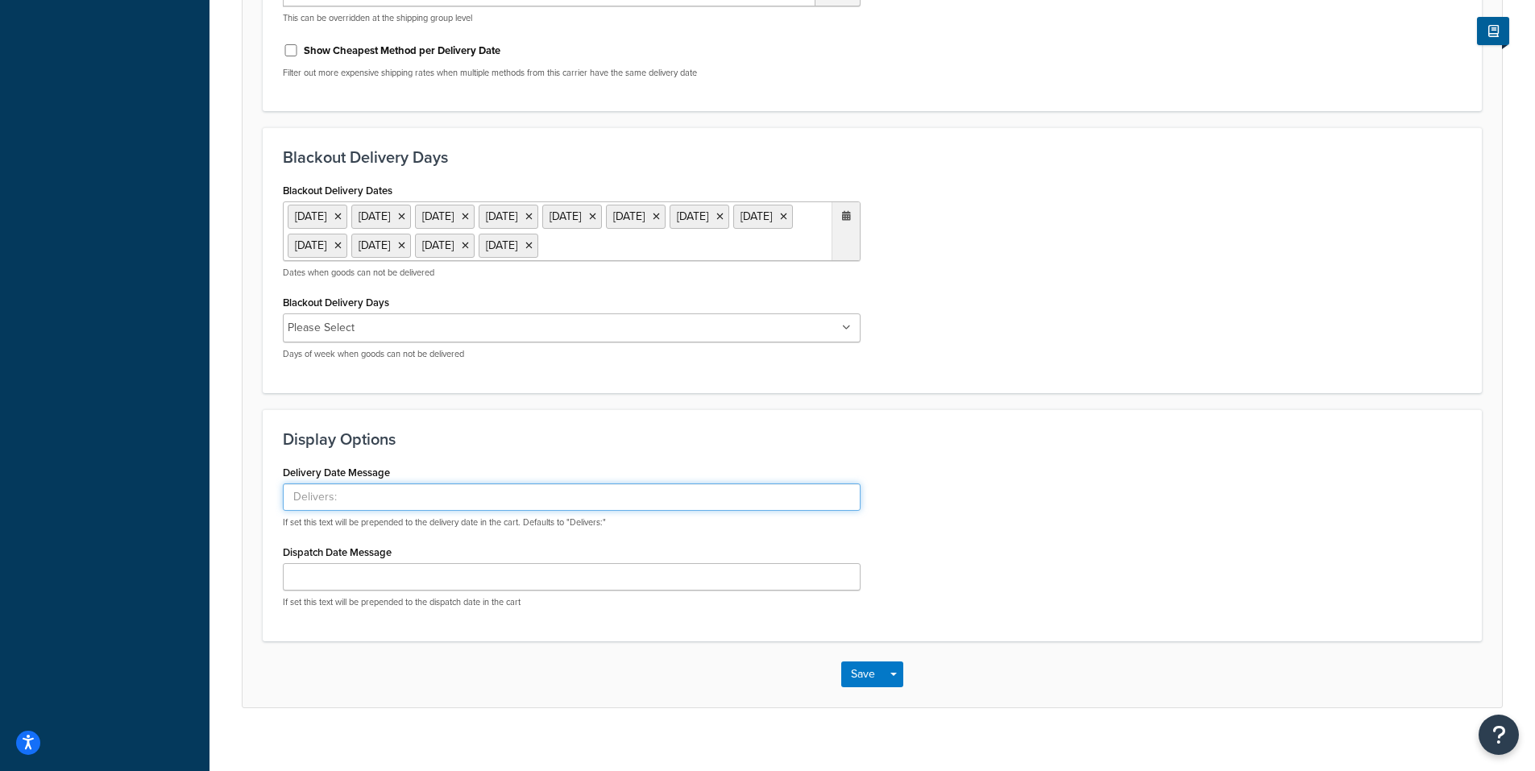
click at [438, 511] on input "Delivery Date Message" at bounding box center [572, 496] width 578 height 27
type input "Estimated Delivery"
click at [396, 591] on input "Dispatch Date Message" at bounding box center [572, 576] width 578 height 27
type input "Ships on"
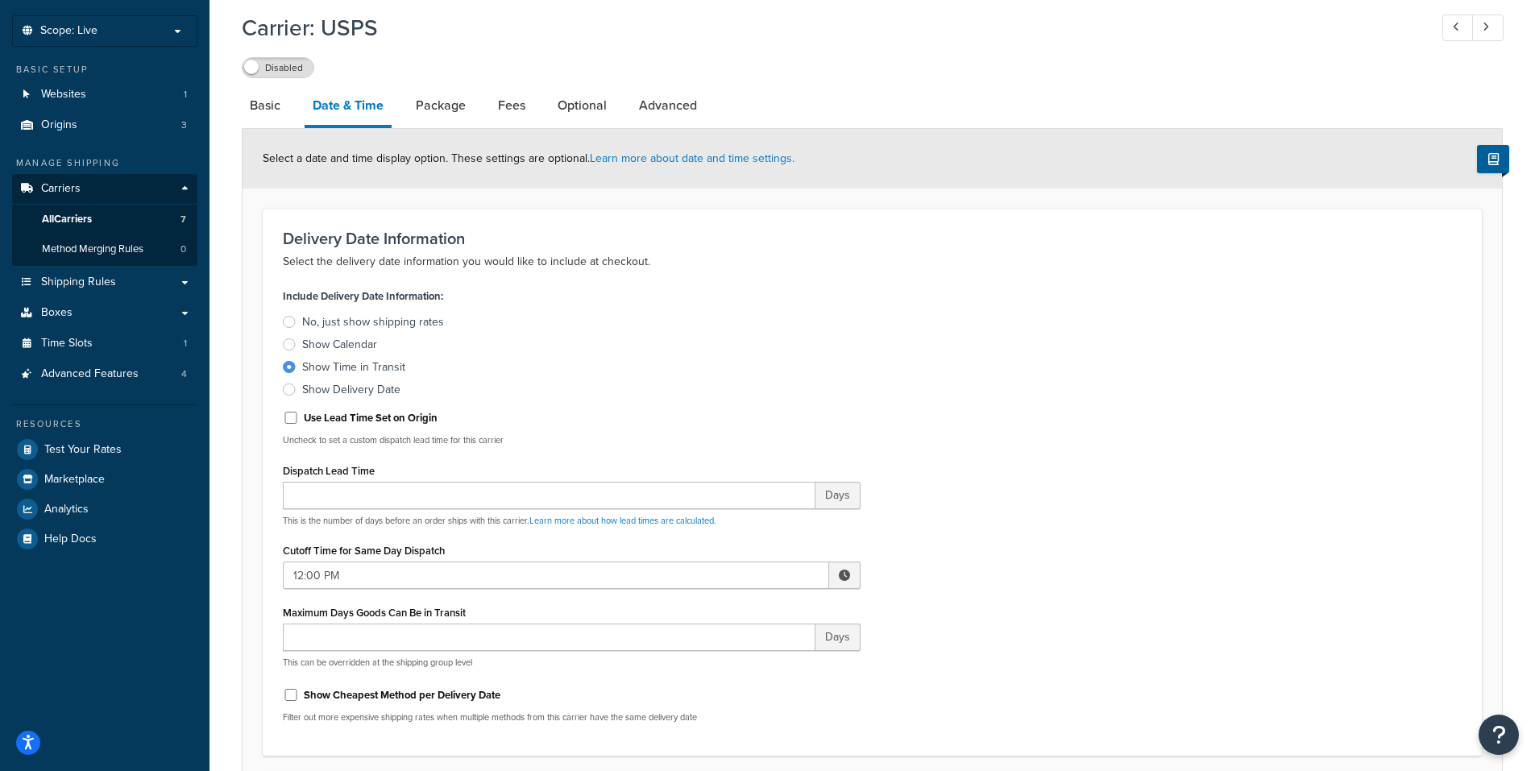
scroll to position [0, 0]
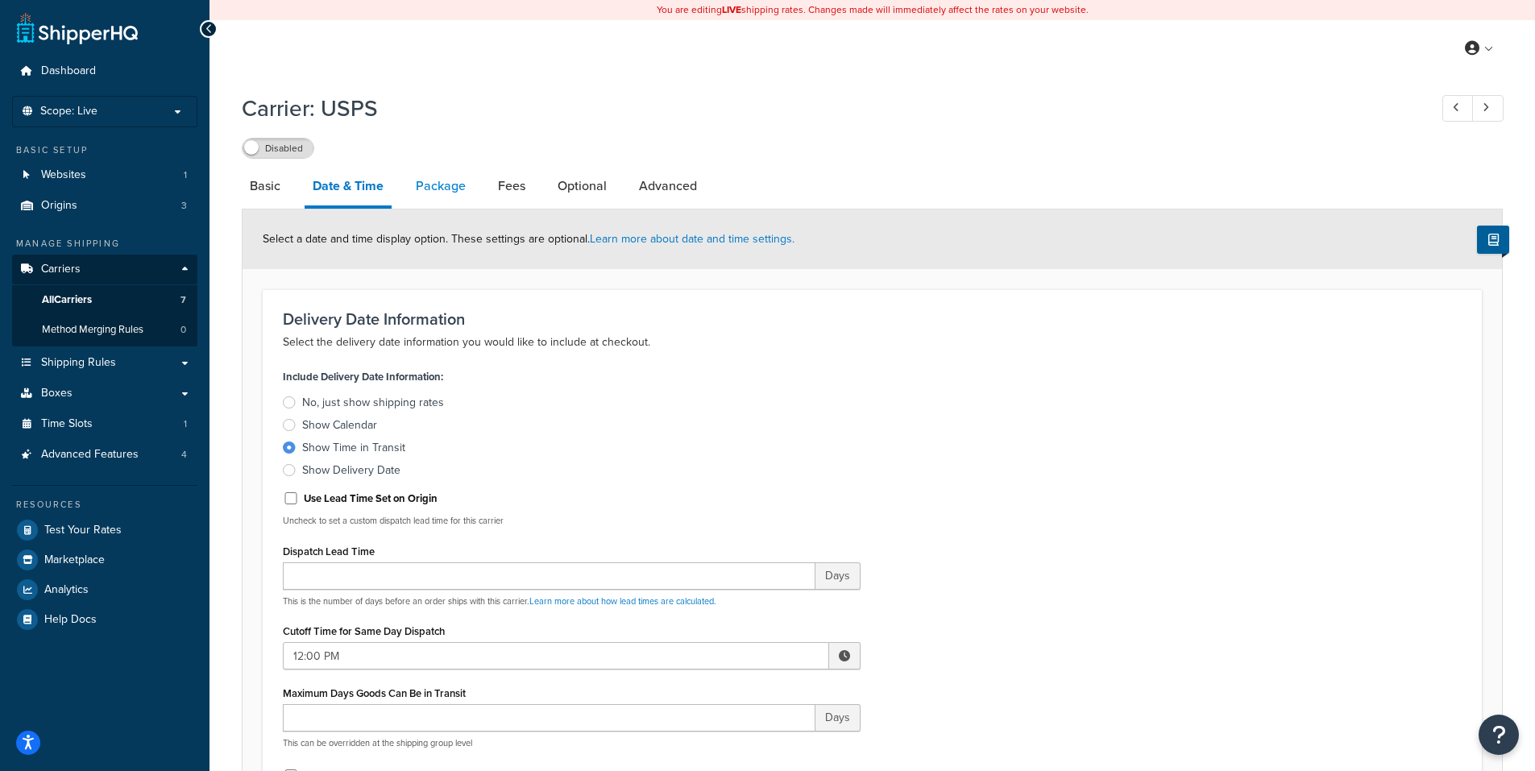
click at [452, 189] on link "Package" at bounding box center [441, 186] width 66 height 39
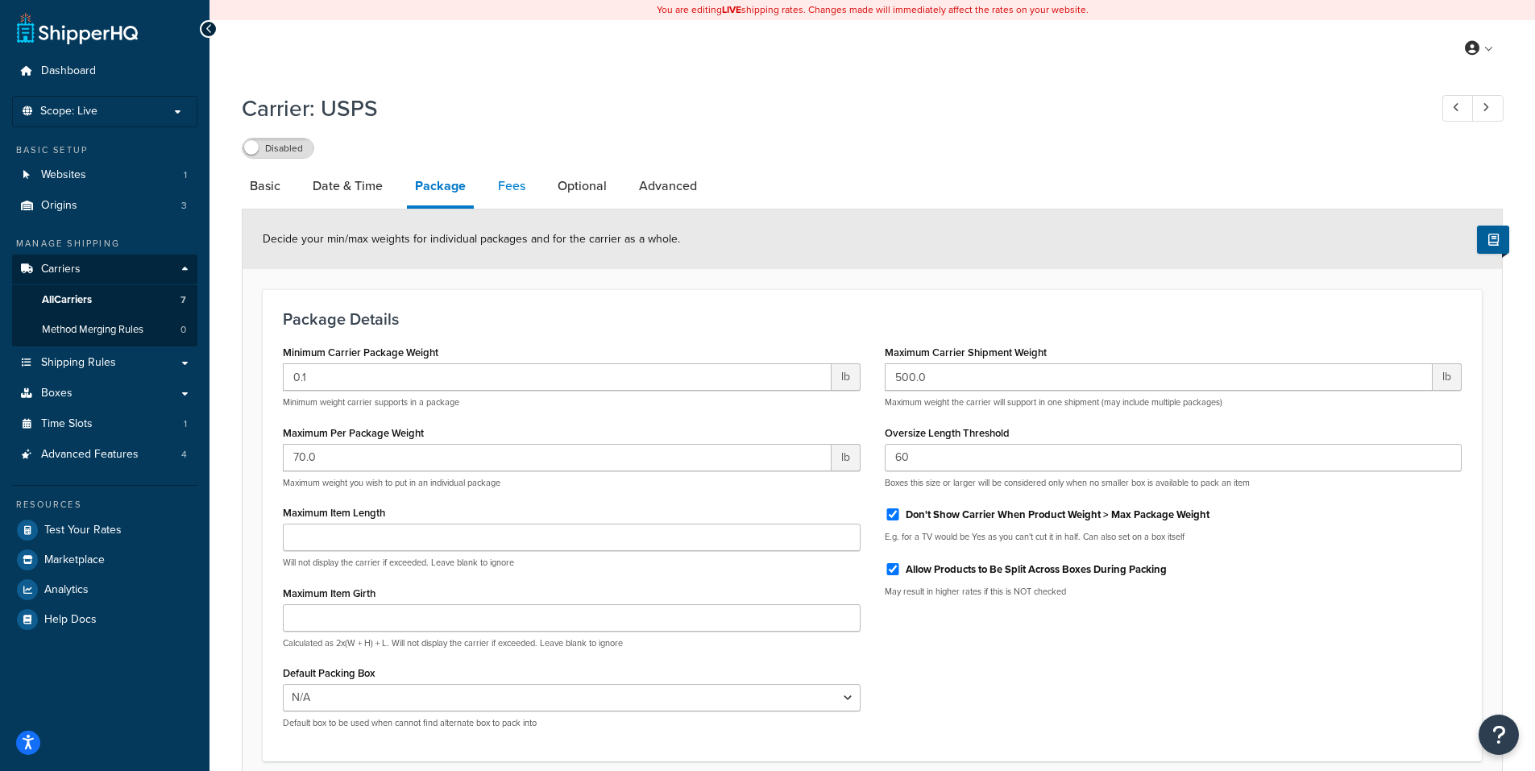
click at [512, 191] on link "Fees" at bounding box center [512, 186] width 44 height 39
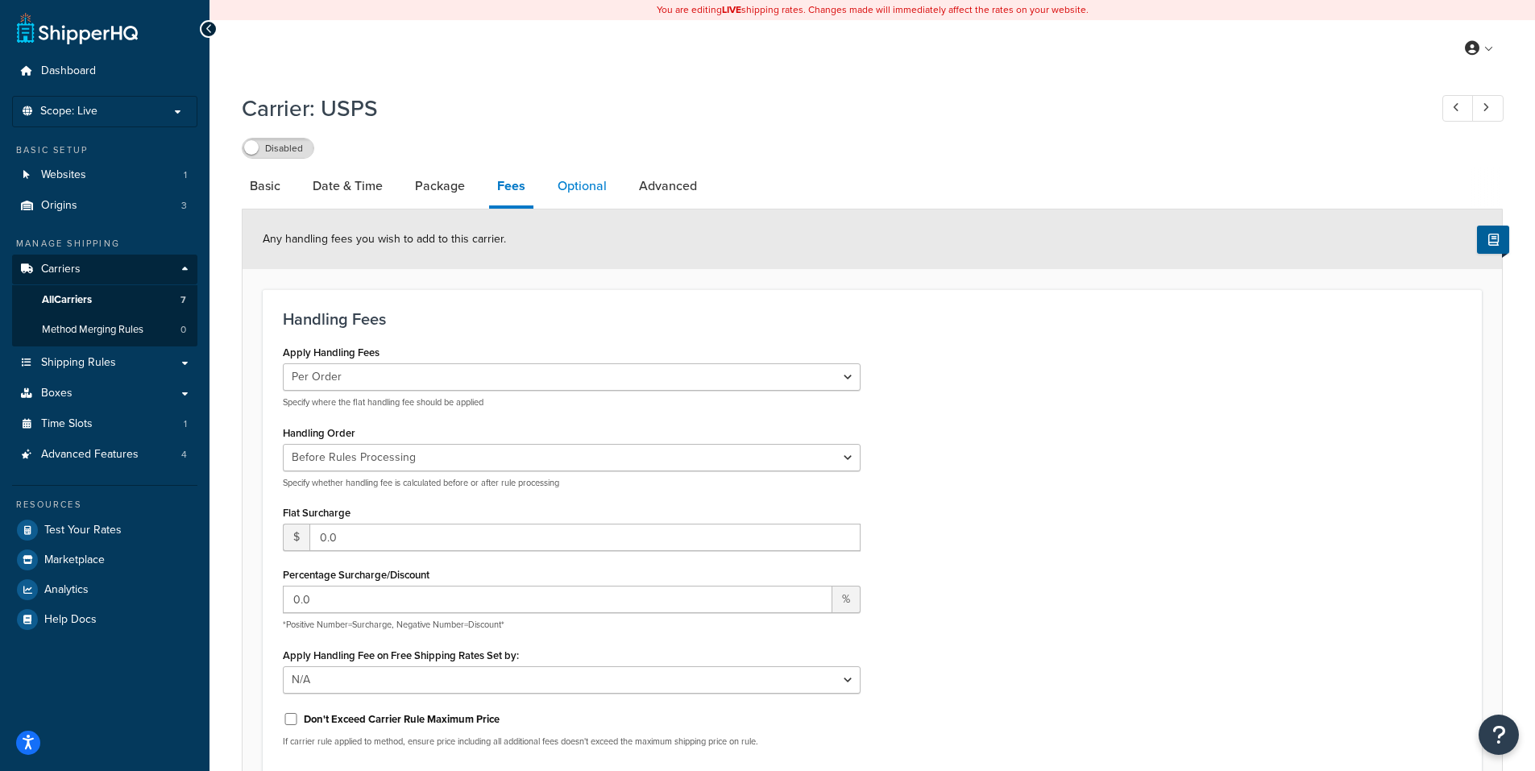
click at [572, 188] on link "Optional" at bounding box center [581, 186] width 65 height 39
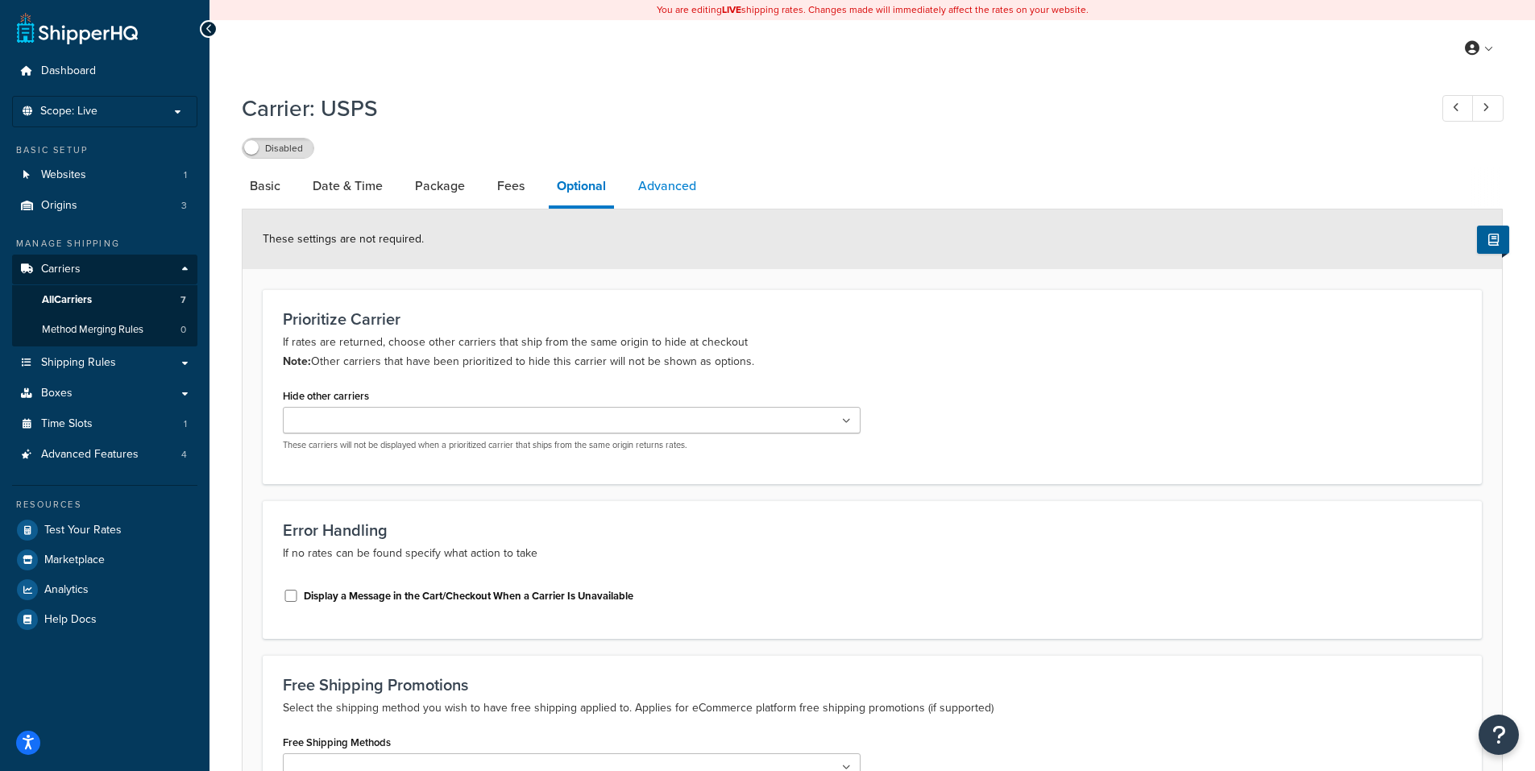
click at [664, 188] on link "Advanced" at bounding box center [667, 186] width 74 height 39
select select "false"
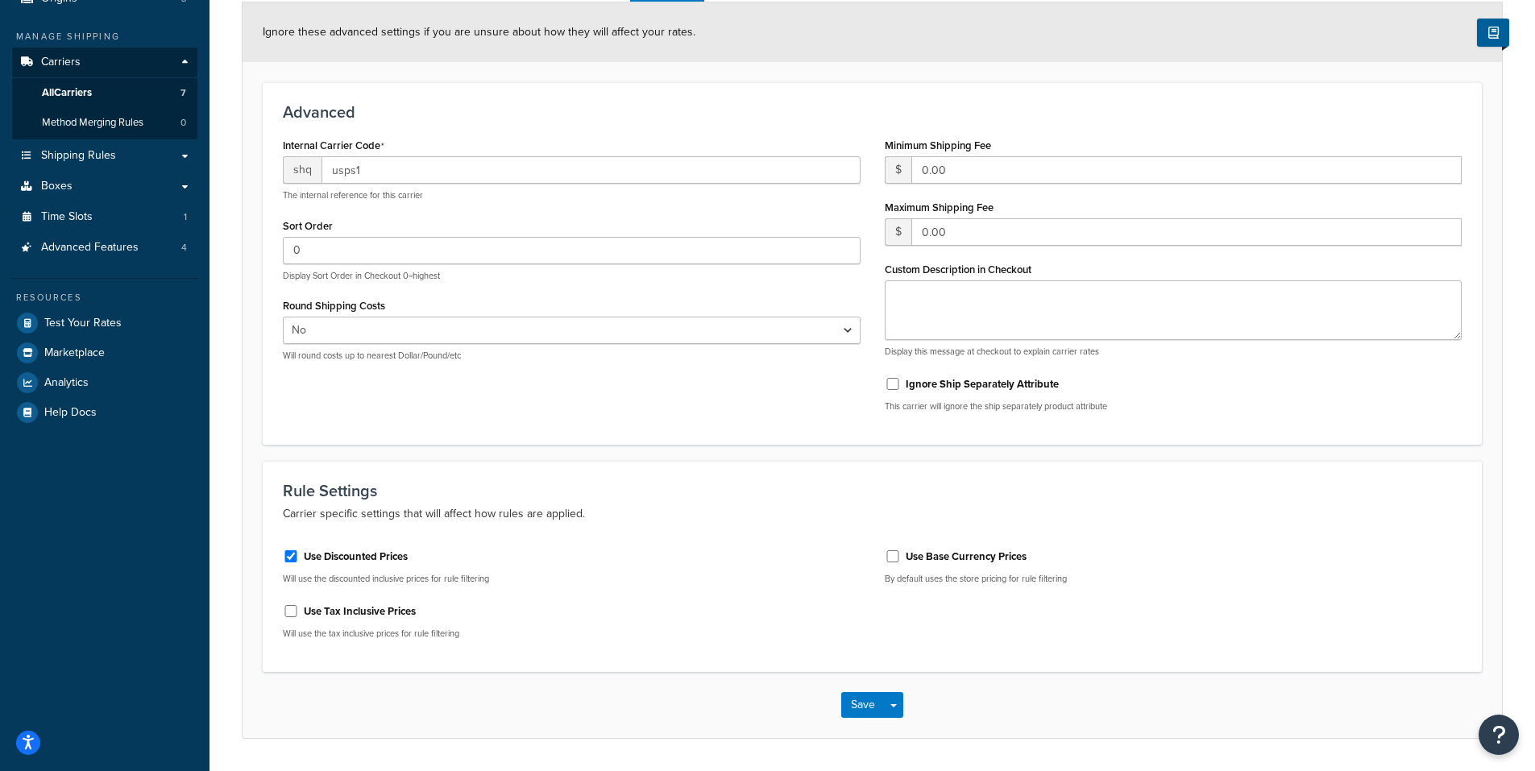
scroll to position [242, 0]
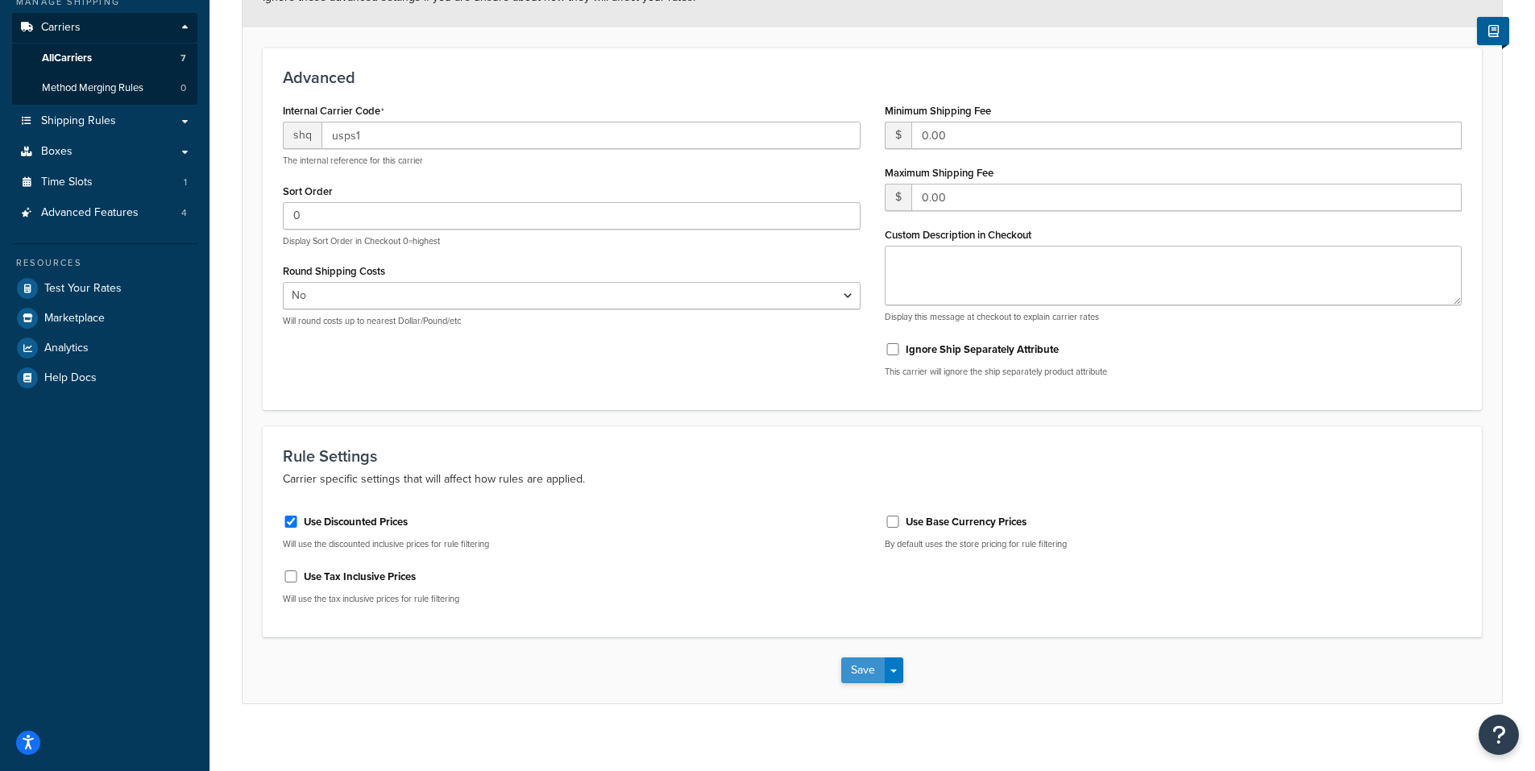
click at [864, 668] on button "Save" at bounding box center [863, 670] width 44 height 26
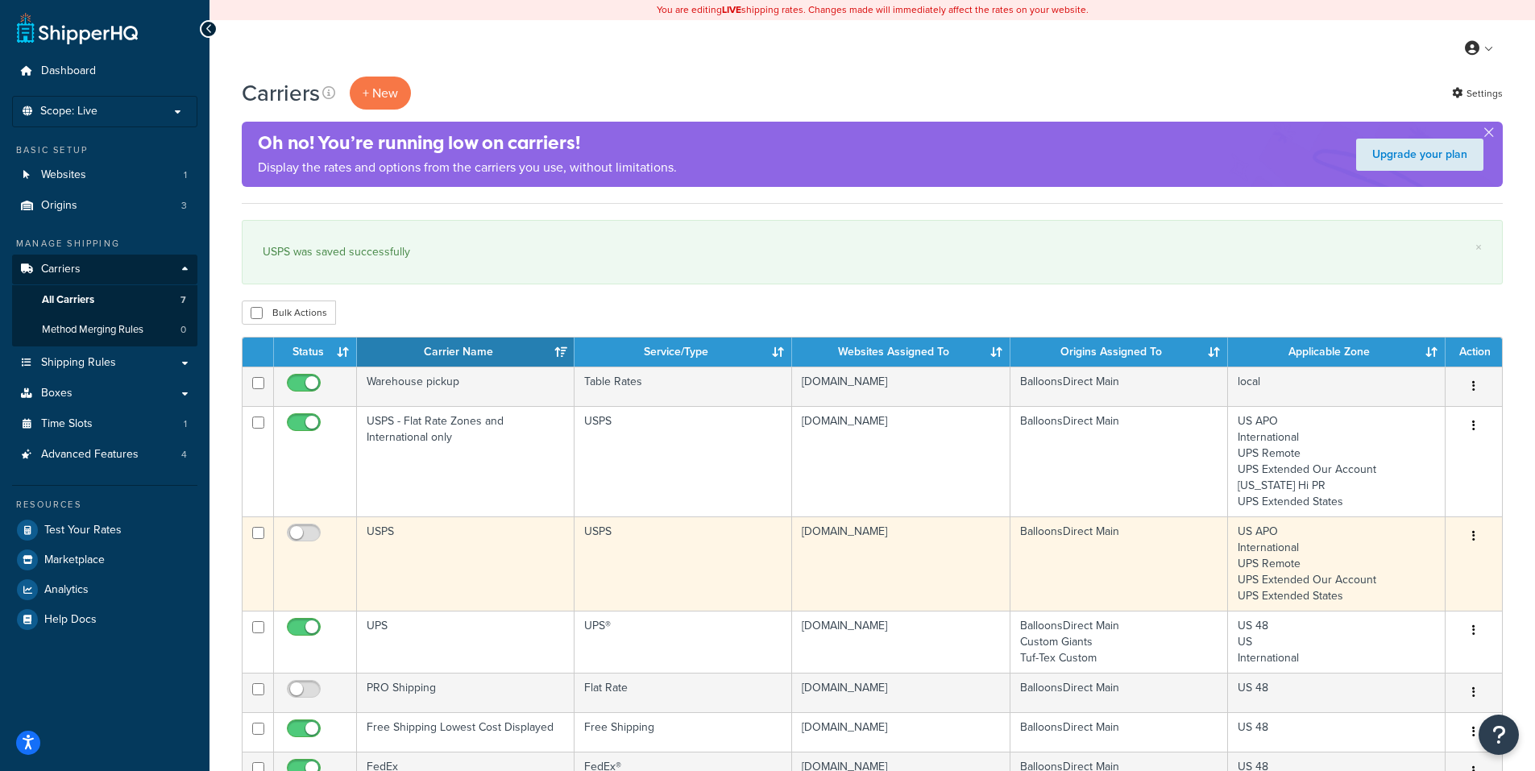
click at [1474, 533] on icon "button" at bounding box center [1473, 535] width 3 height 11
click at [1399, 566] on link "Edit" at bounding box center [1408, 569] width 127 height 33
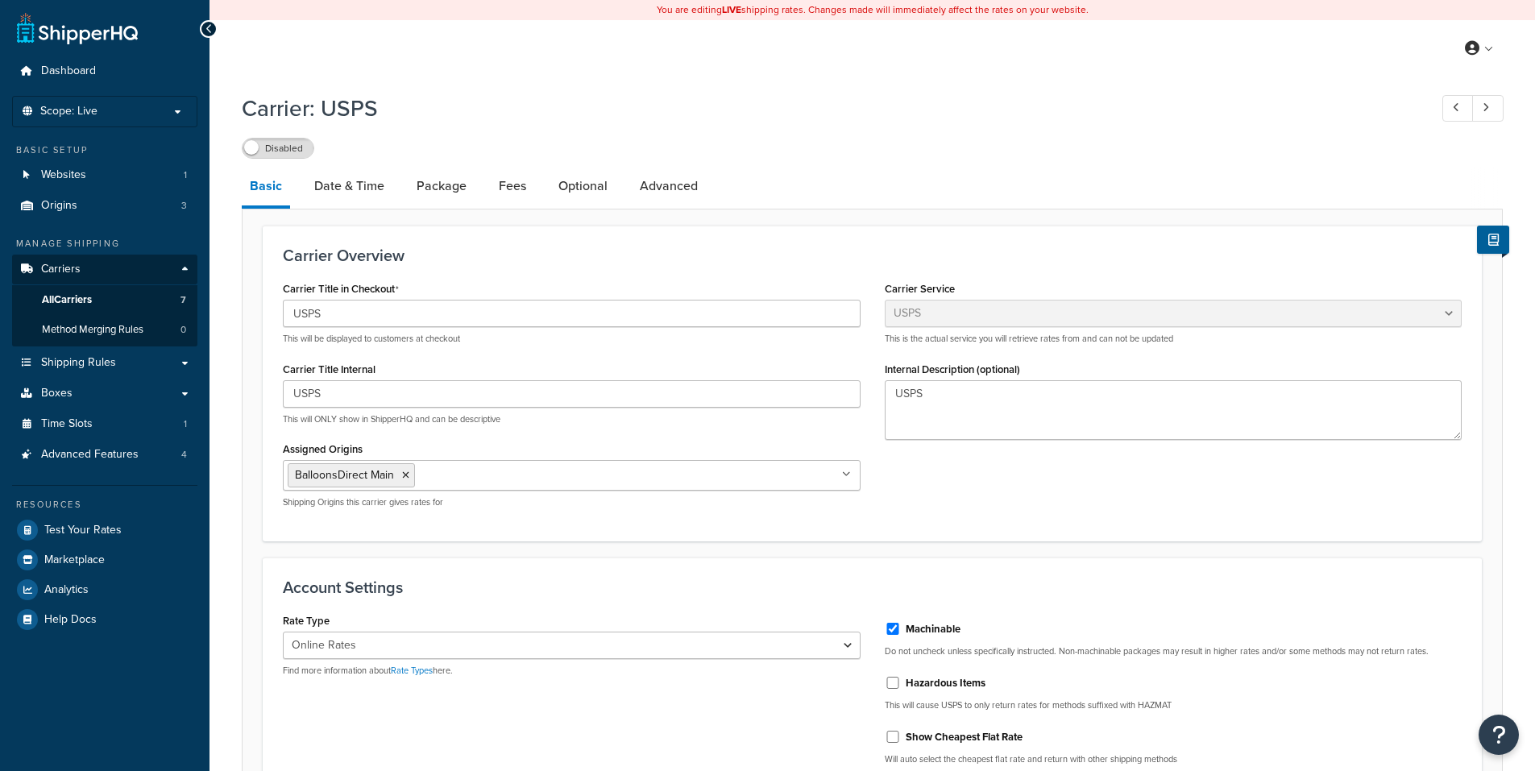
select select "usps"
select select "ONLINE"
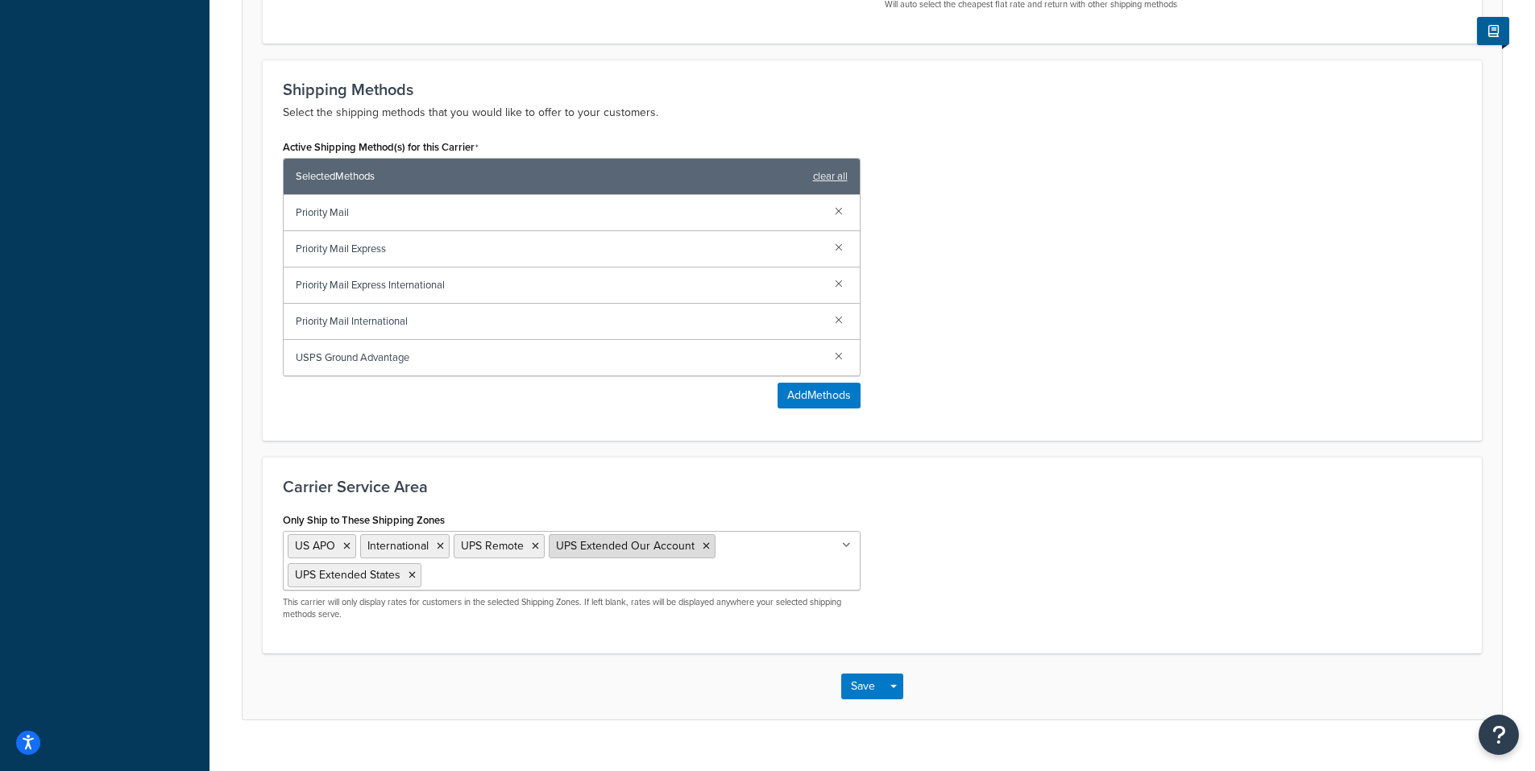
scroll to position [786, 0]
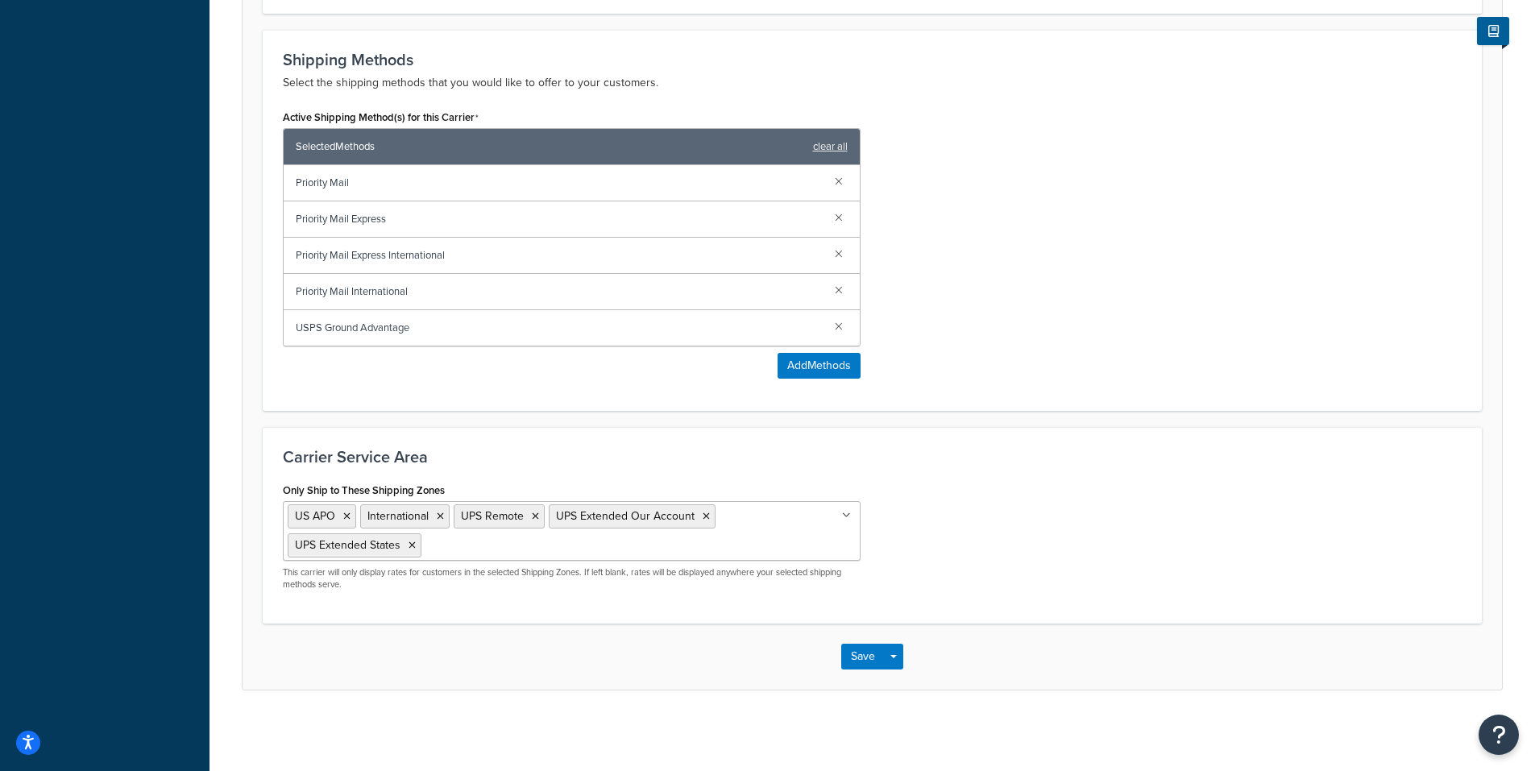
click at [638, 555] on ul "US APO International UPS Remote UPS Extended Our Account UPS Extended States" at bounding box center [572, 531] width 578 height 60
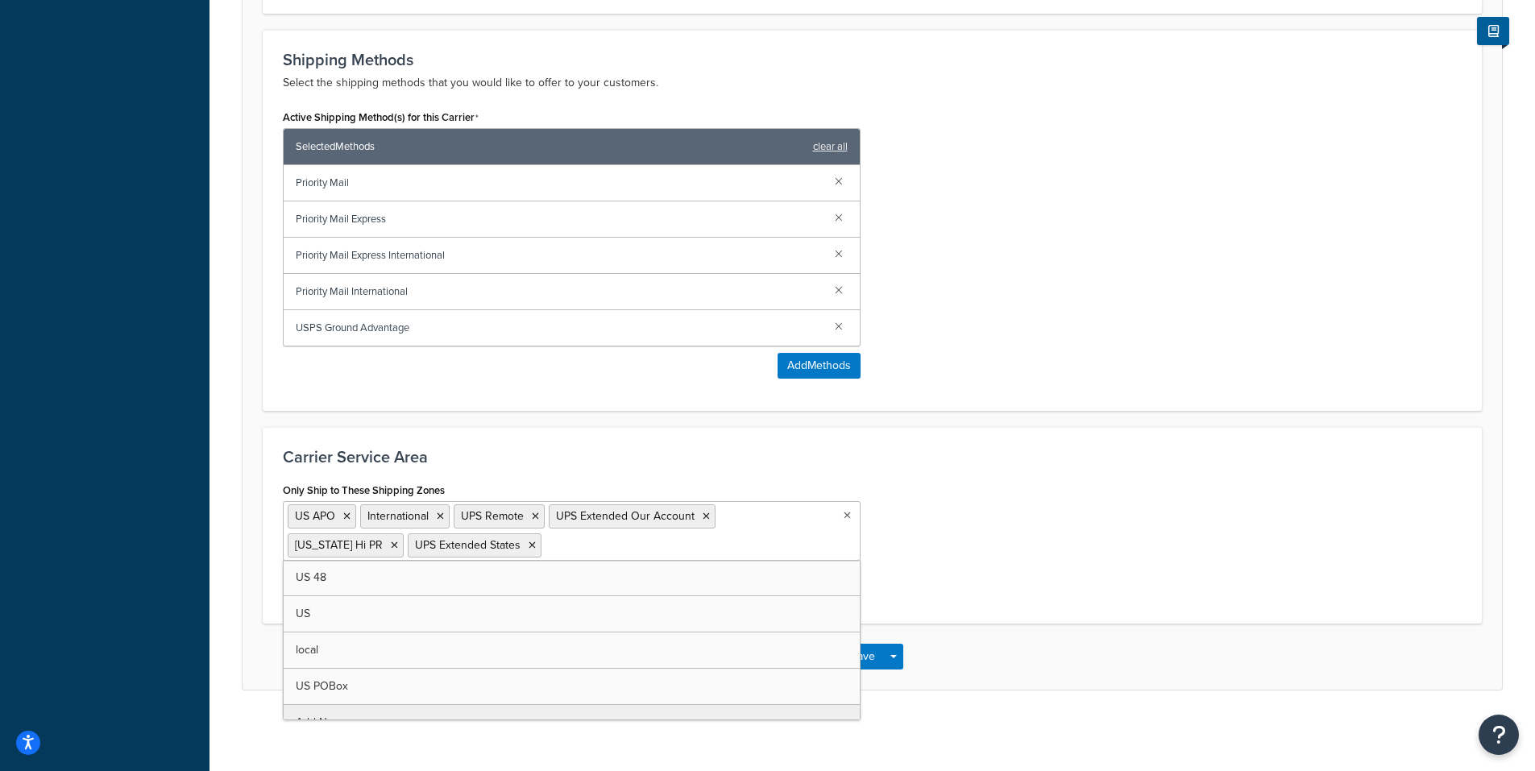
drag, startPoint x: 978, startPoint y: 599, endPoint x: 959, endPoint y: 607, distance: 20.7
click at [977, 602] on div "Only Ship to These Shipping Zones US APO International UPS Remote UPS Extended …" at bounding box center [872, 541] width 1203 height 125
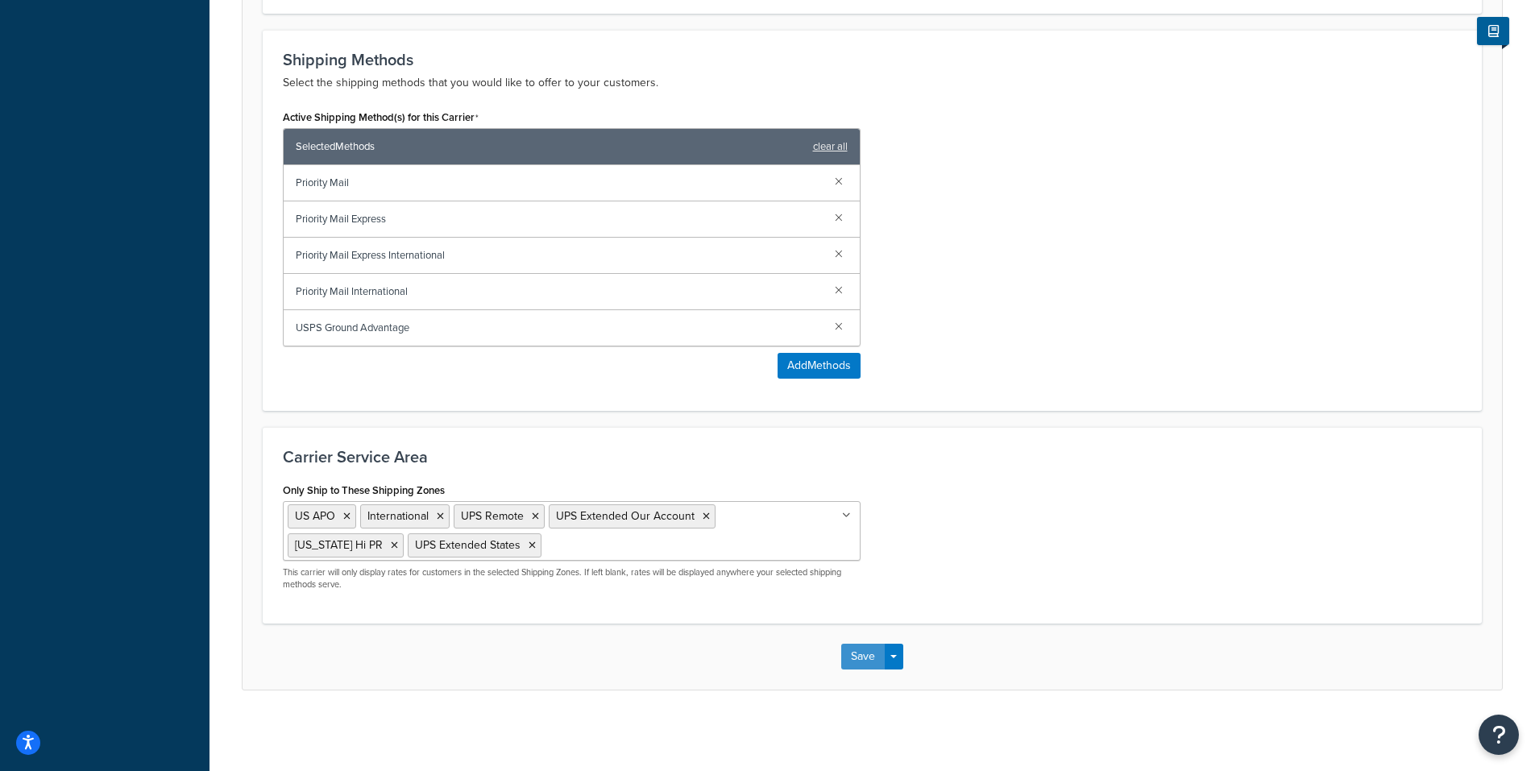
click at [859, 654] on button "Save" at bounding box center [863, 657] width 44 height 26
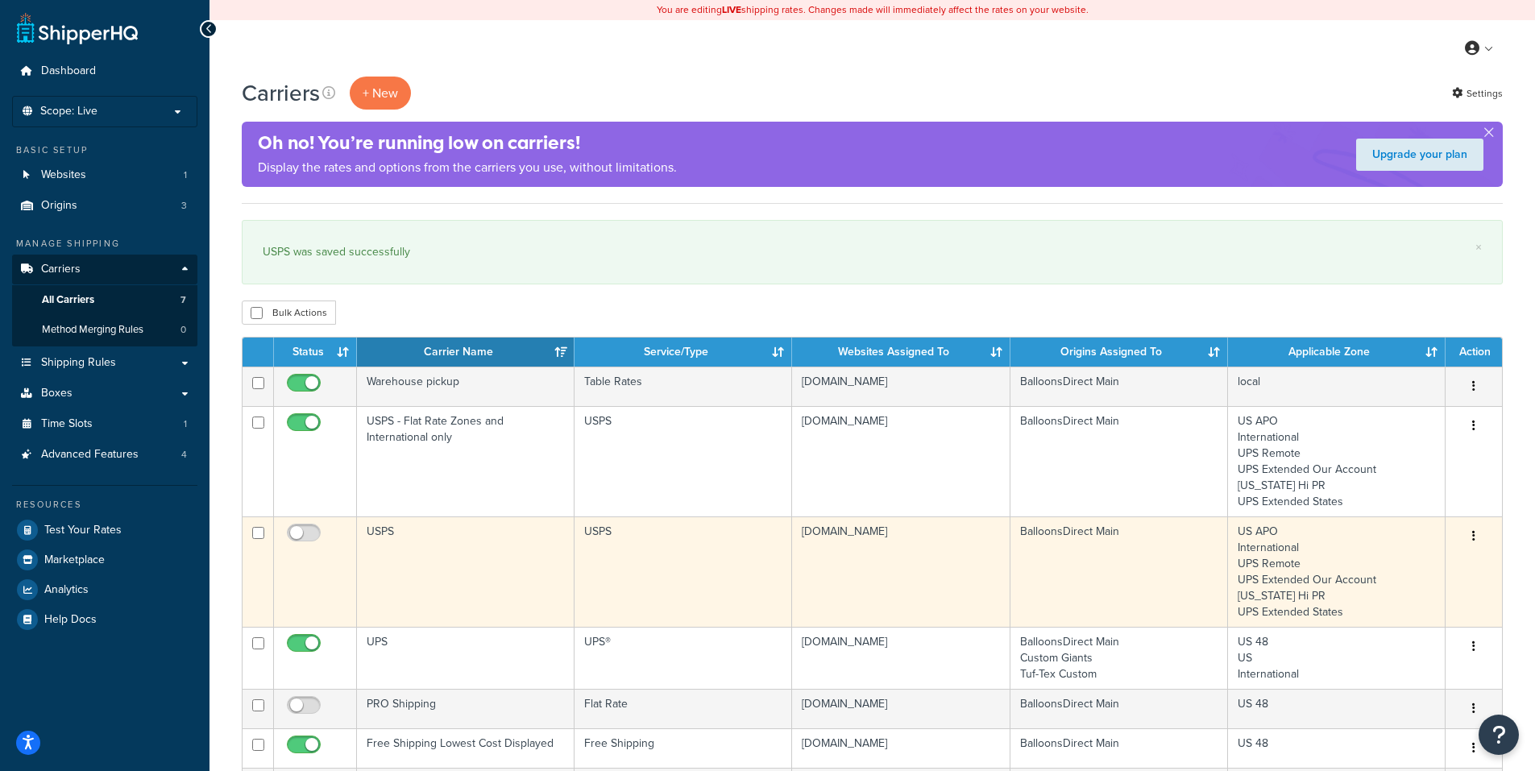
click at [1470, 533] on button "button" at bounding box center [1473, 537] width 23 height 26
click at [1374, 566] on link "Edit" at bounding box center [1408, 569] width 127 height 33
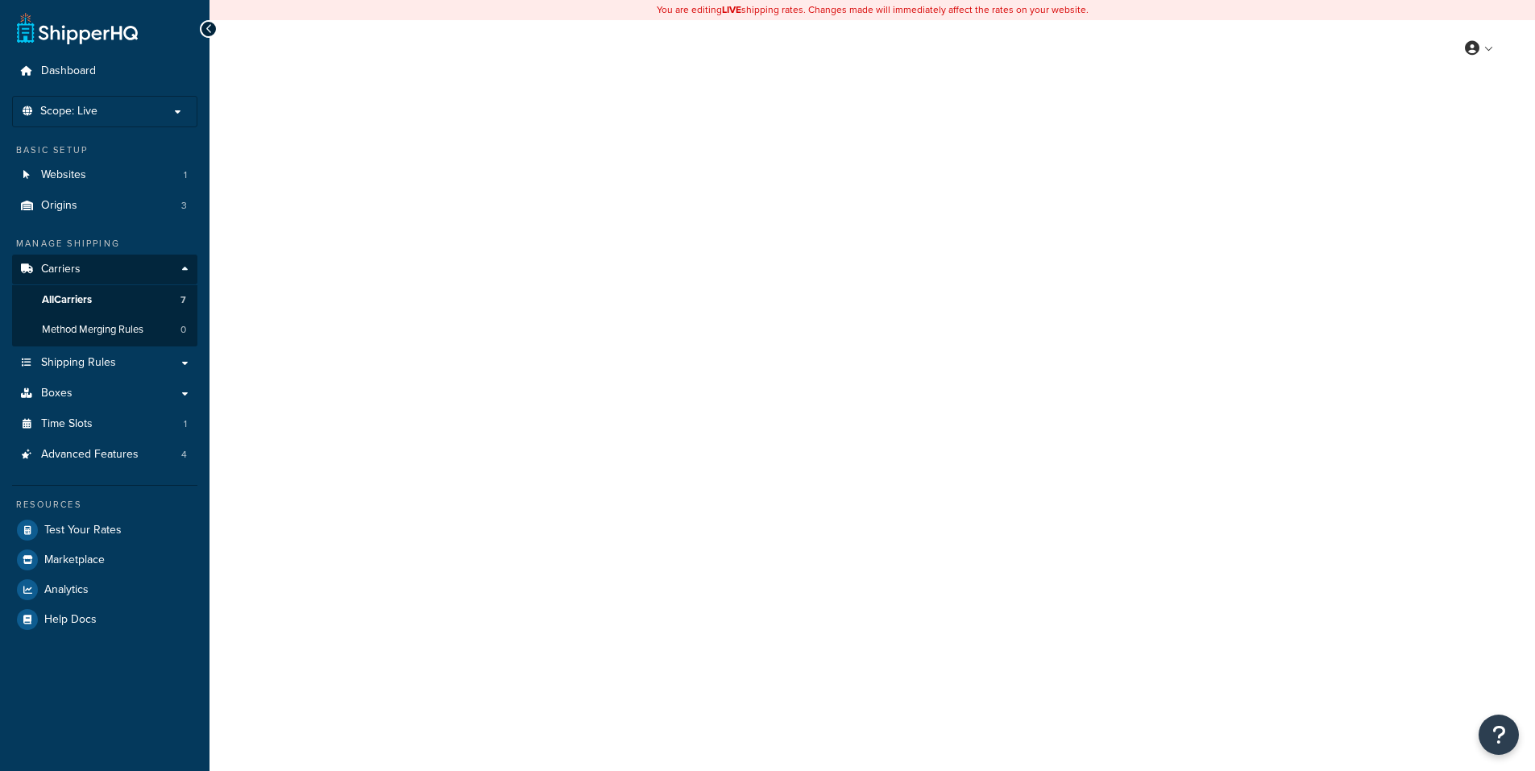
select select "usps"
select select "ONLINE"
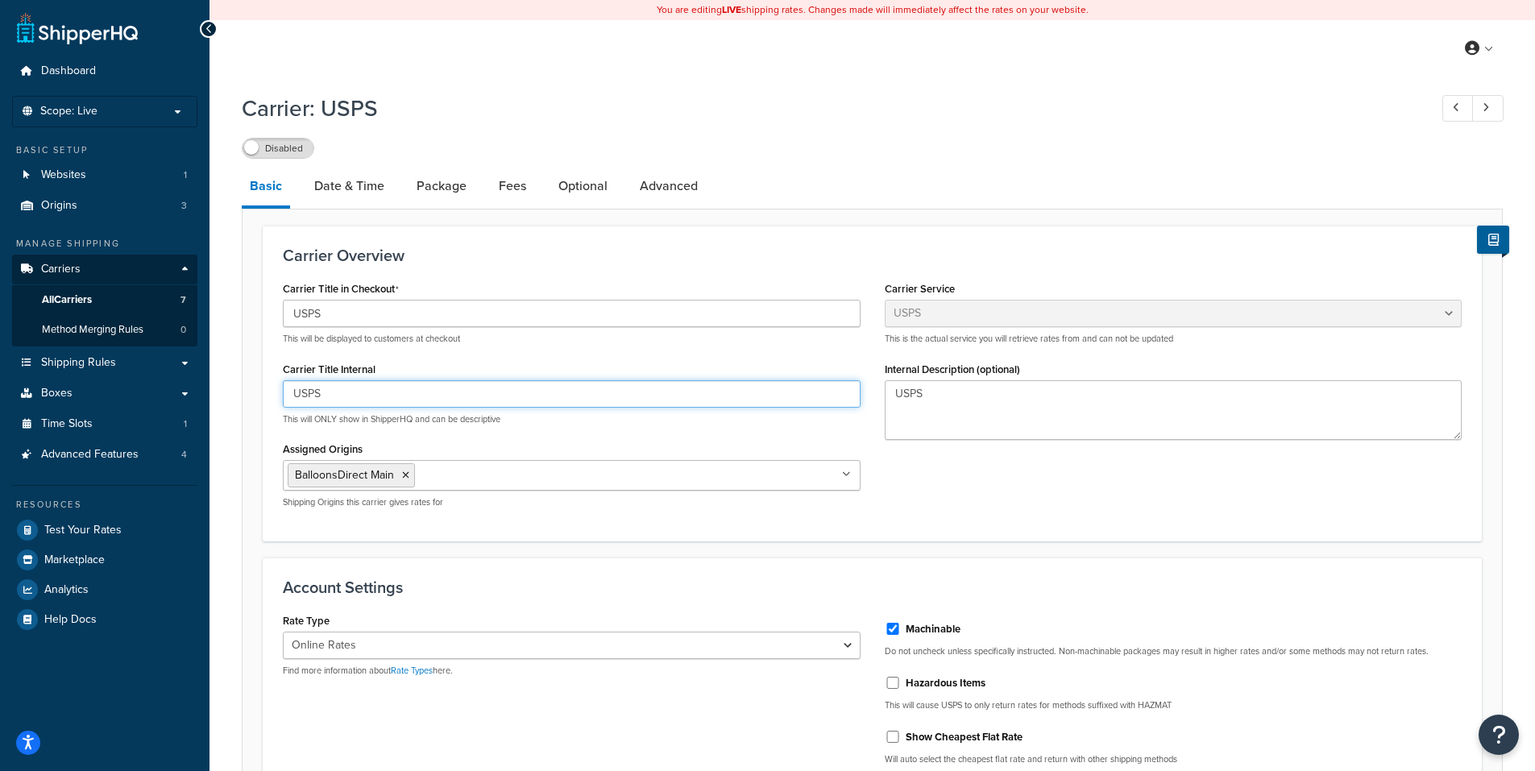
click at [414, 396] on input "USPS" at bounding box center [572, 393] width 578 height 27
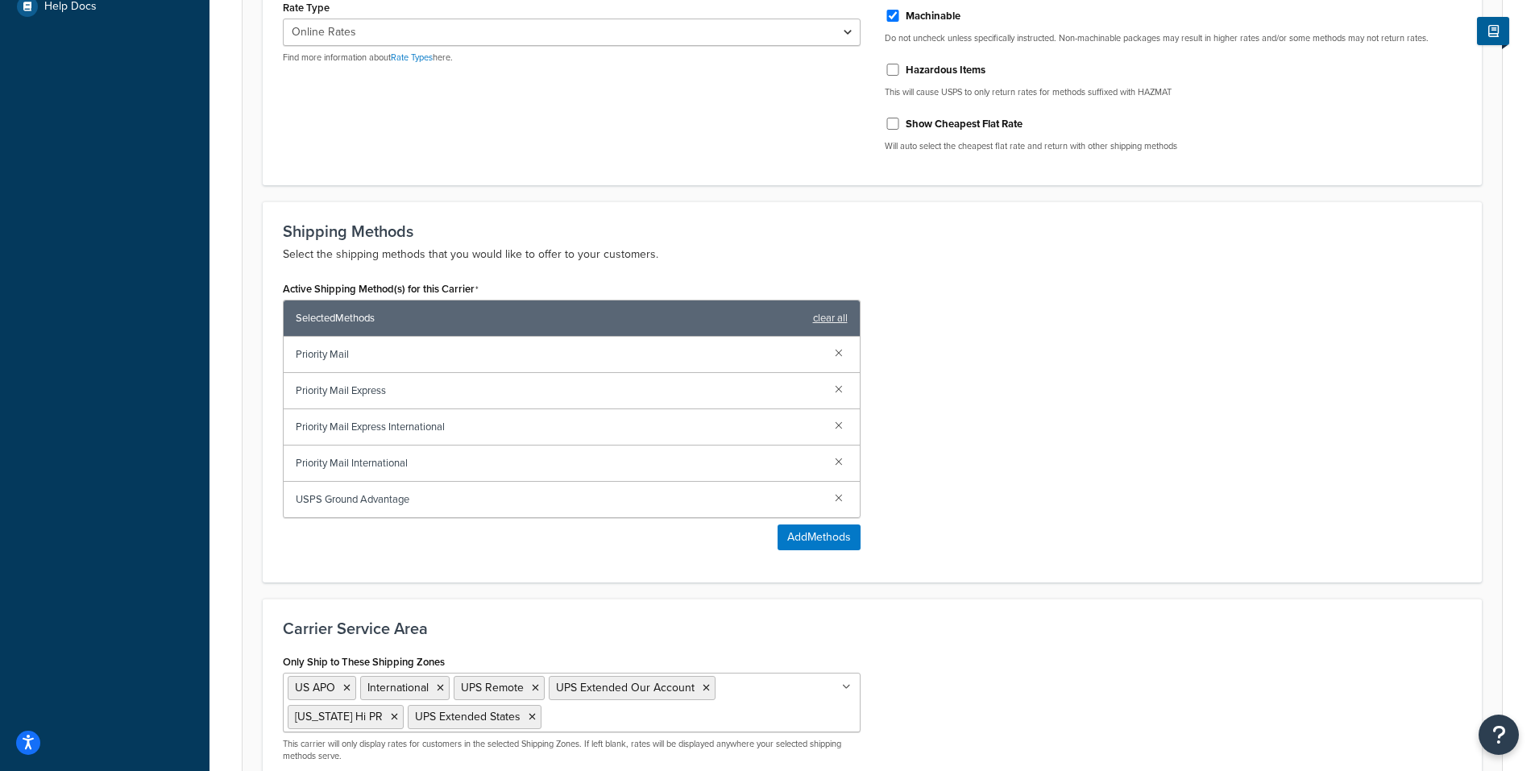
scroll to position [786, 0]
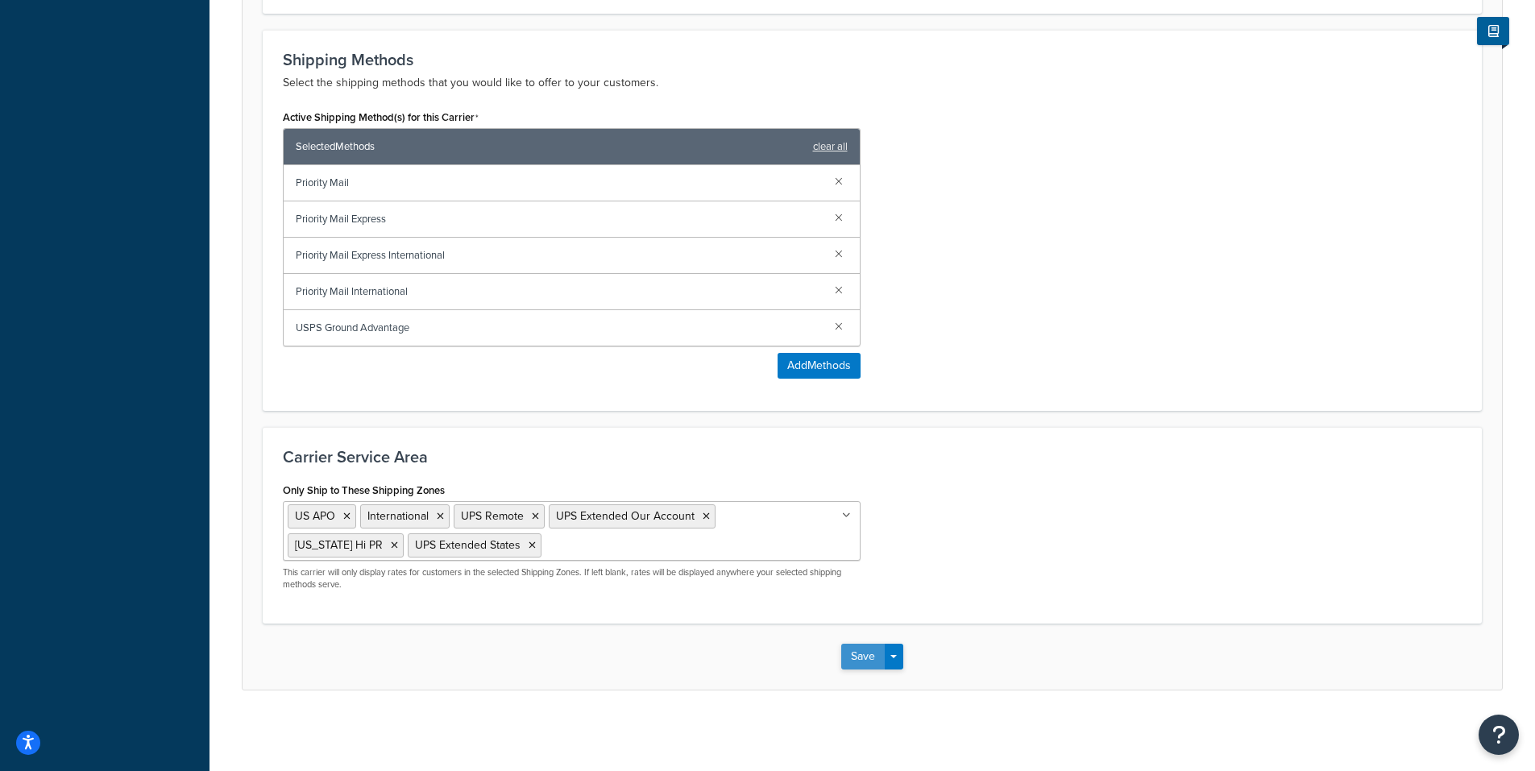
type input "USPS Flat Zones and Intl Only"
click at [863, 651] on button "Save" at bounding box center [863, 657] width 44 height 26
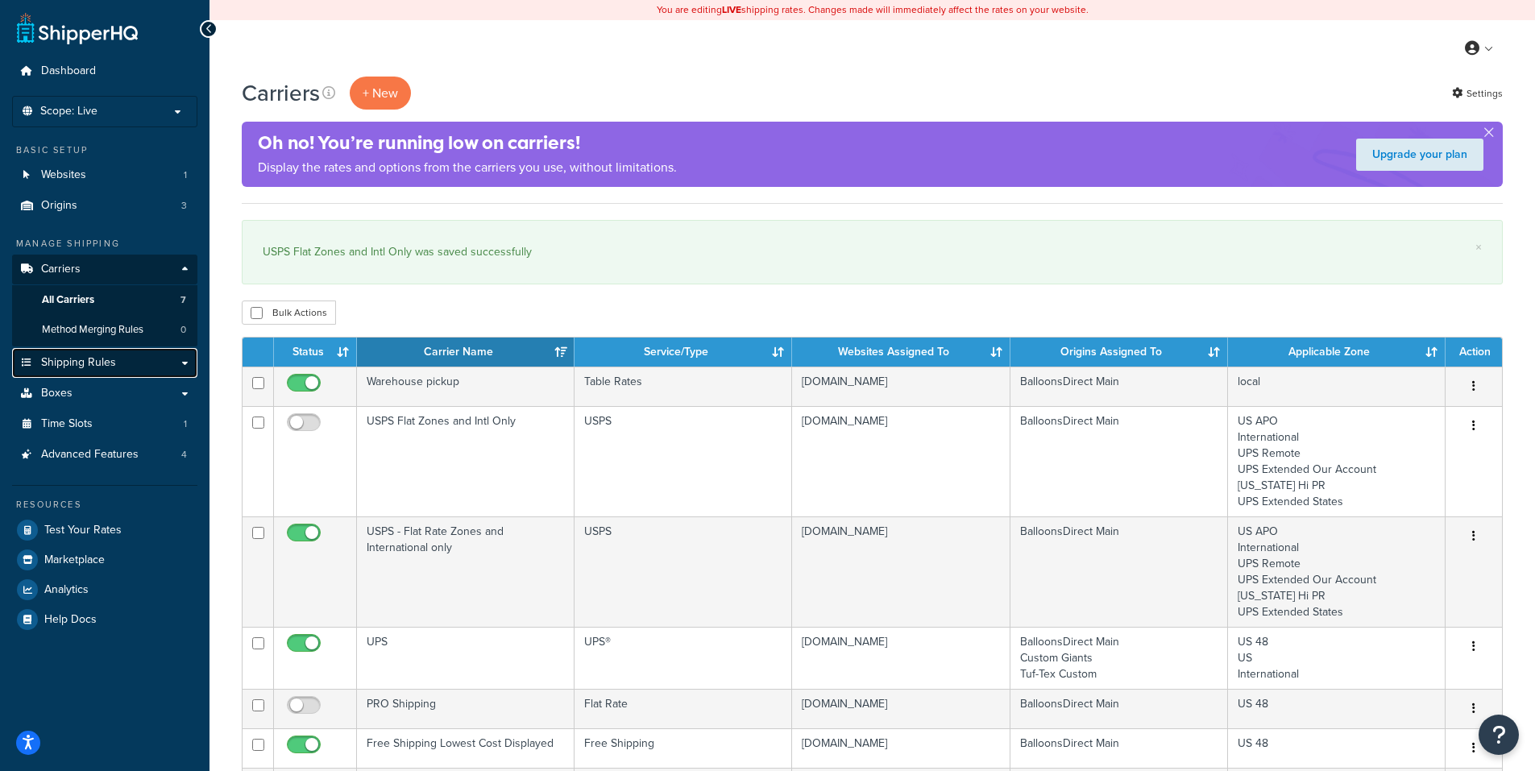
click at [88, 361] on span "Shipping Rules" at bounding box center [78, 363] width 75 height 14
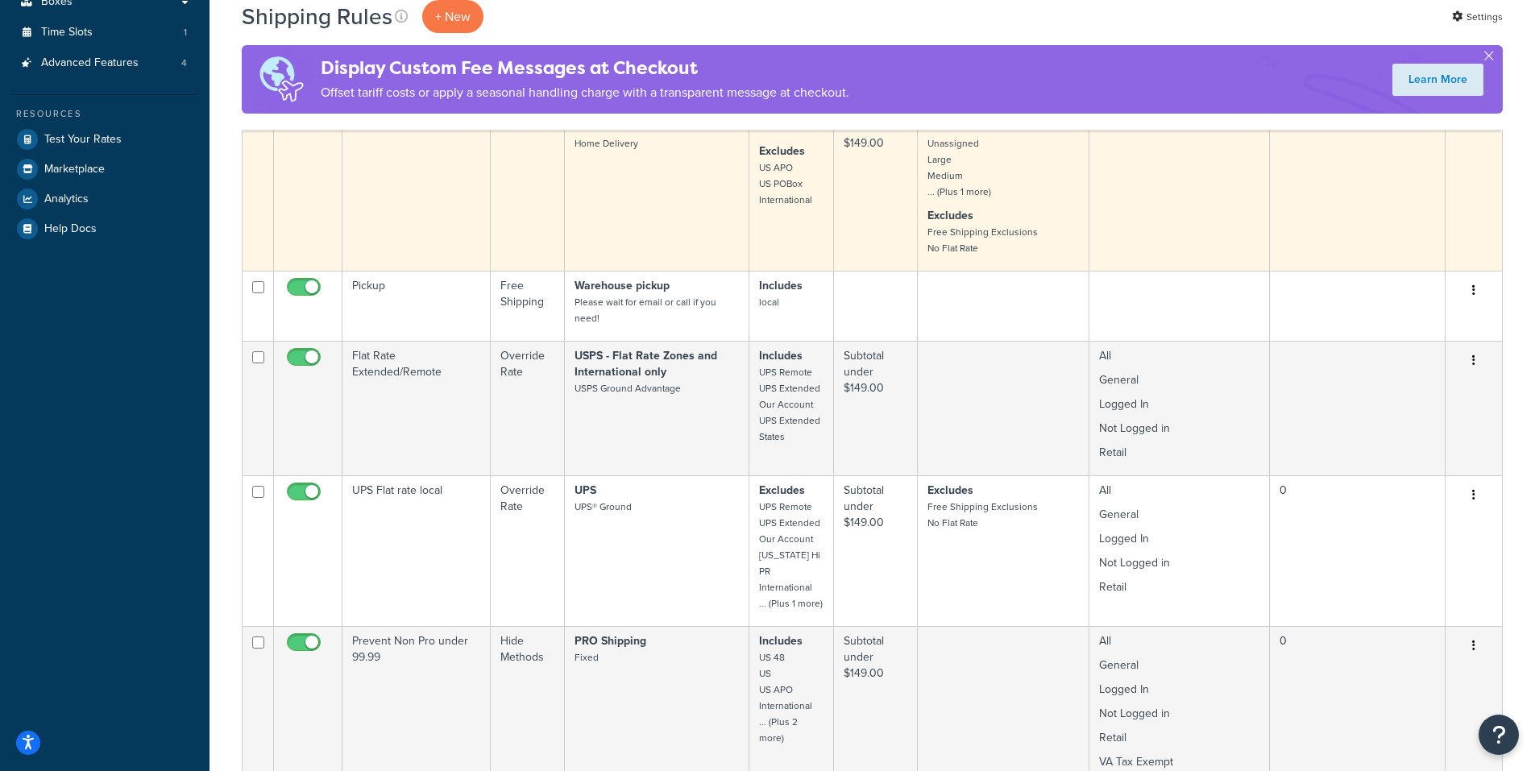
scroll to position [483, 0]
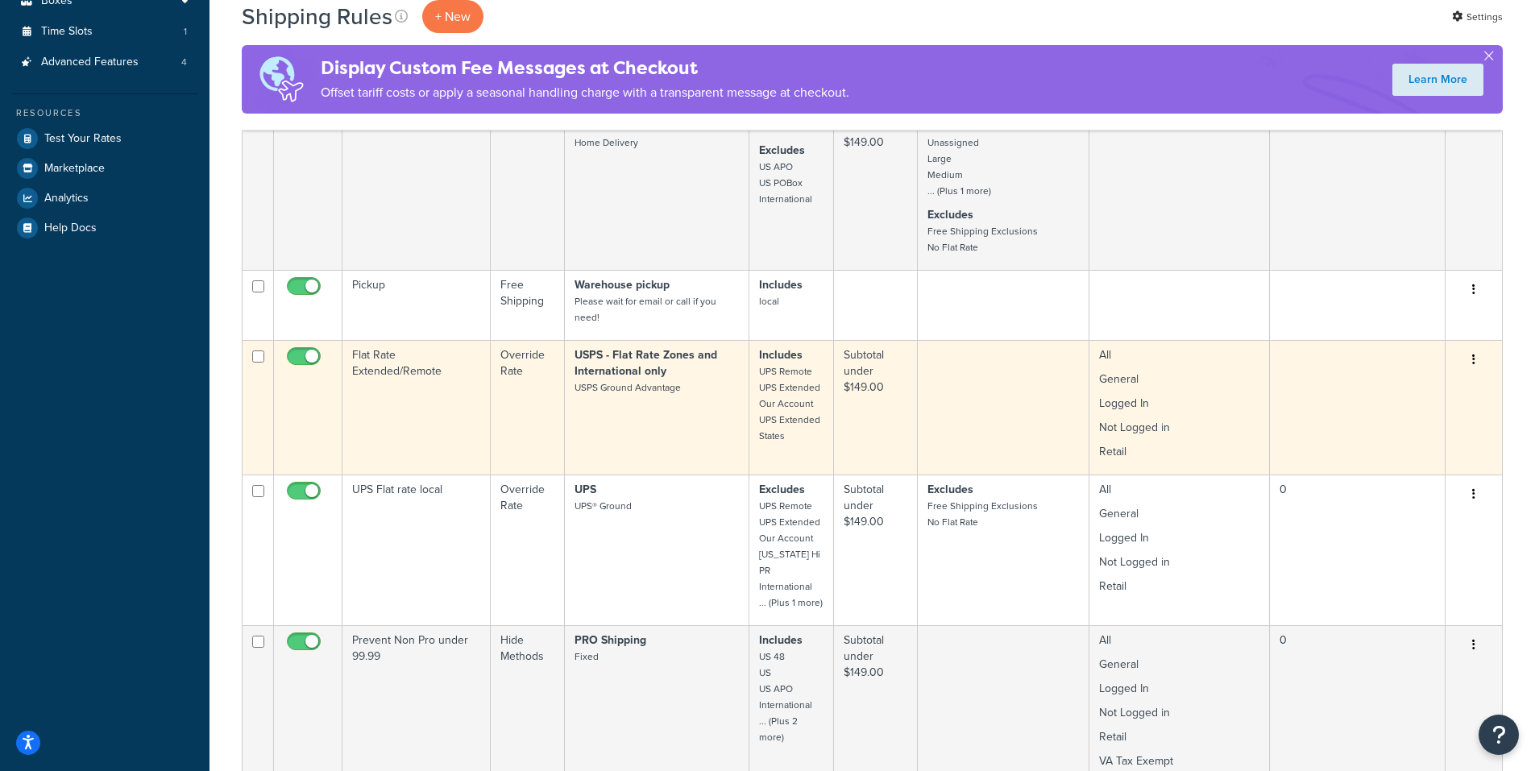
click at [1471, 359] on button "button" at bounding box center [1473, 360] width 23 height 26
click at [1402, 387] on link "Edit" at bounding box center [1420, 390] width 127 height 33
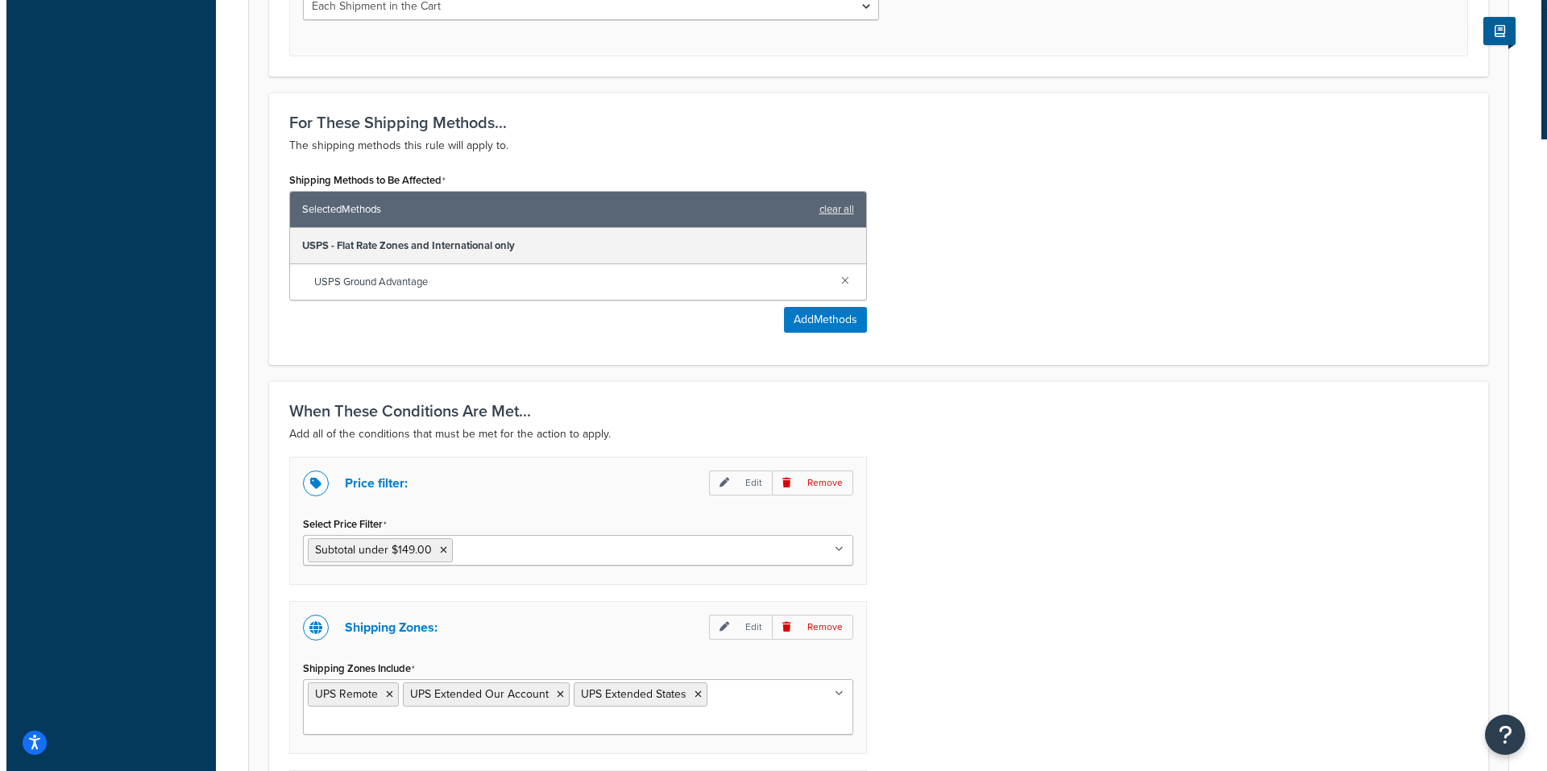
scroll to position [806, 0]
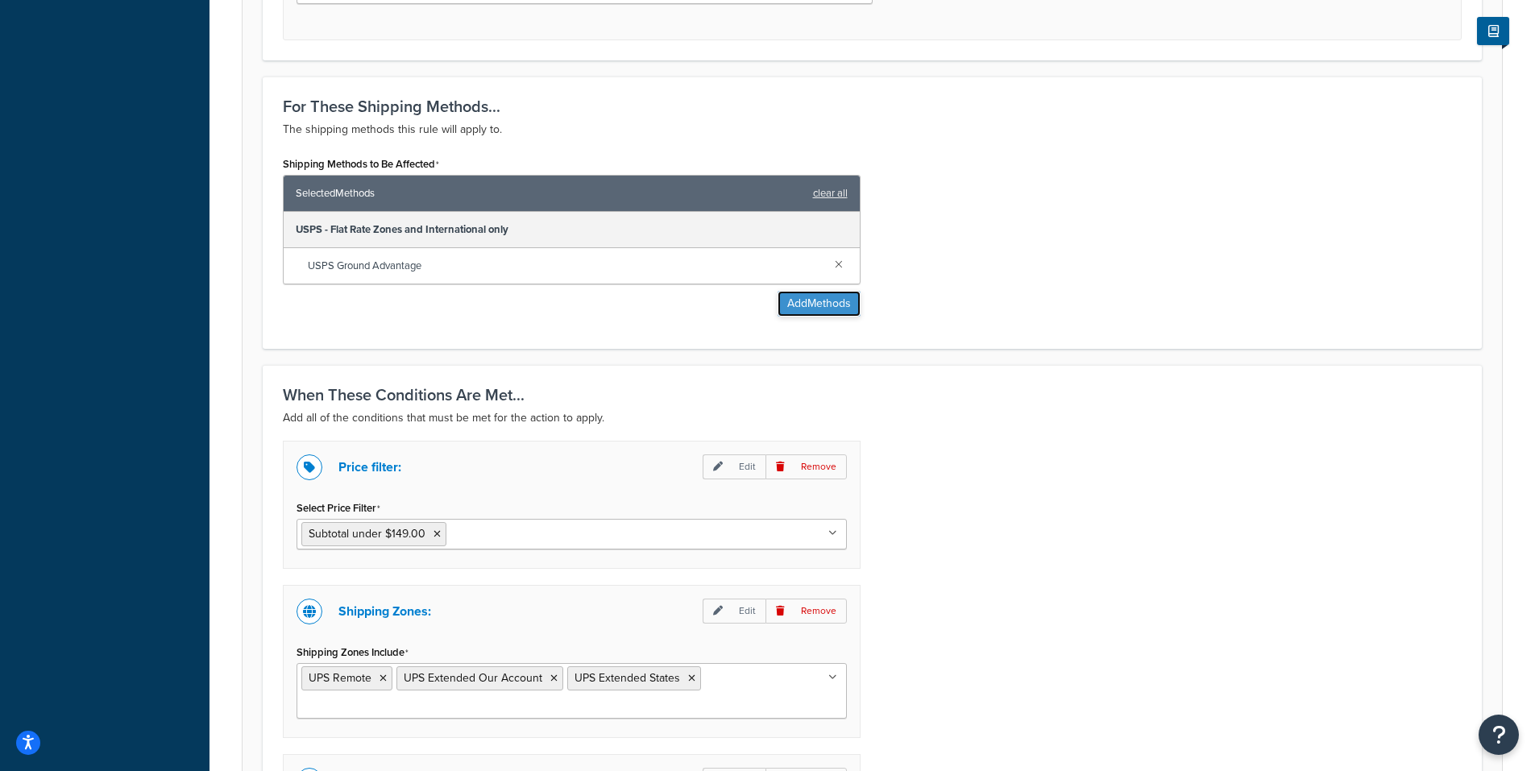
click at [826, 304] on button "Add Methods" at bounding box center [818, 304] width 83 height 26
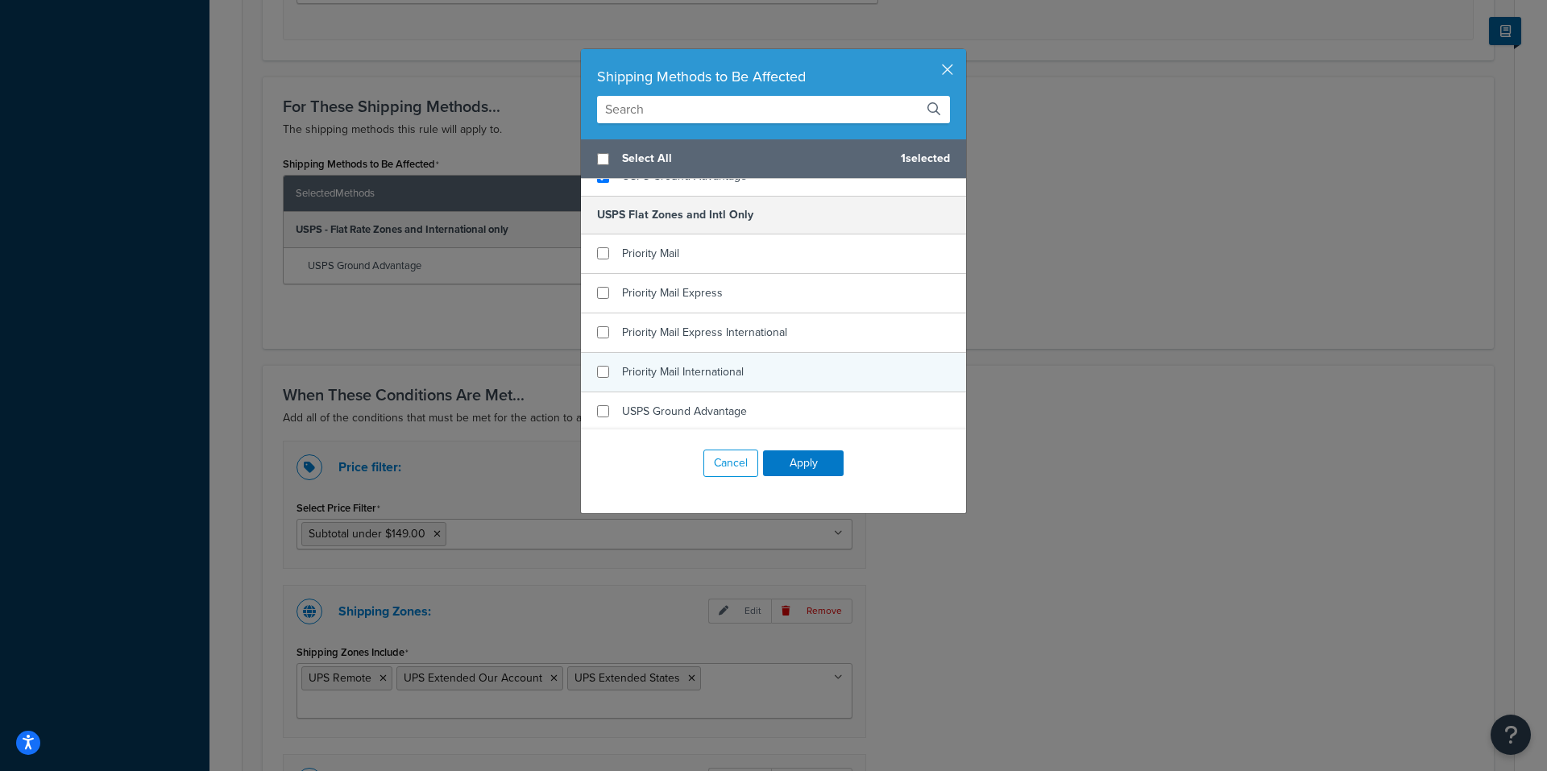
scroll to position [1138, 0]
checkbox input "true"
click at [680, 408] on span "USPS Ground Advantage" at bounding box center [684, 409] width 125 height 17
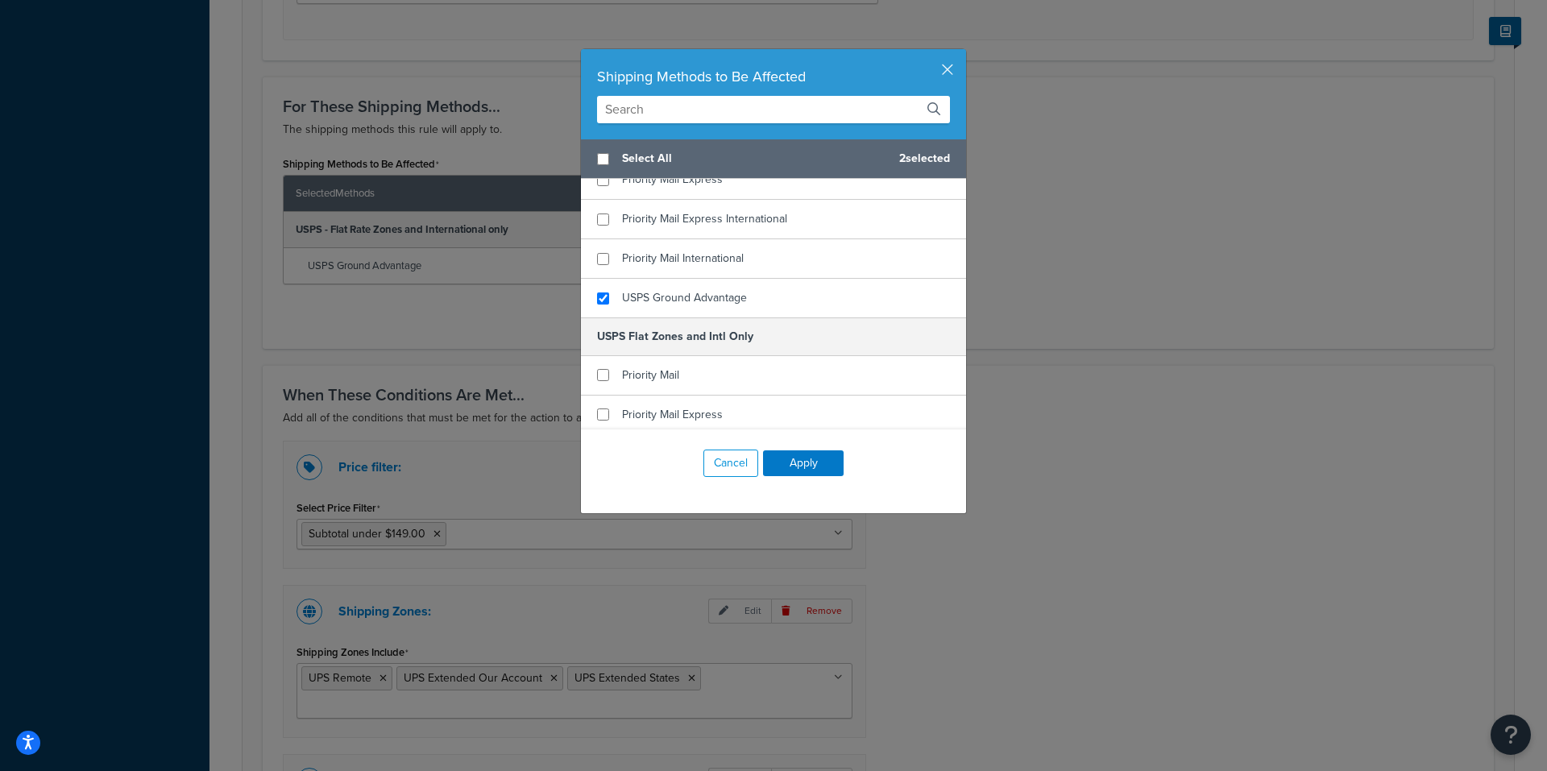
scroll to position [977, 0]
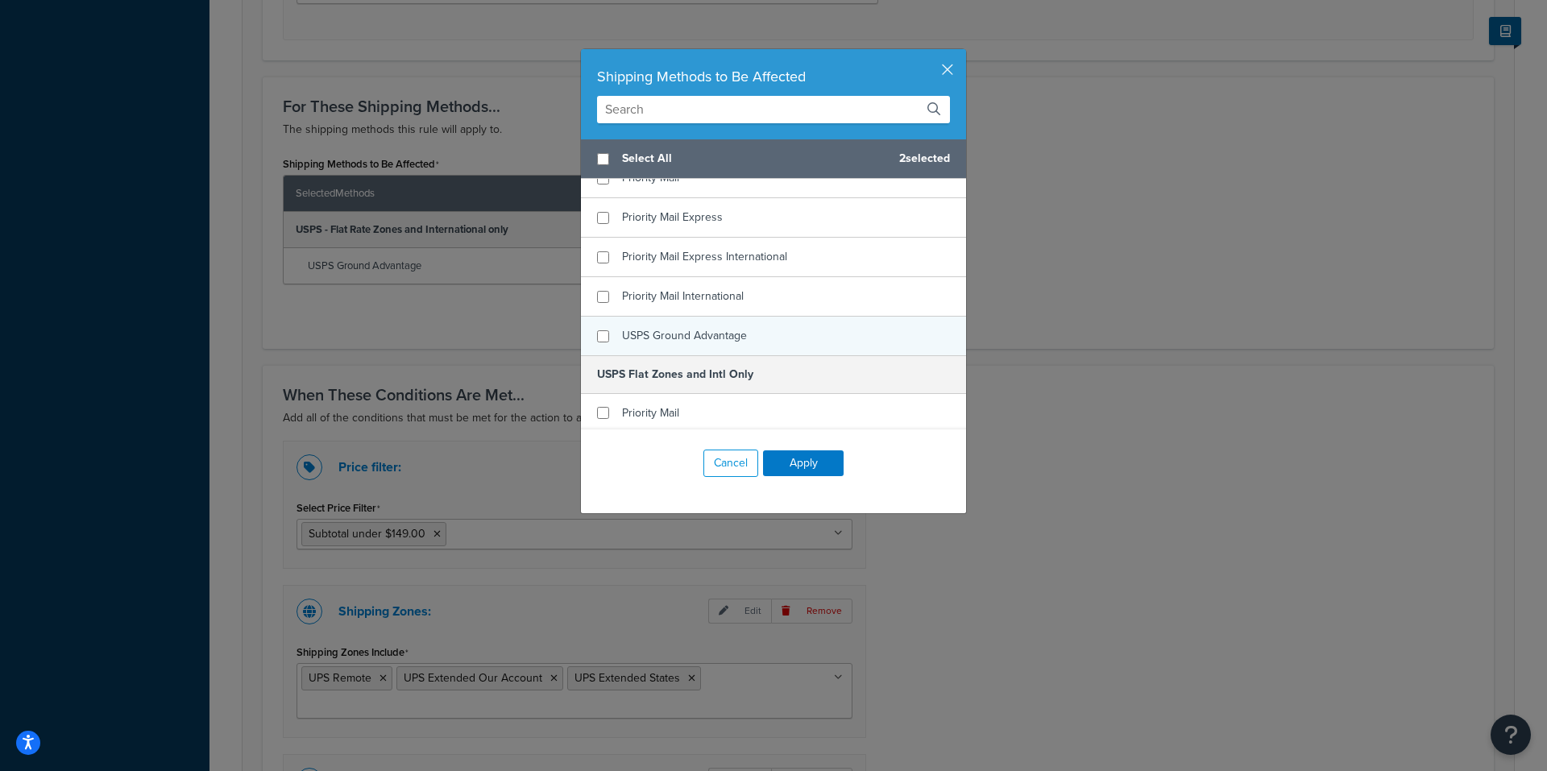
checkbox input "false"
click at [690, 335] on span "USPS Ground Advantage" at bounding box center [684, 335] width 125 height 17
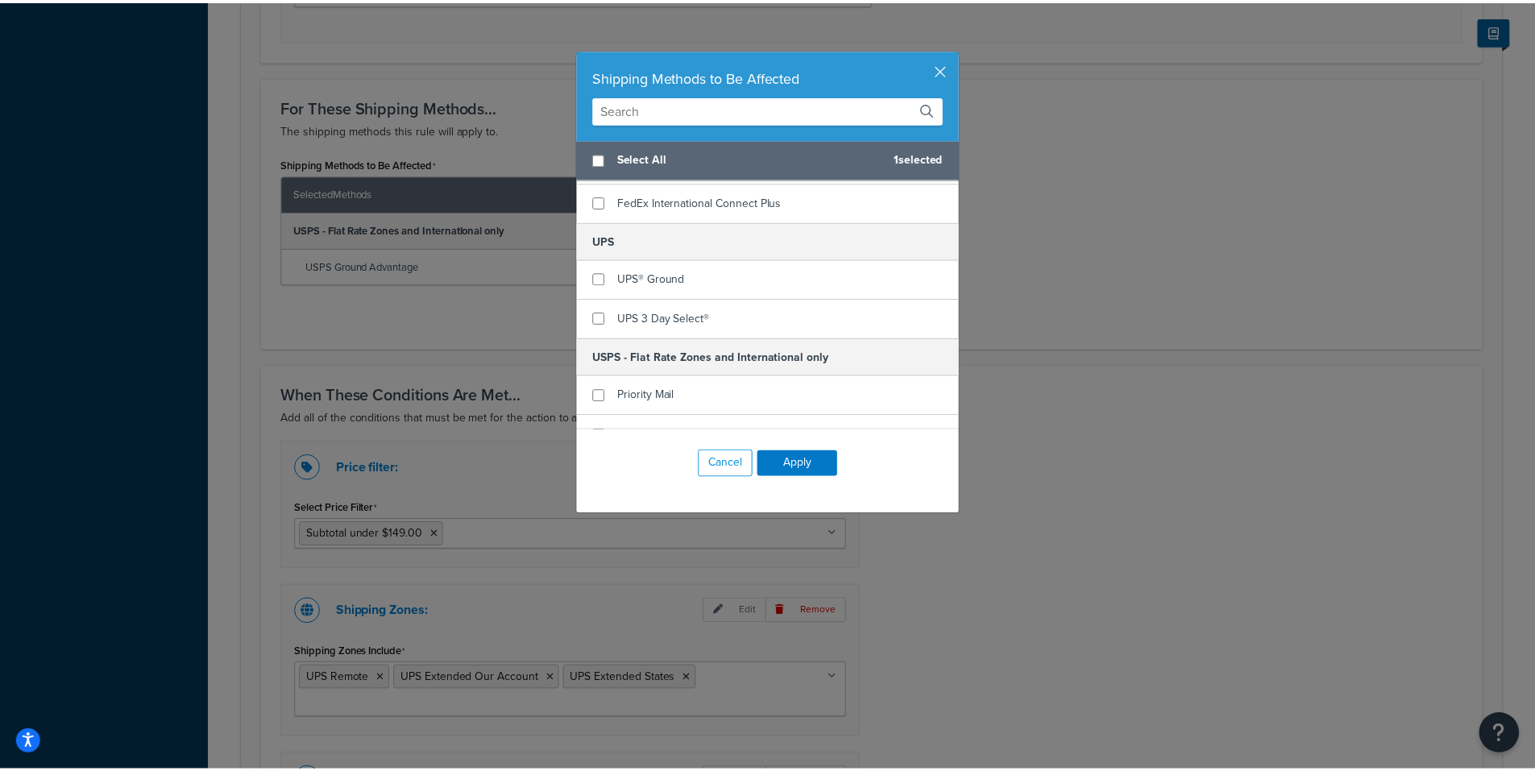
scroll to position [736, 0]
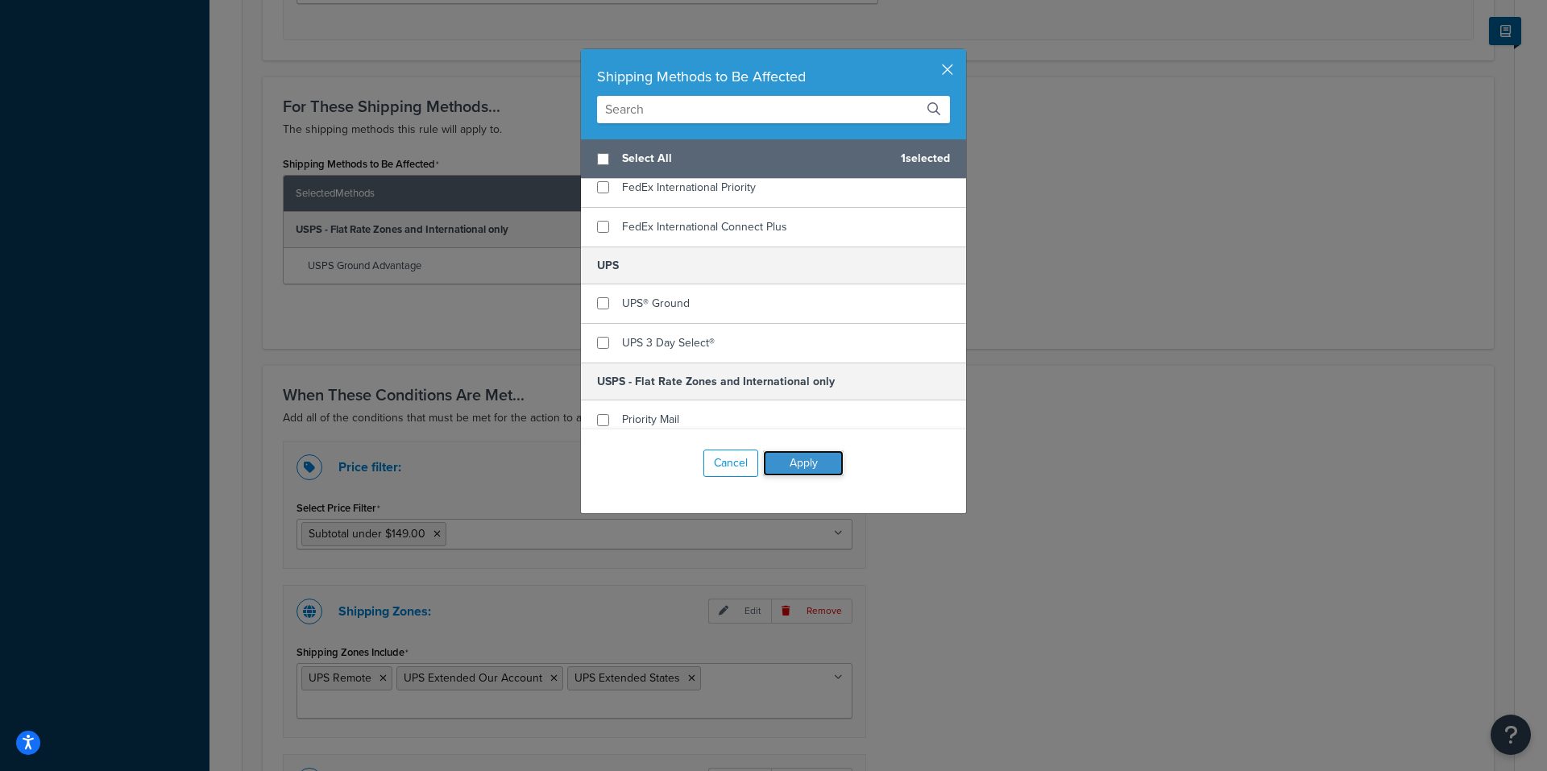
click at [802, 459] on button "Apply" at bounding box center [803, 463] width 81 height 26
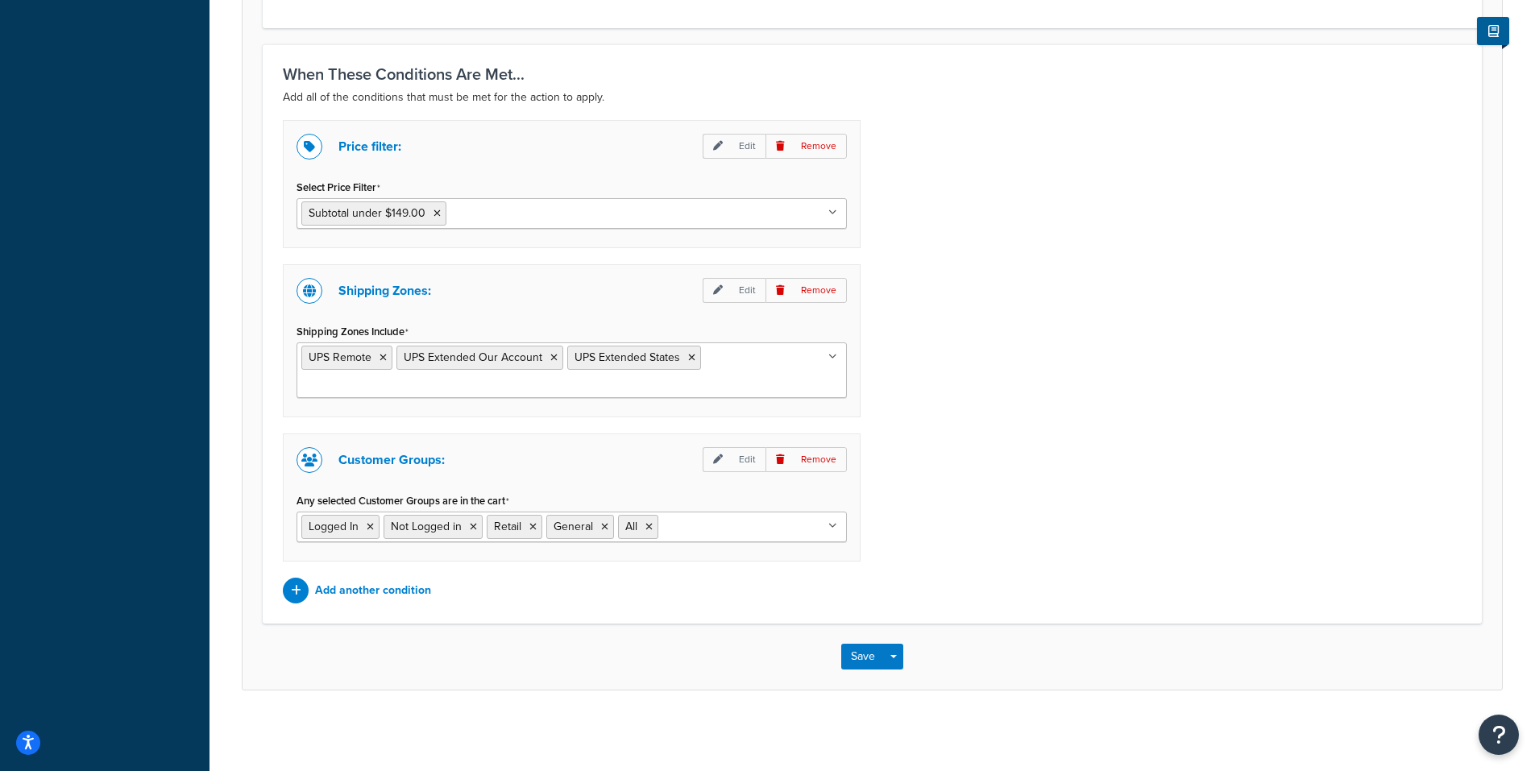
scroll to position [1128, 0]
click at [857, 653] on button "Save" at bounding box center [863, 657] width 44 height 26
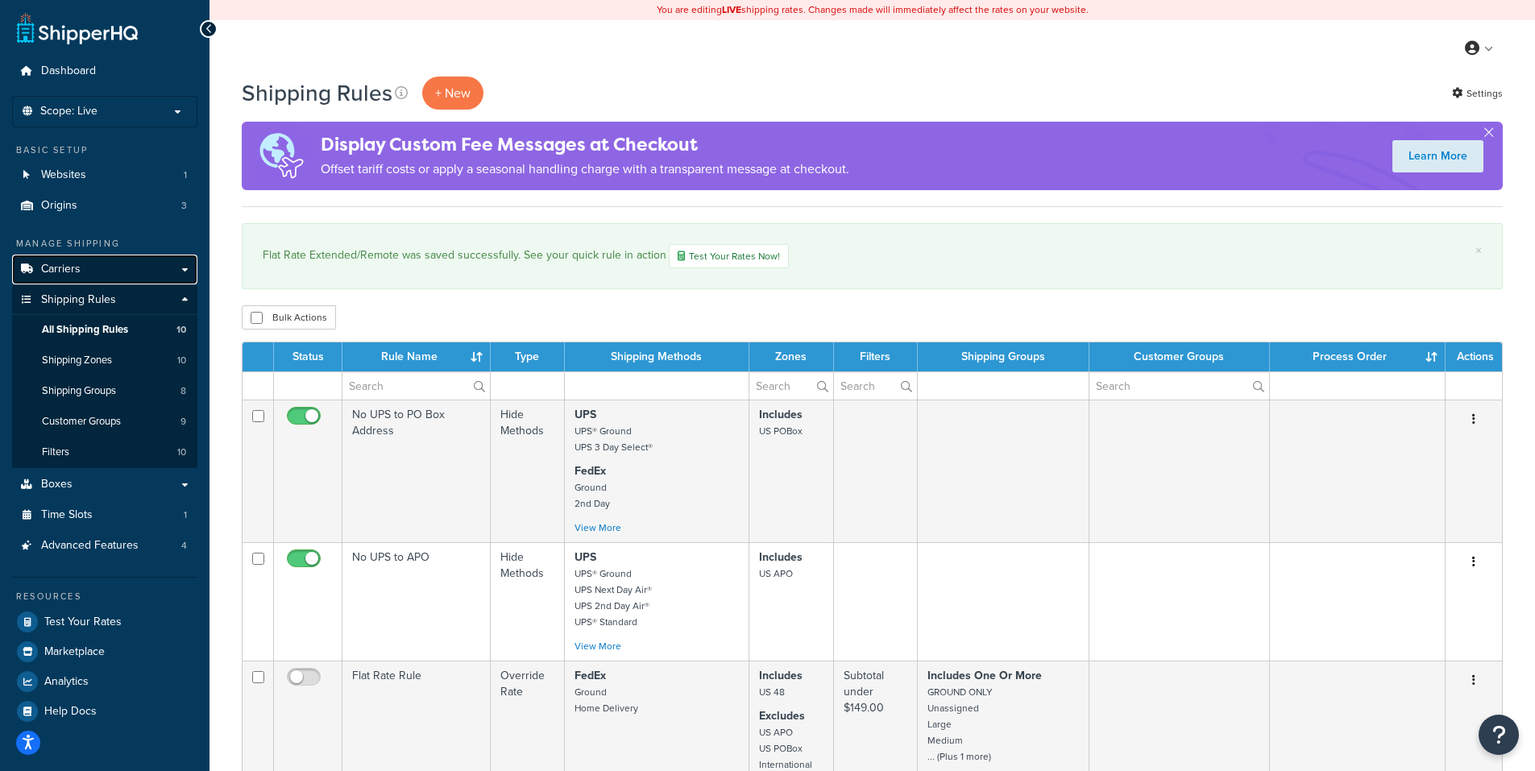
click at [62, 266] on span "Carriers" at bounding box center [60, 270] width 39 height 14
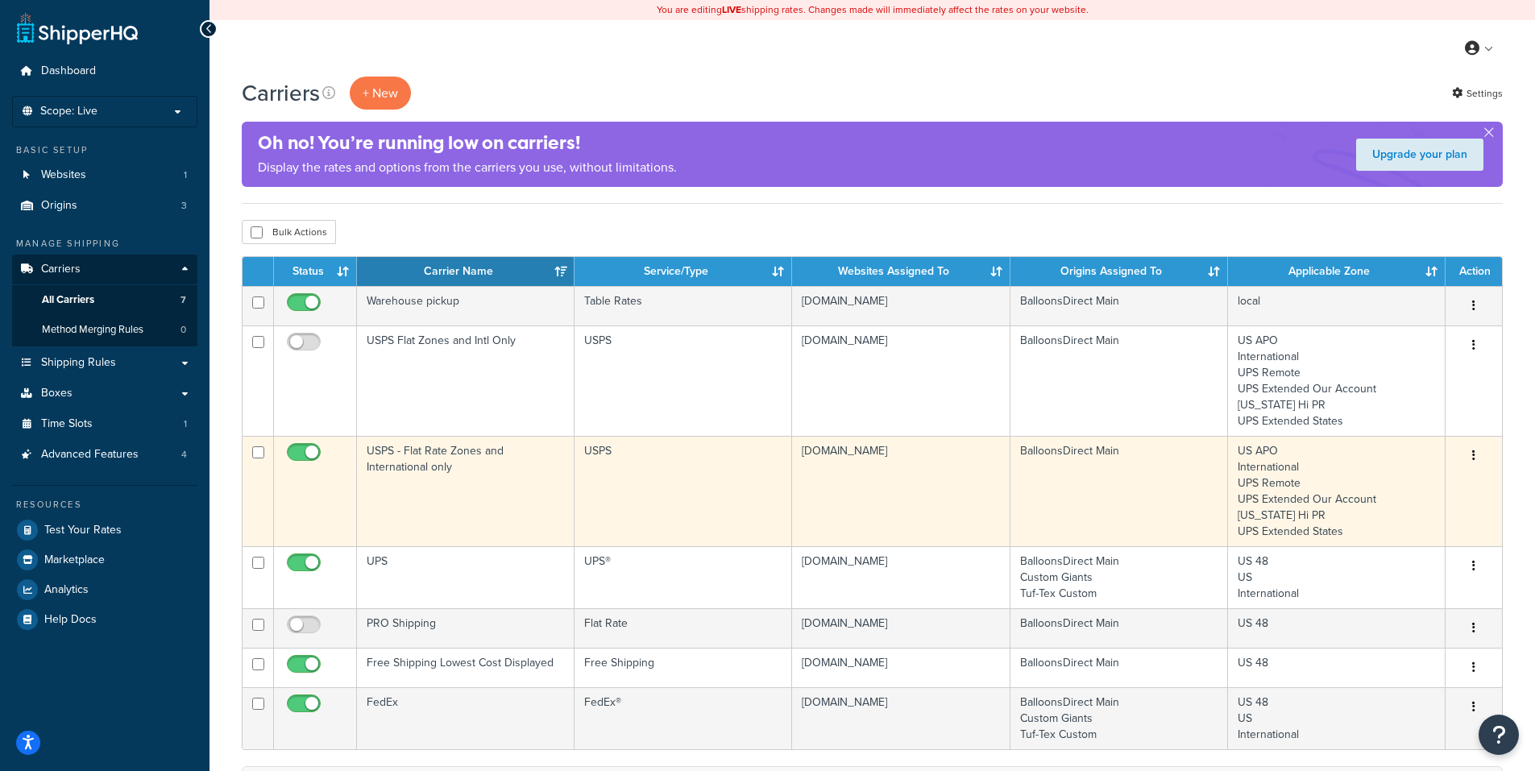
click at [297, 451] on input "checkbox" at bounding box center [306, 456] width 44 height 20
checkbox input "false"
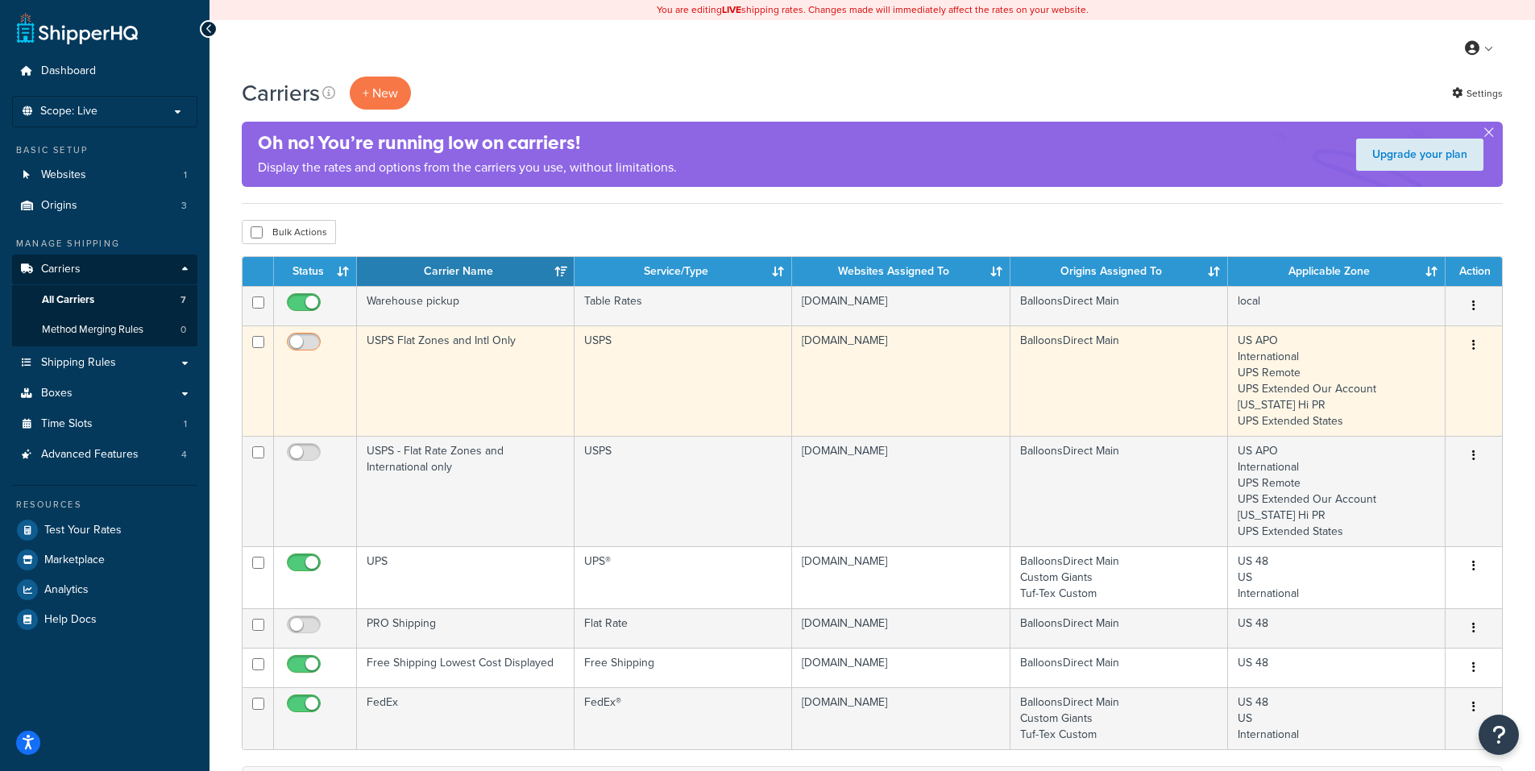
click at [310, 338] on input "checkbox" at bounding box center [306, 346] width 44 height 20
checkbox input "true"
click at [1470, 344] on button "button" at bounding box center [1473, 346] width 23 height 26
click at [1385, 375] on link "Edit" at bounding box center [1408, 378] width 127 height 33
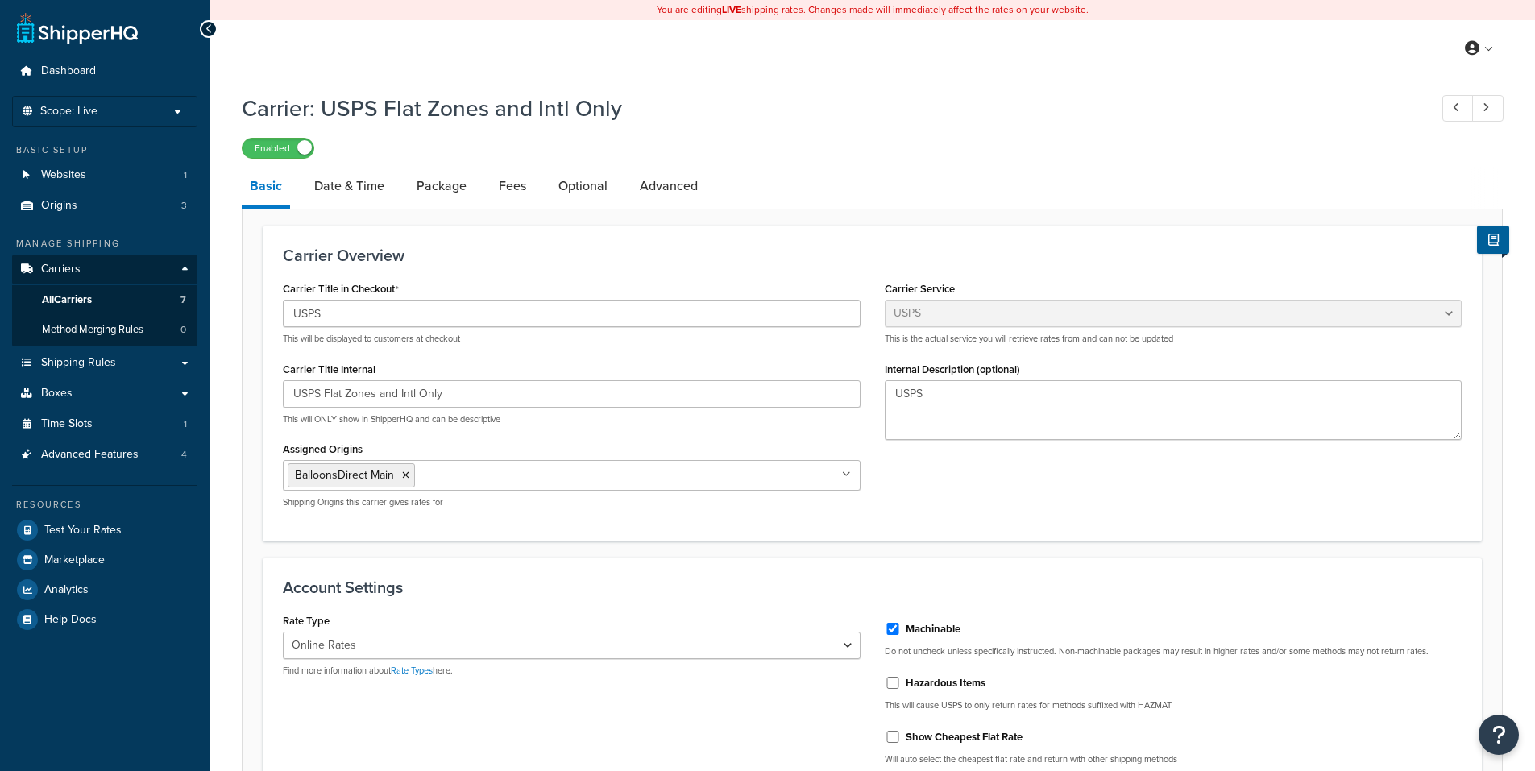
select select "usps"
select select "ONLINE"
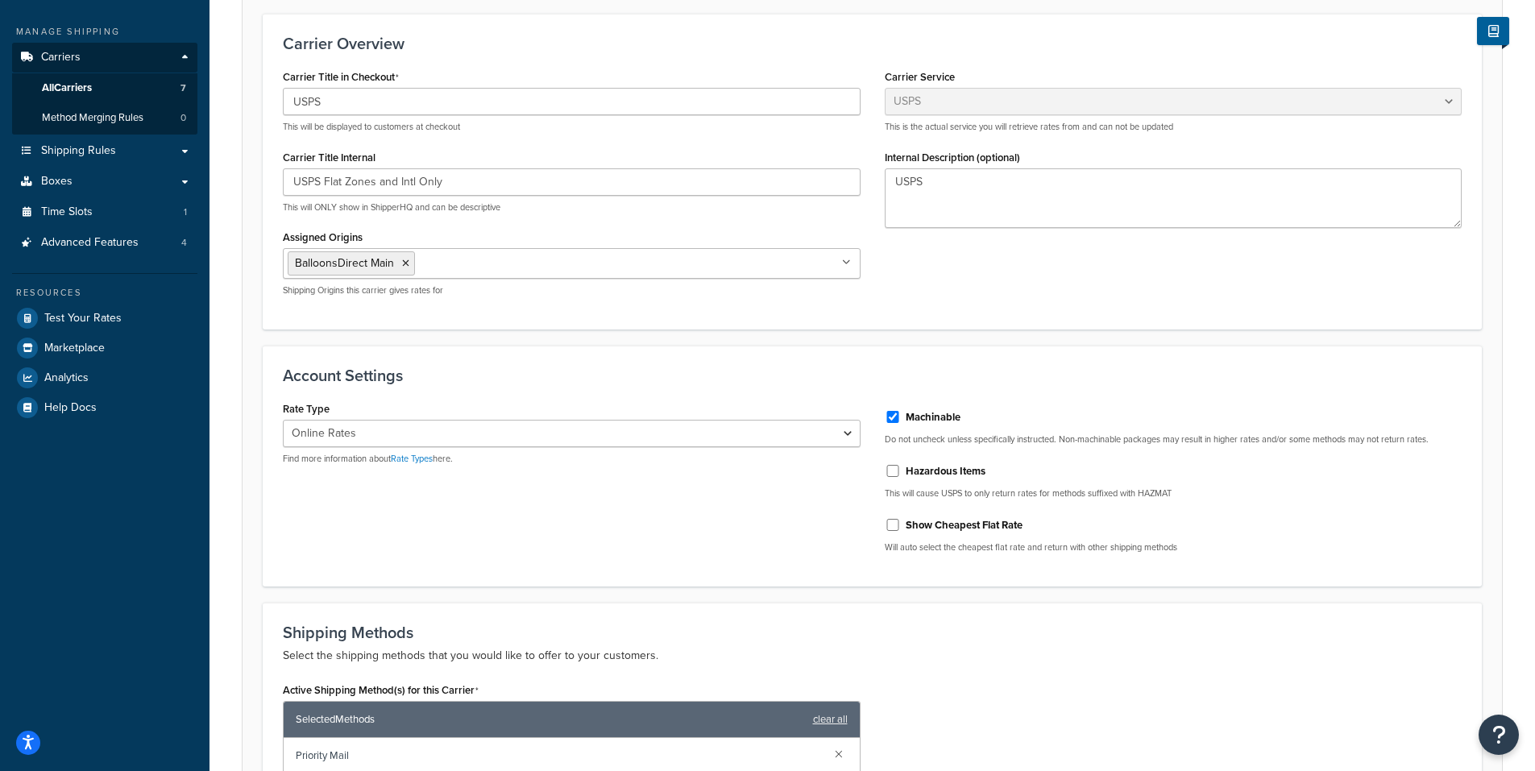
scroll to position [142, 0]
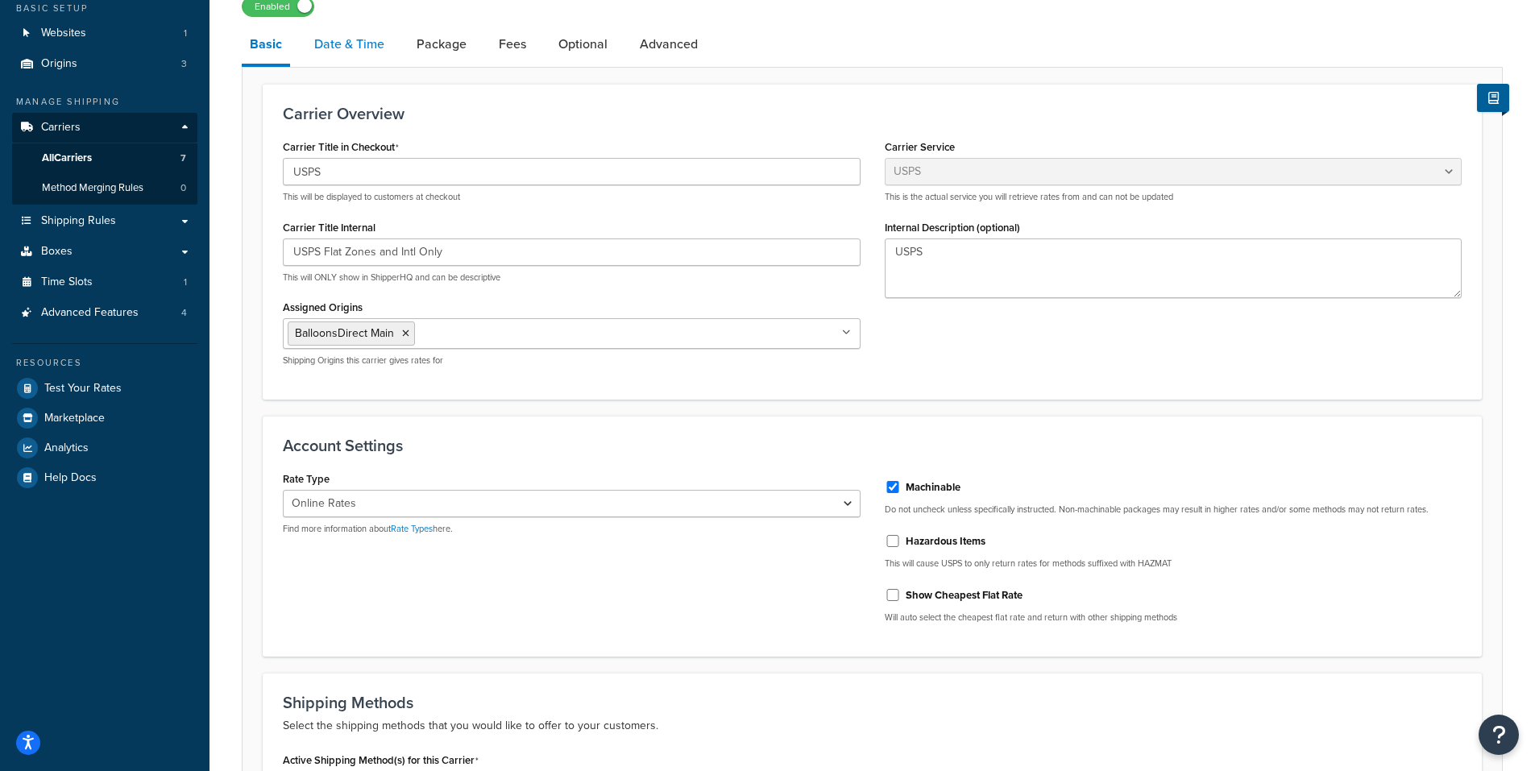
click at [364, 41] on link "Date & Time" at bounding box center [349, 44] width 86 height 39
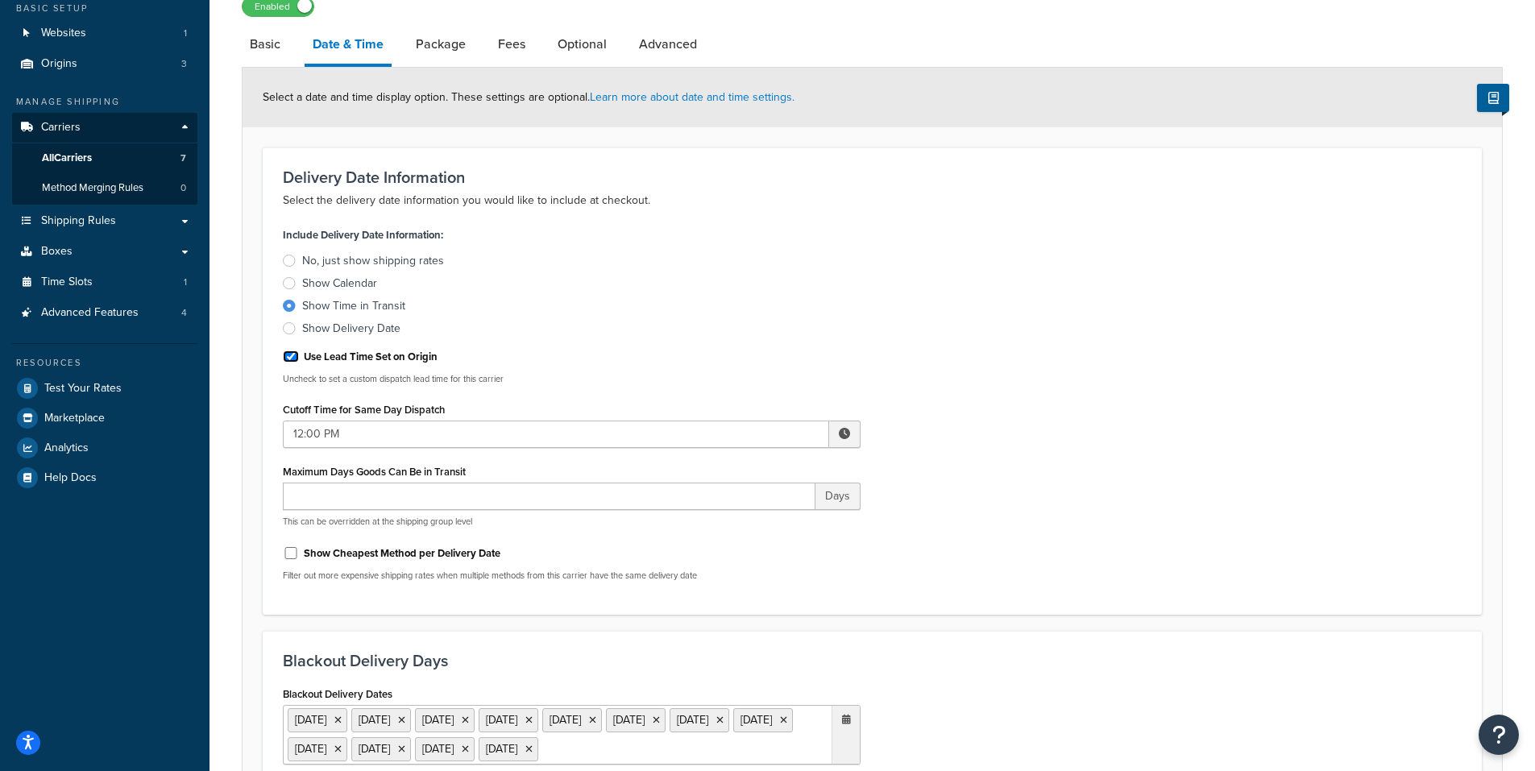
click at [290, 356] on input "Use Lead Time Set on Origin" at bounding box center [291, 356] width 16 height 12
checkbox input "false"
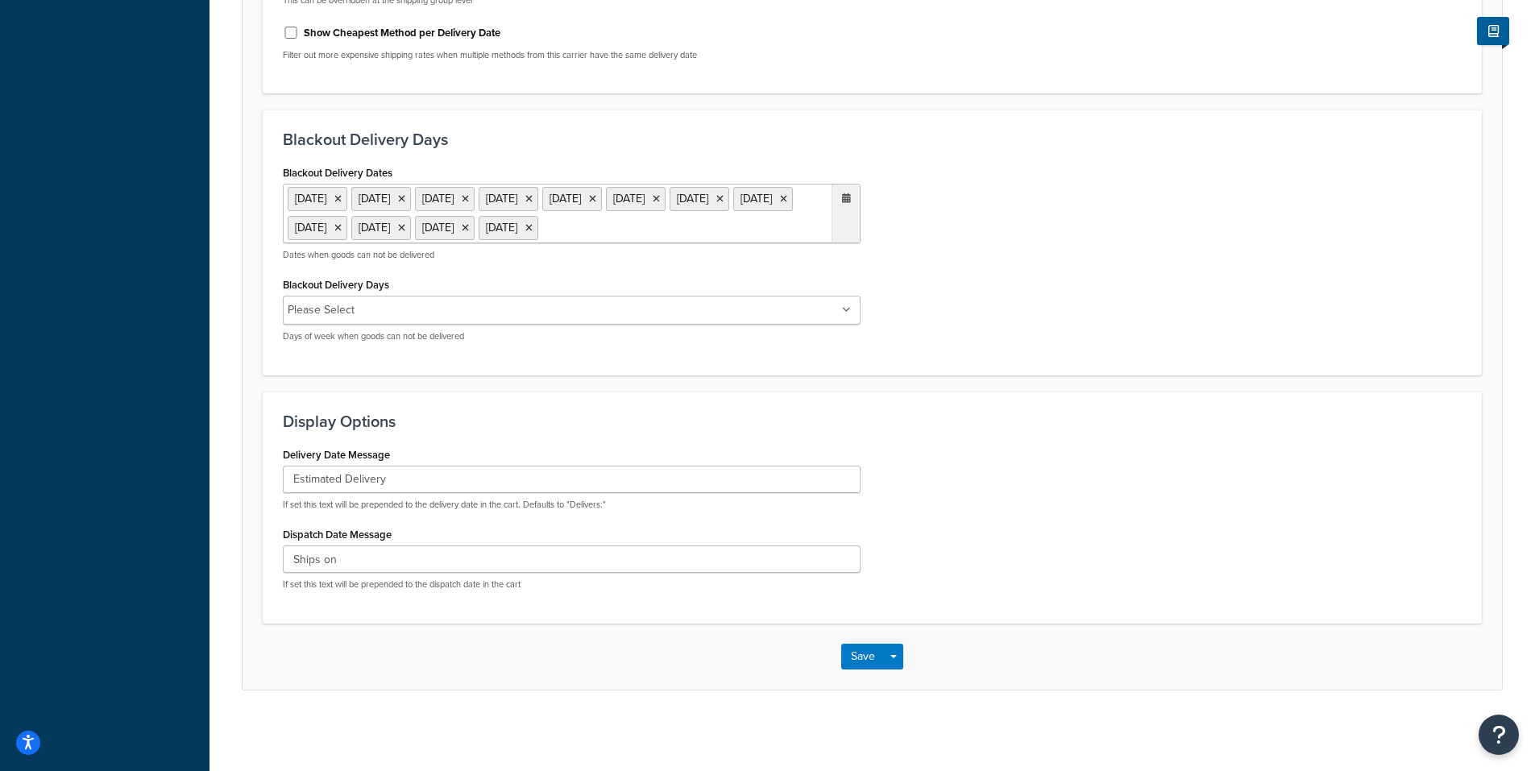
scroll to position [774, 0]
click at [859, 655] on button "Save" at bounding box center [863, 657] width 44 height 26
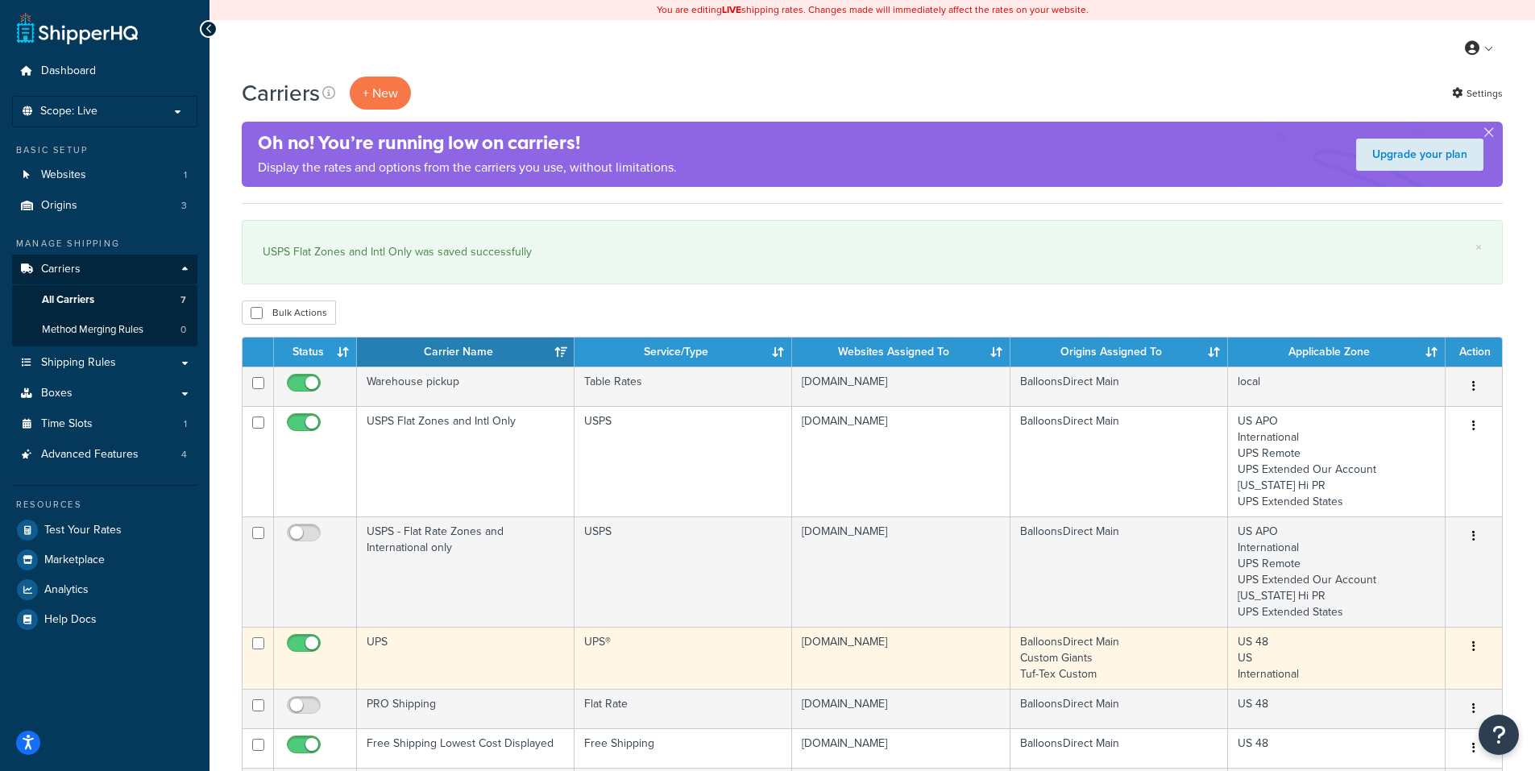
click at [1471, 643] on button "button" at bounding box center [1473, 647] width 23 height 26
click at [1393, 676] on link "Edit" at bounding box center [1408, 679] width 127 height 33
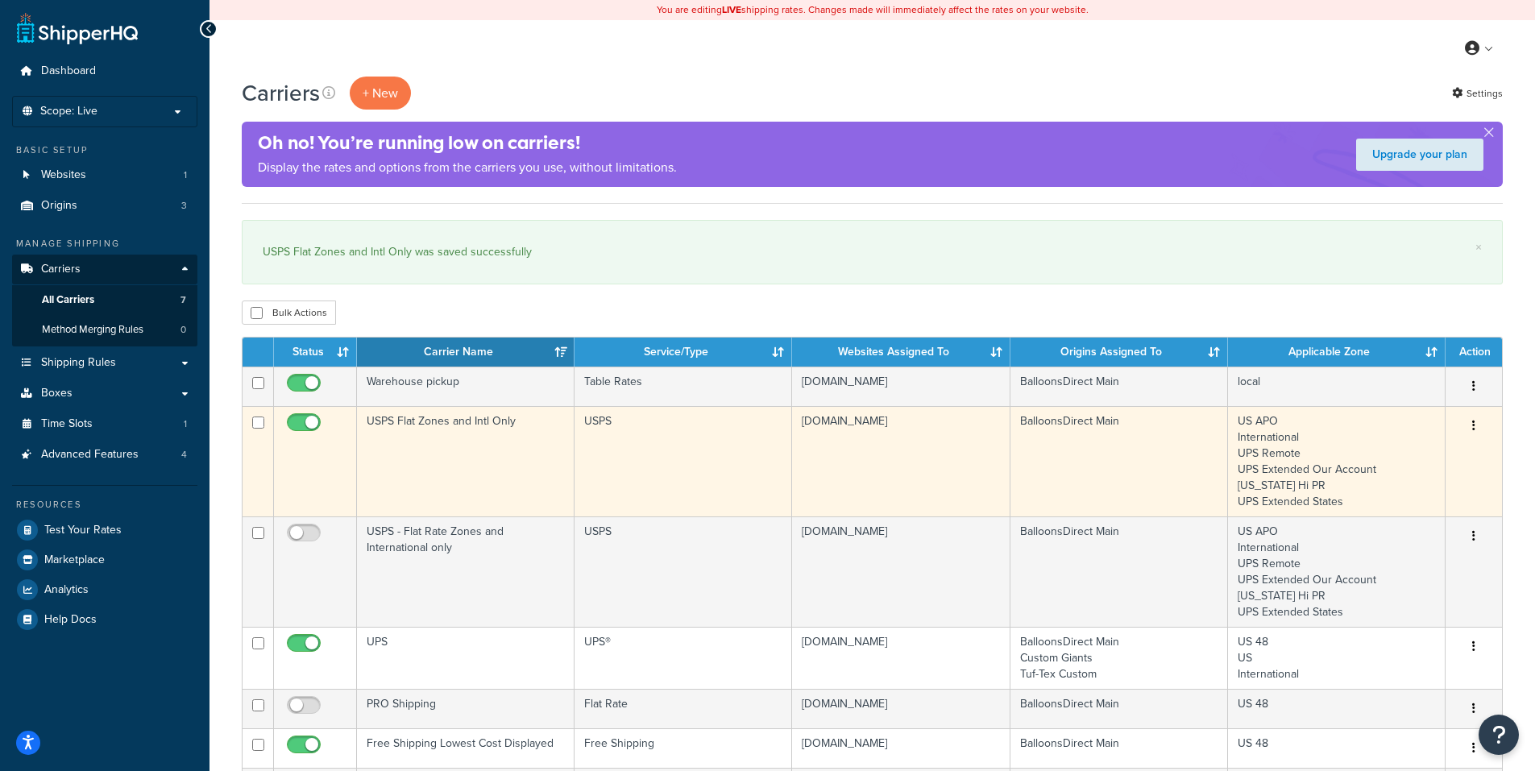
click at [1472, 422] on icon "button" at bounding box center [1473, 425] width 3 height 11
click at [1378, 449] on link "Edit" at bounding box center [1408, 458] width 127 height 33
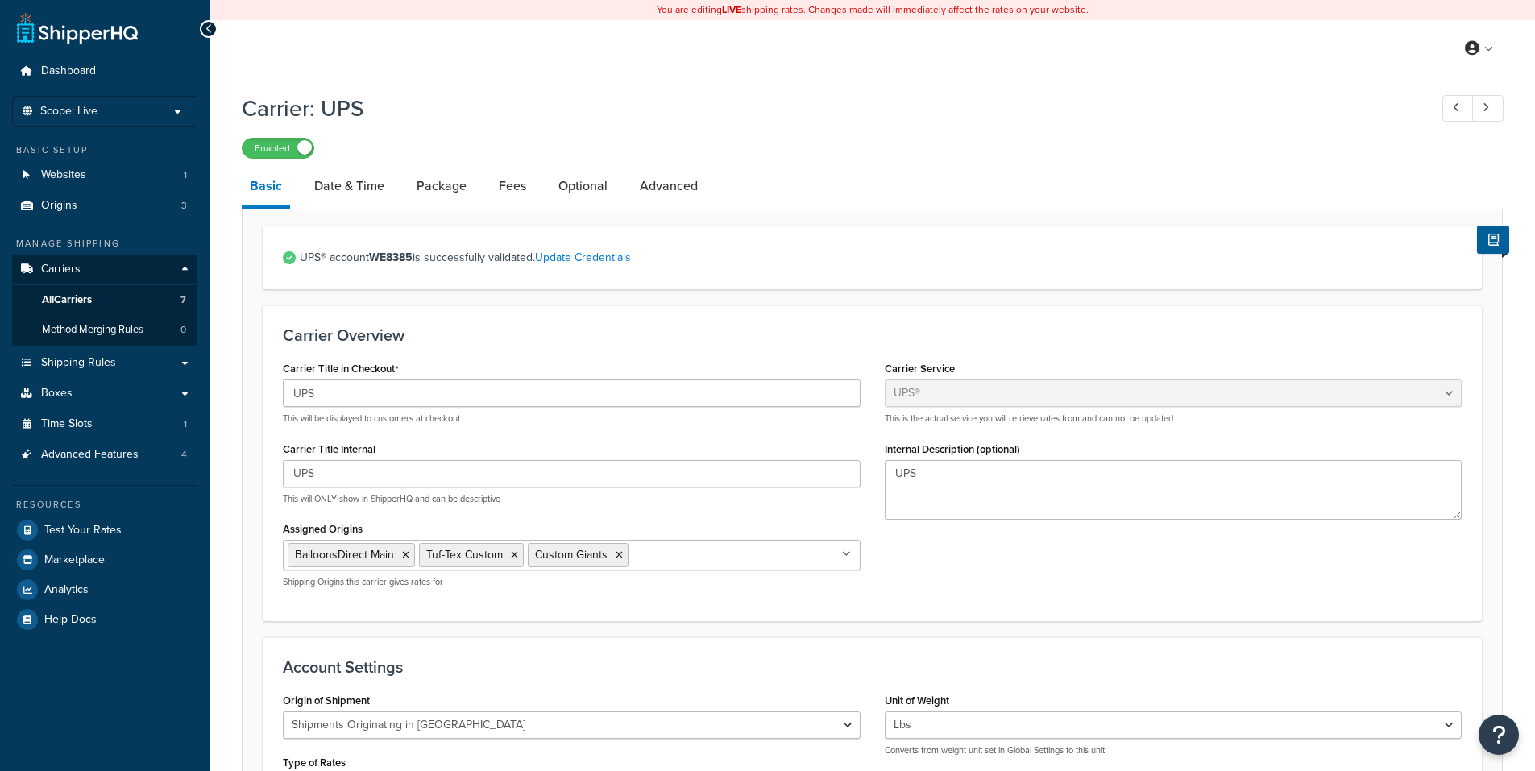
select select "ups"
select select "us"
select select "02"
click at [357, 180] on link "Date & Time" at bounding box center [349, 186] width 86 height 39
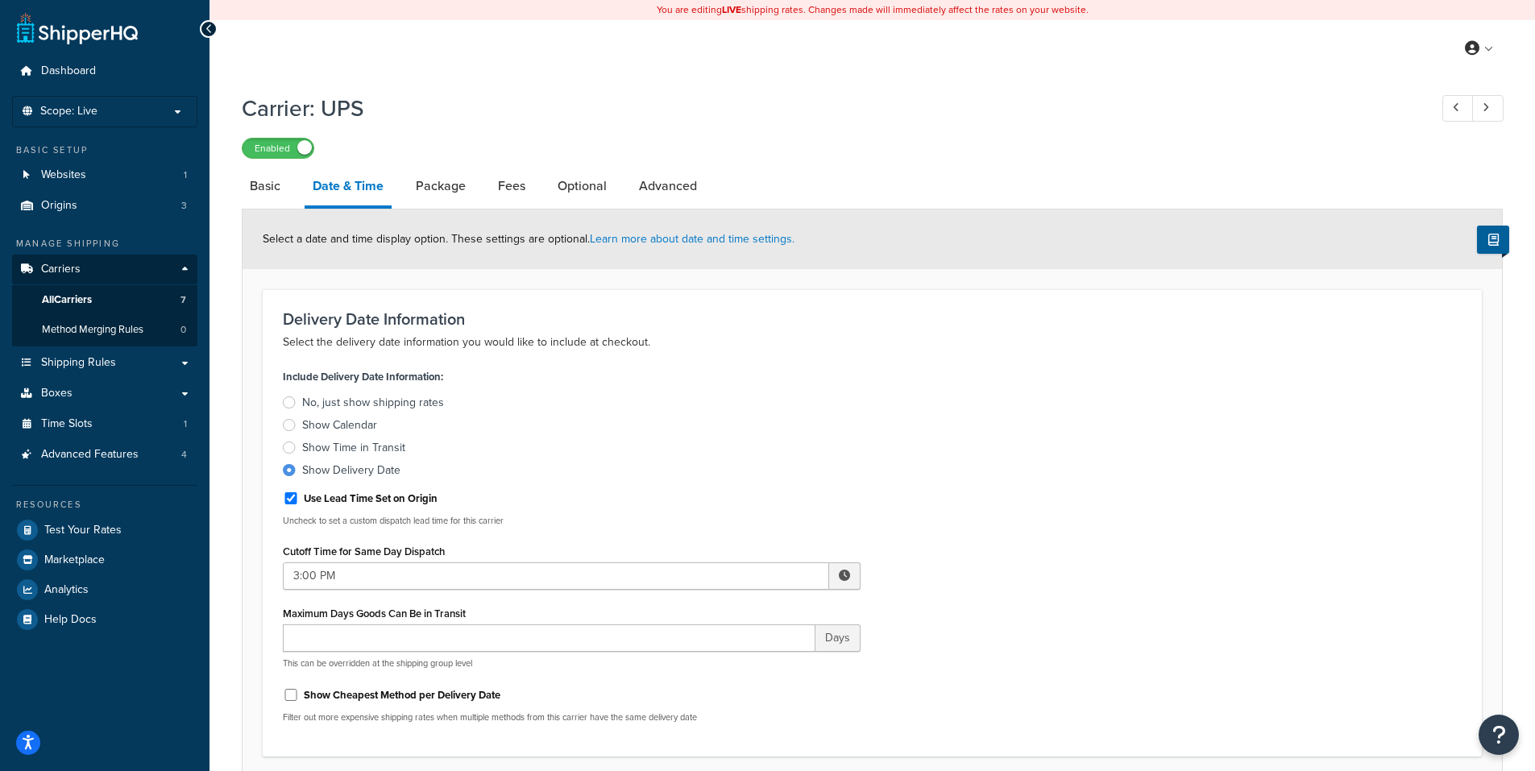
select select "ups"
select select "us"
select select "02"
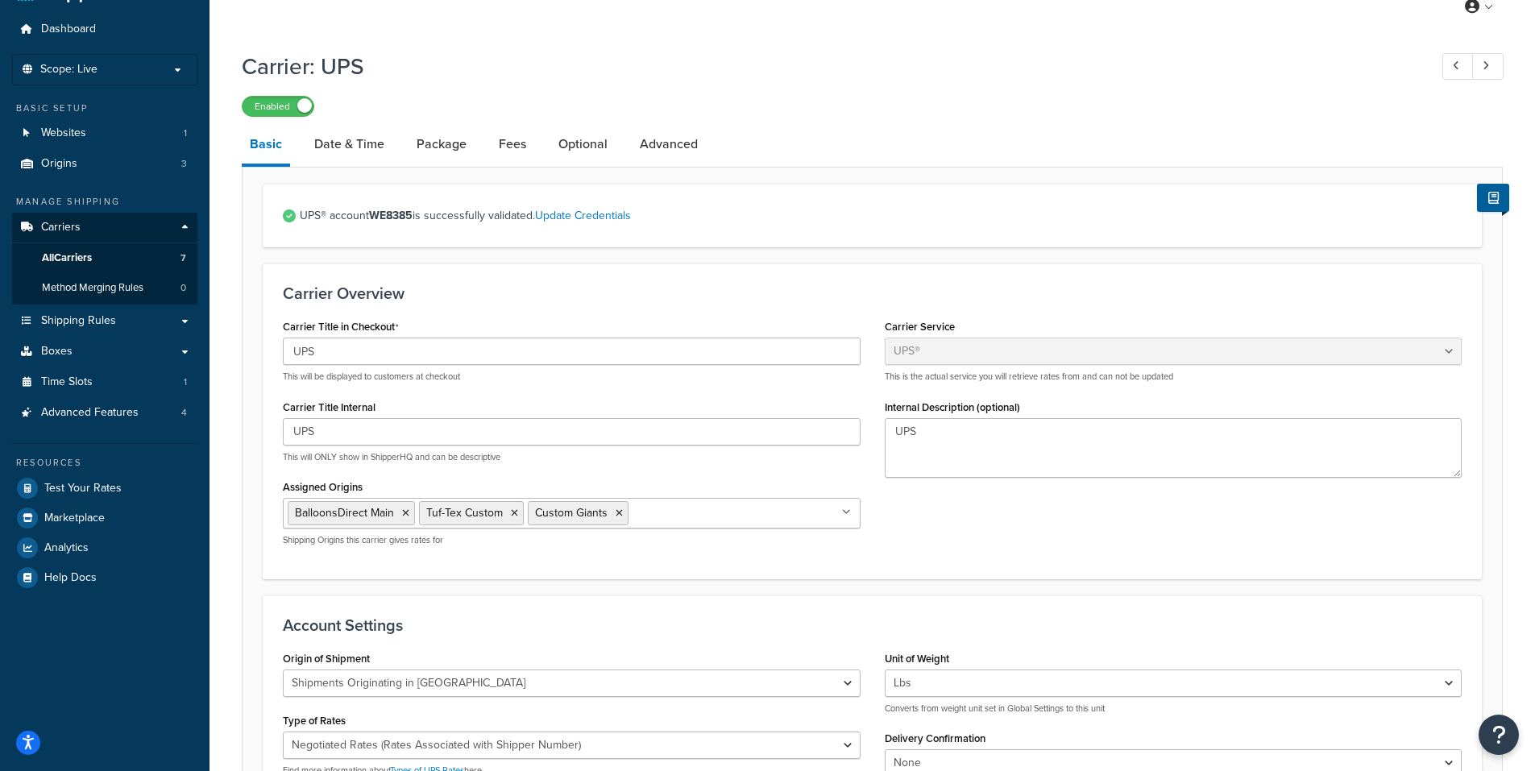
scroll to position [81, 0]
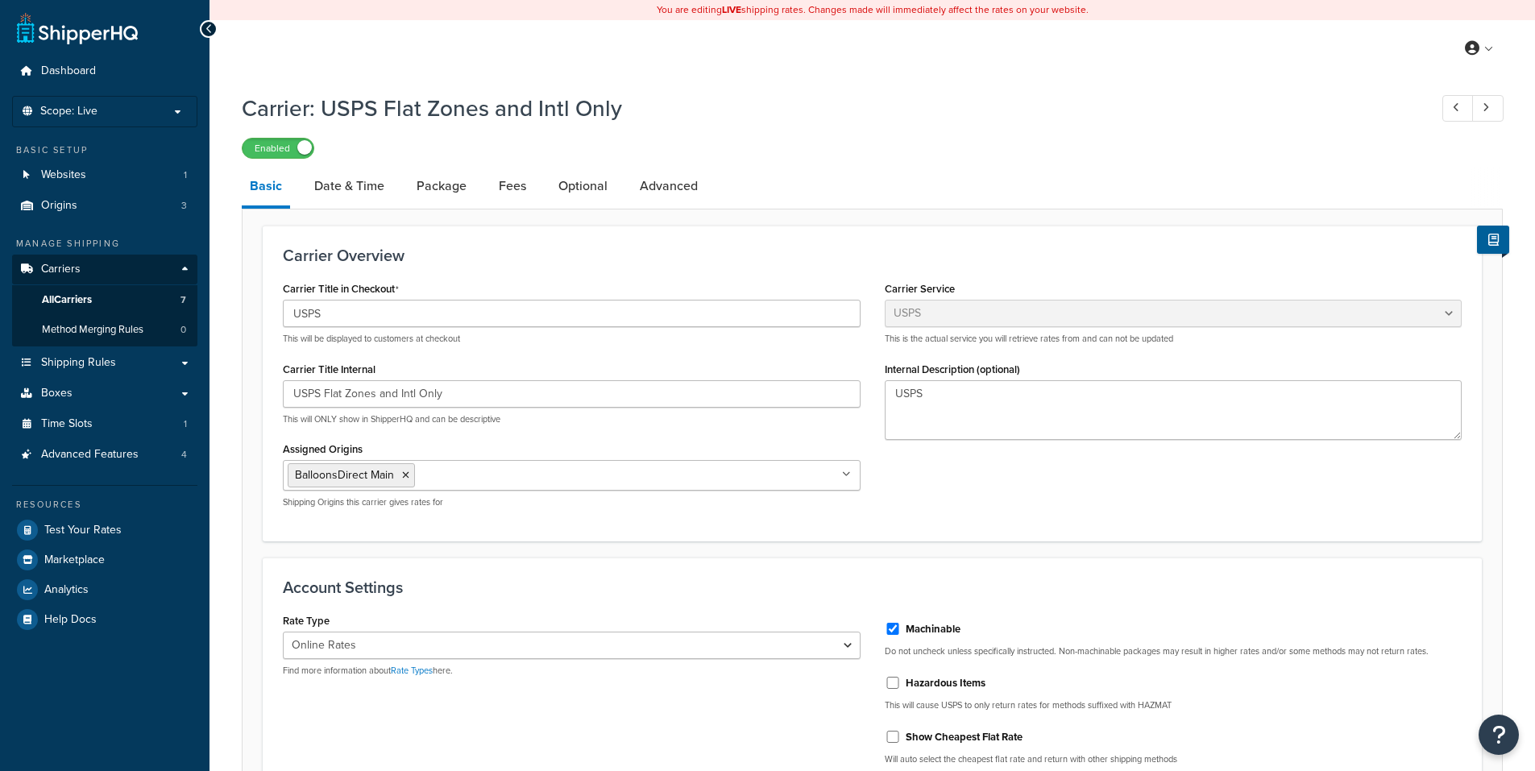
select select "usps"
select select "ONLINE"
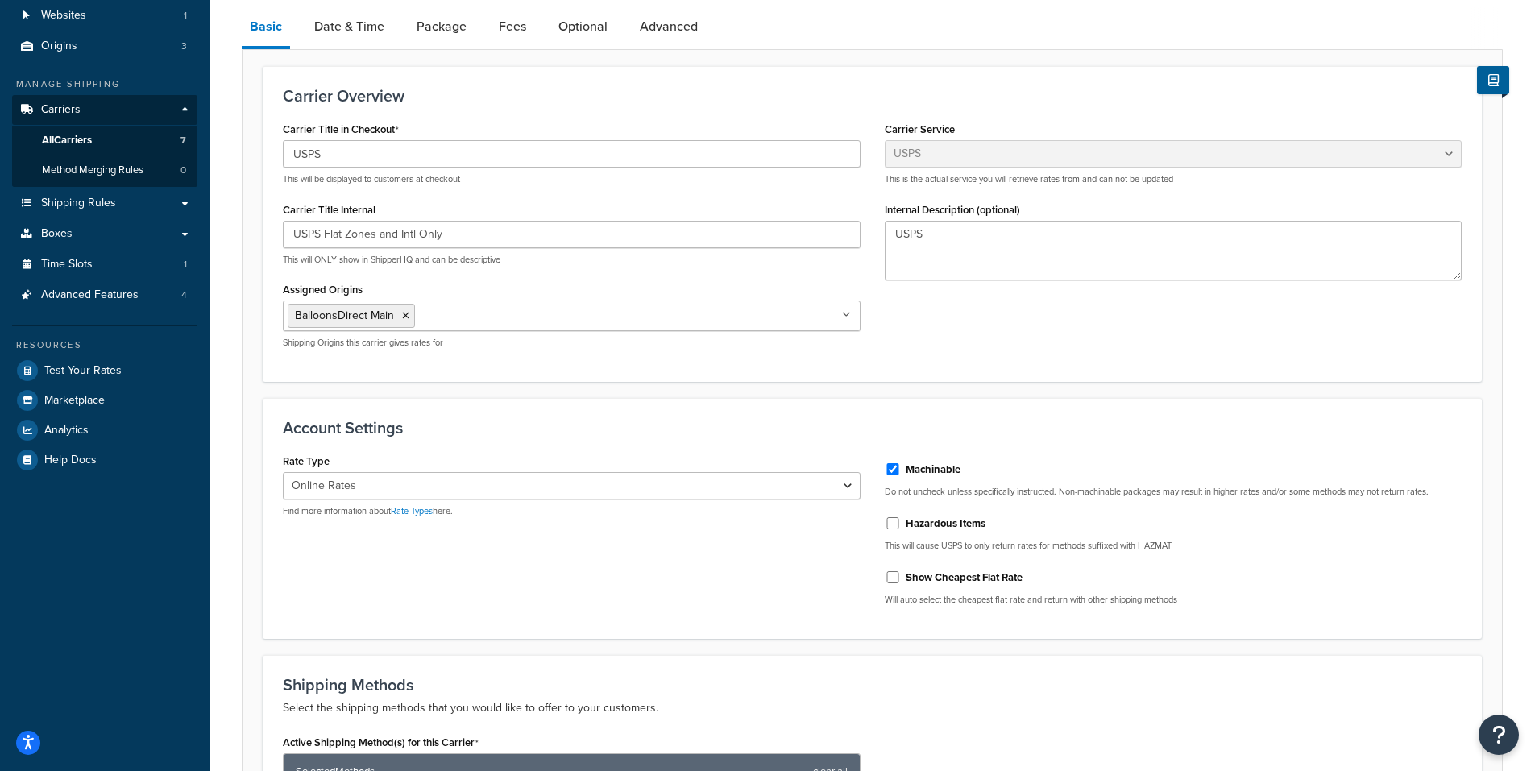
scroll to position [161, 0]
click at [342, 22] on link "Date & Time" at bounding box center [349, 25] width 86 height 39
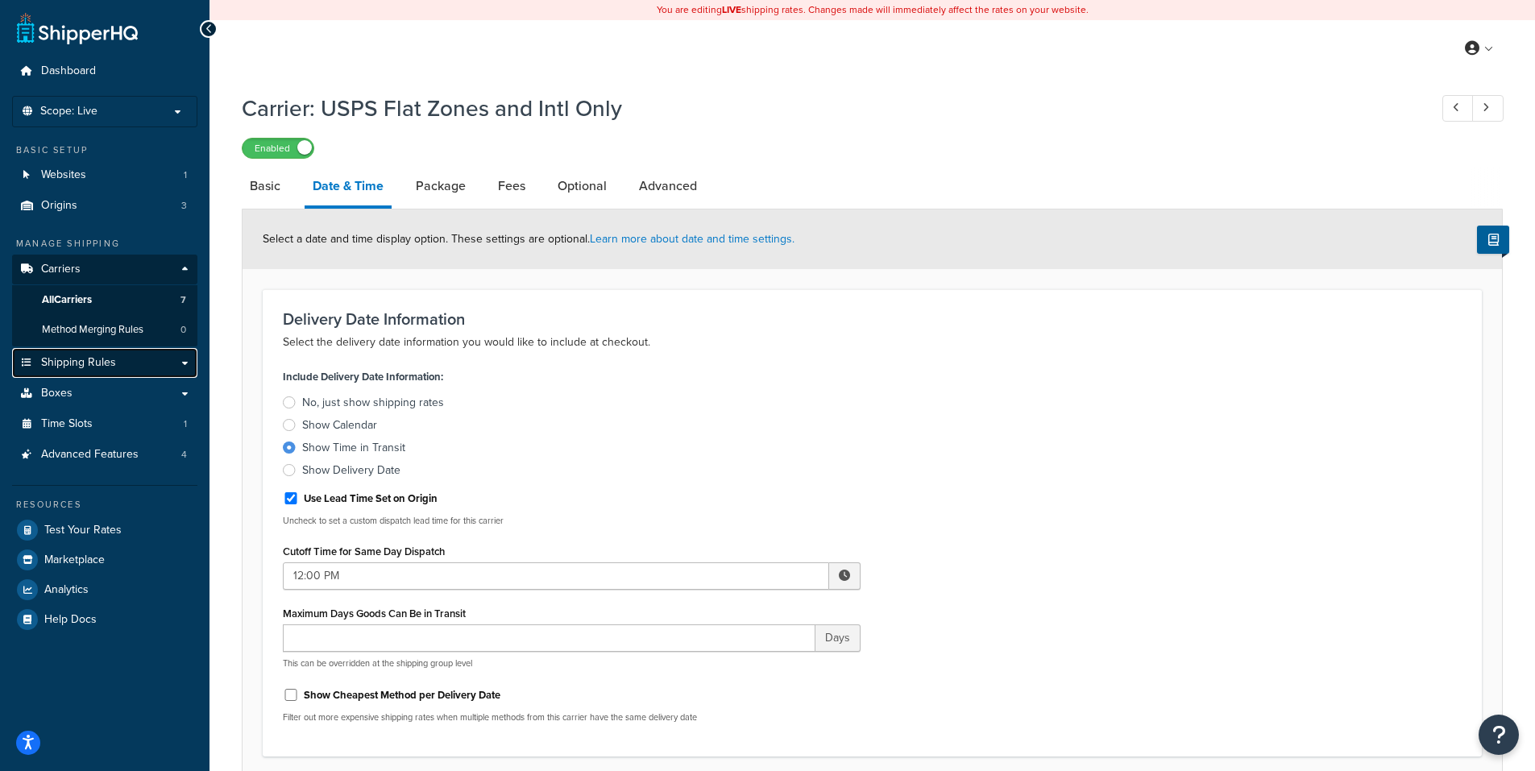
click at [65, 360] on span "Shipping Rules" at bounding box center [78, 363] width 75 height 14
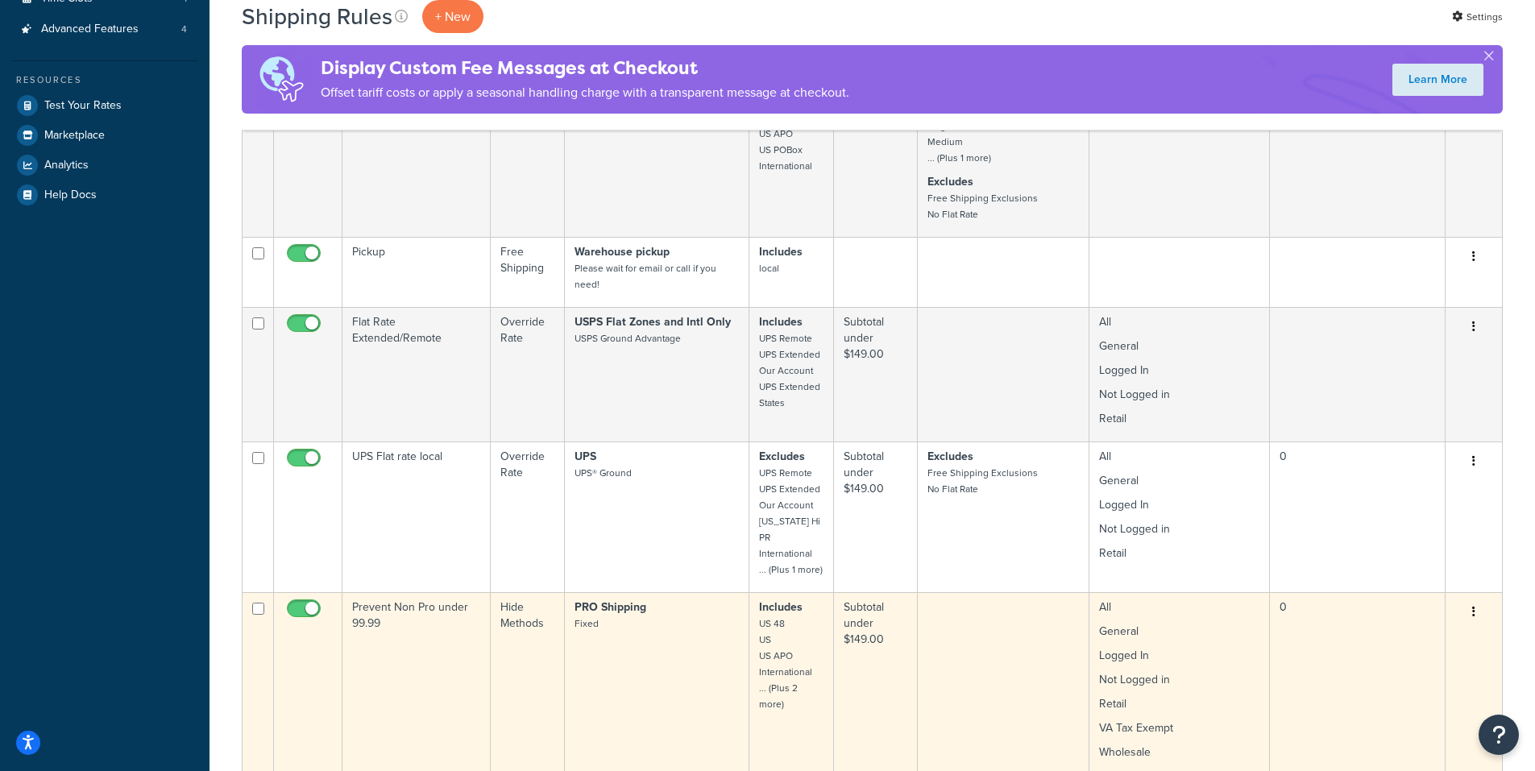
scroll to position [483, 0]
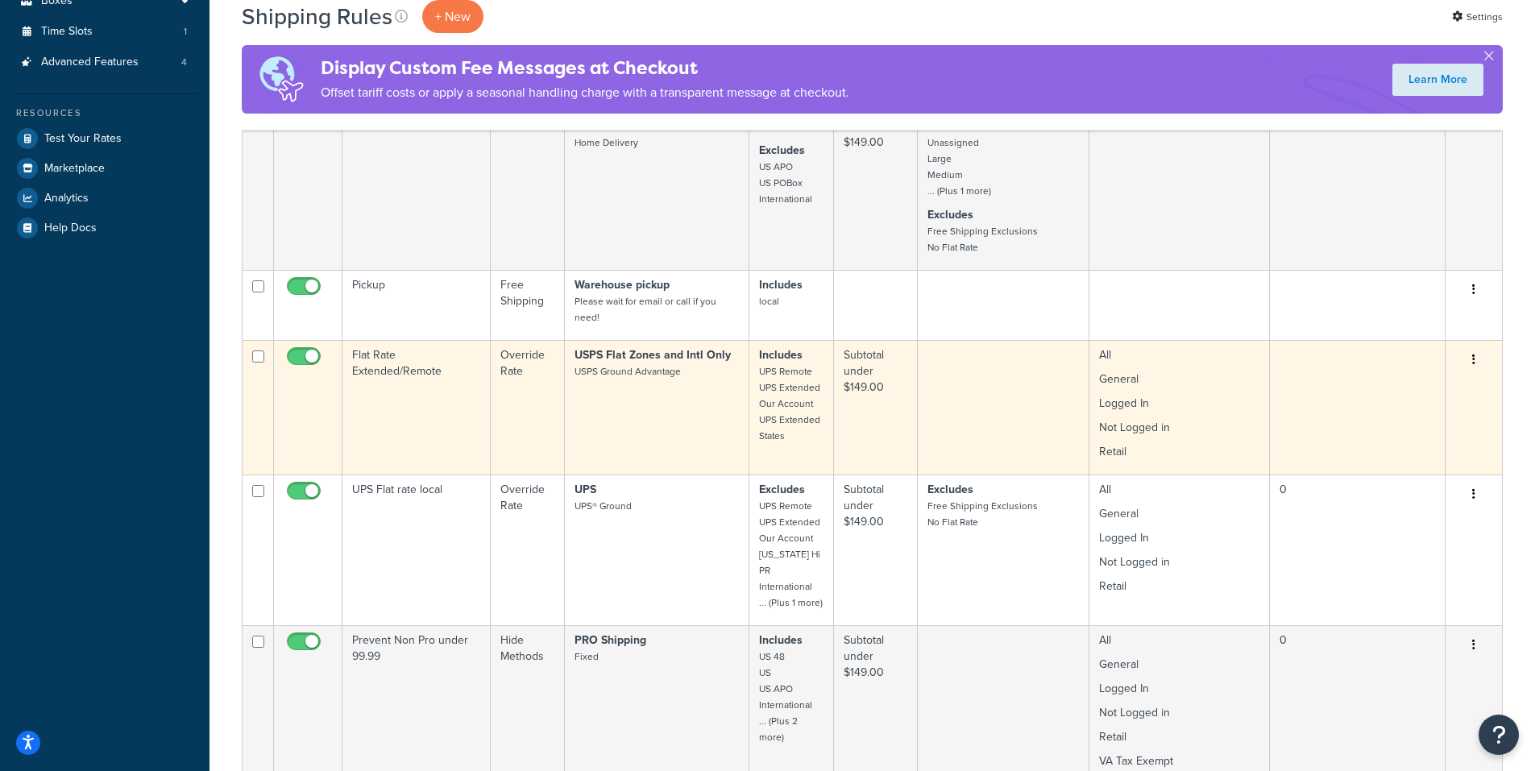
click at [1468, 355] on button "button" at bounding box center [1473, 360] width 23 height 26
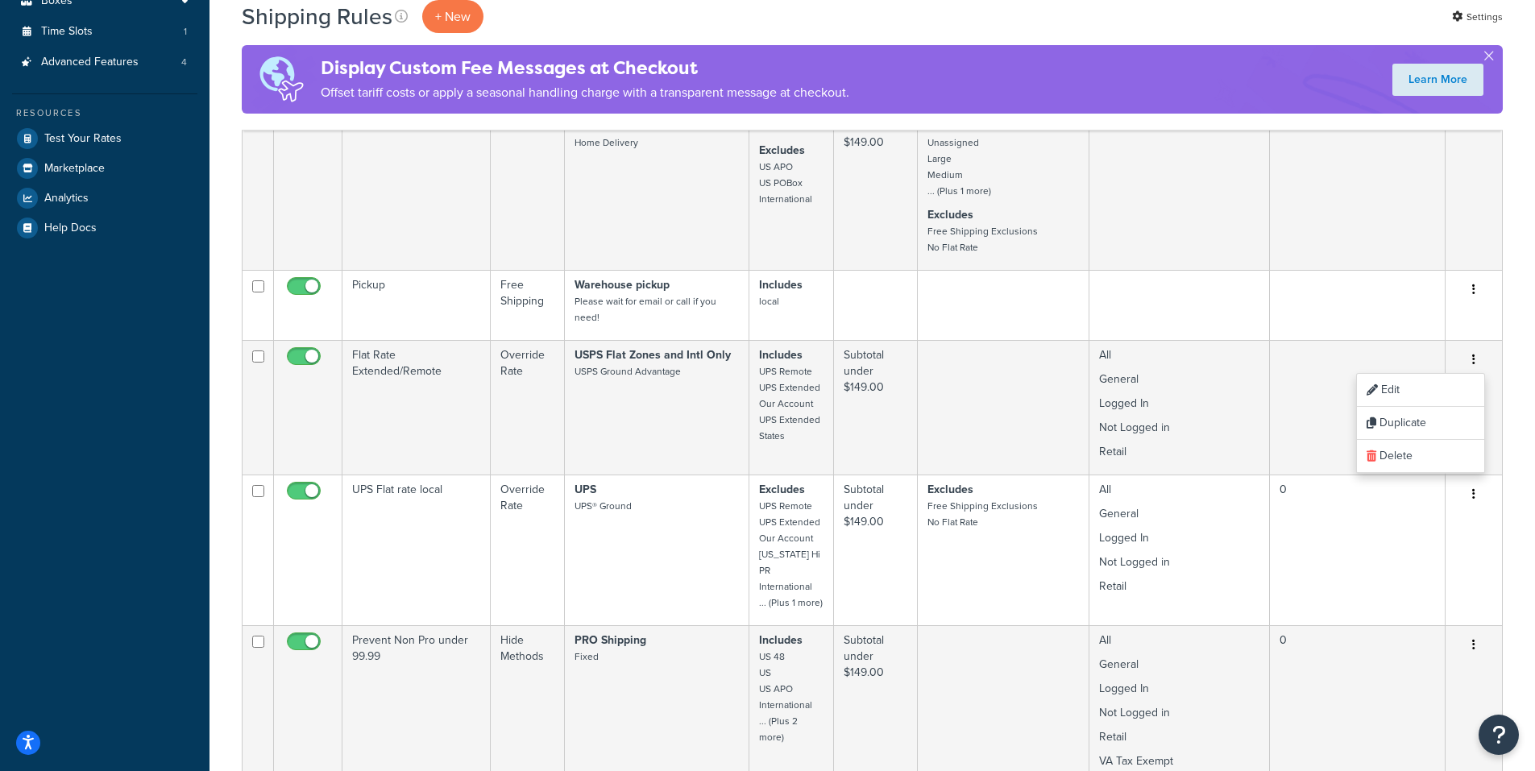
click at [216, 395] on div "Shipping Rules + New Settings Display Custom Fee Messages at Checkout Offset ta…" at bounding box center [871, 631] width 1325 height 2077
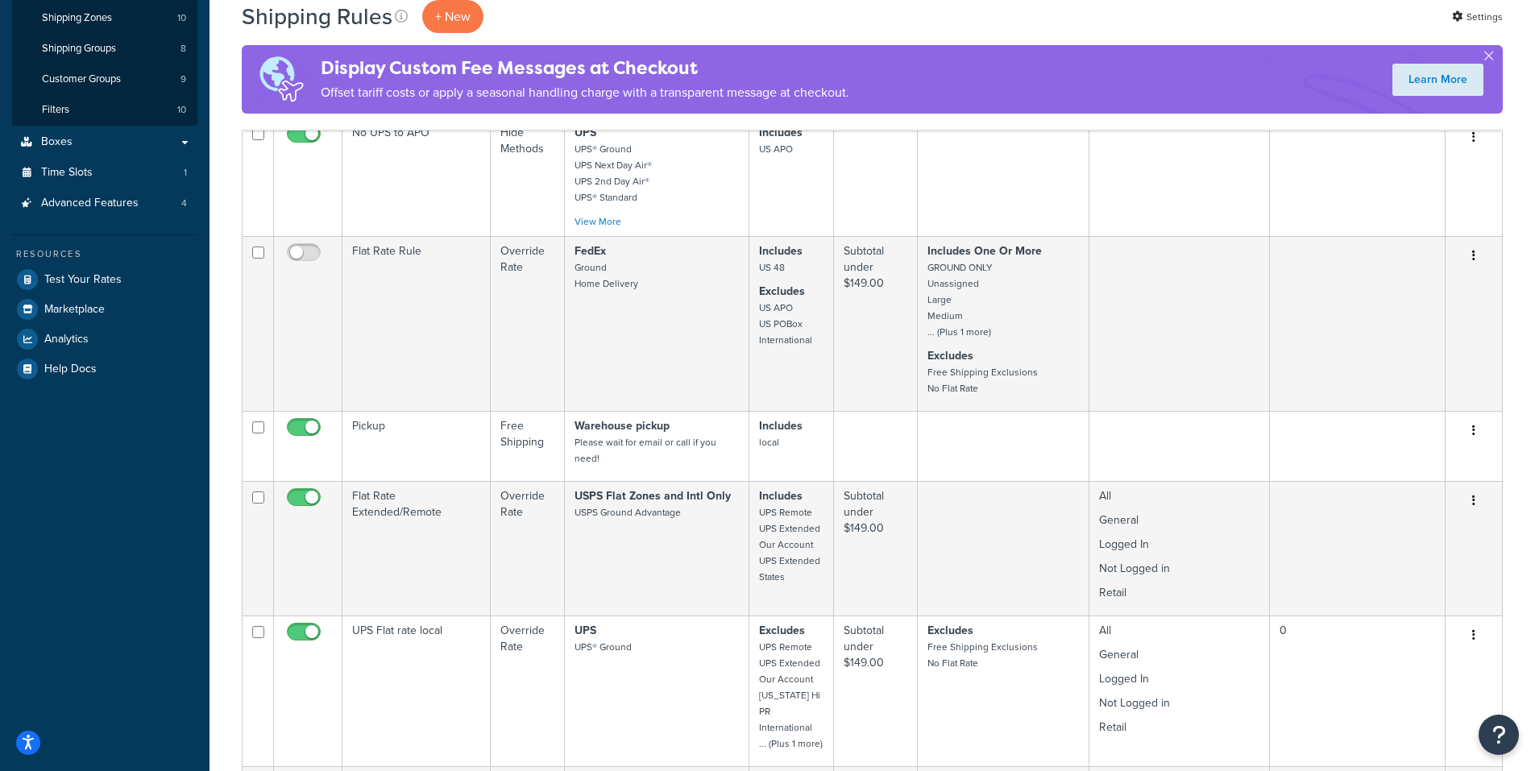
scroll to position [0, 0]
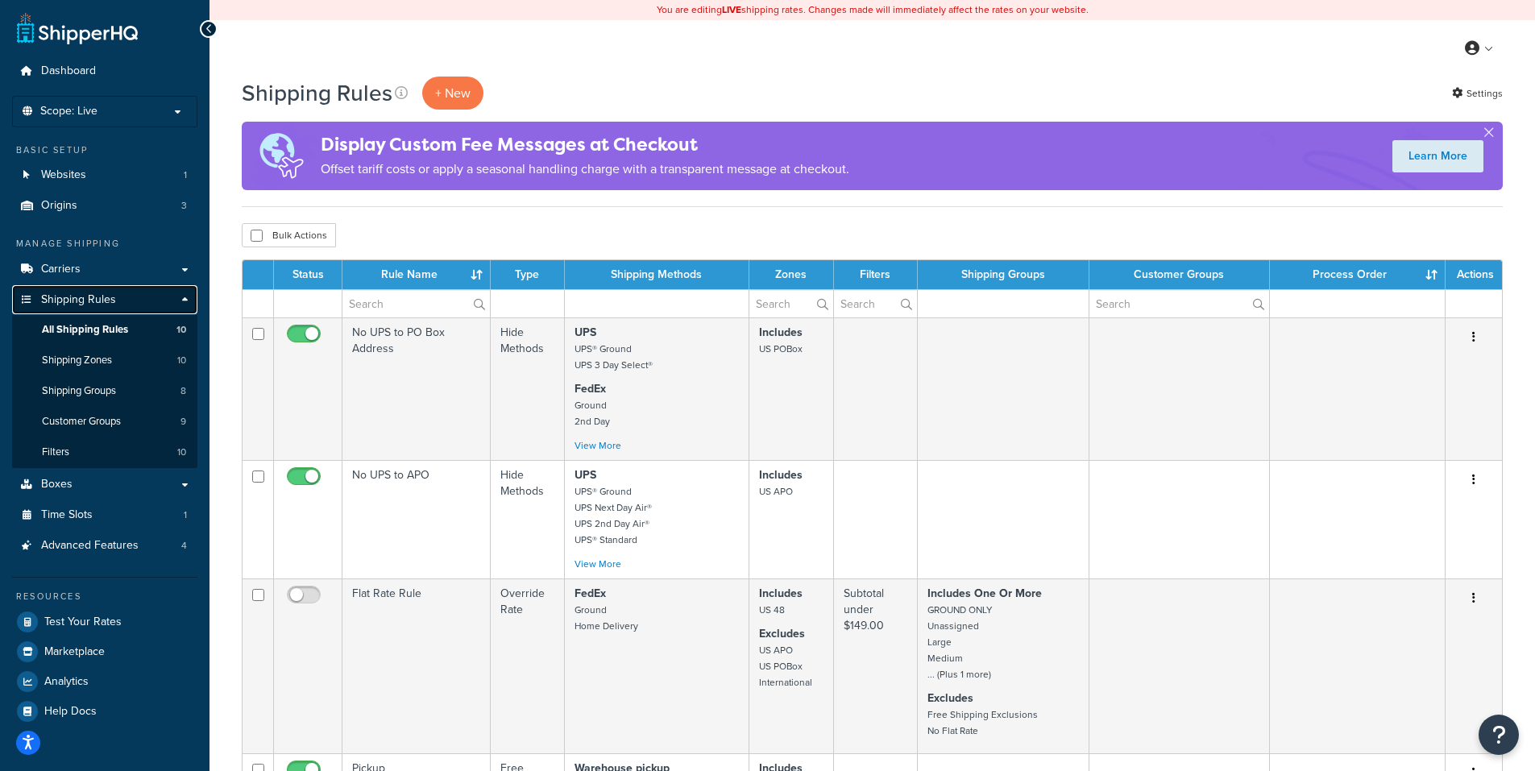
click at [103, 297] on span "Shipping Rules" at bounding box center [78, 300] width 75 height 14
click at [103, 326] on span "All Shipping Rules" at bounding box center [85, 330] width 86 height 14
click at [64, 263] on span "Carriers" at bounding box center [60, 270] width 39 height 14
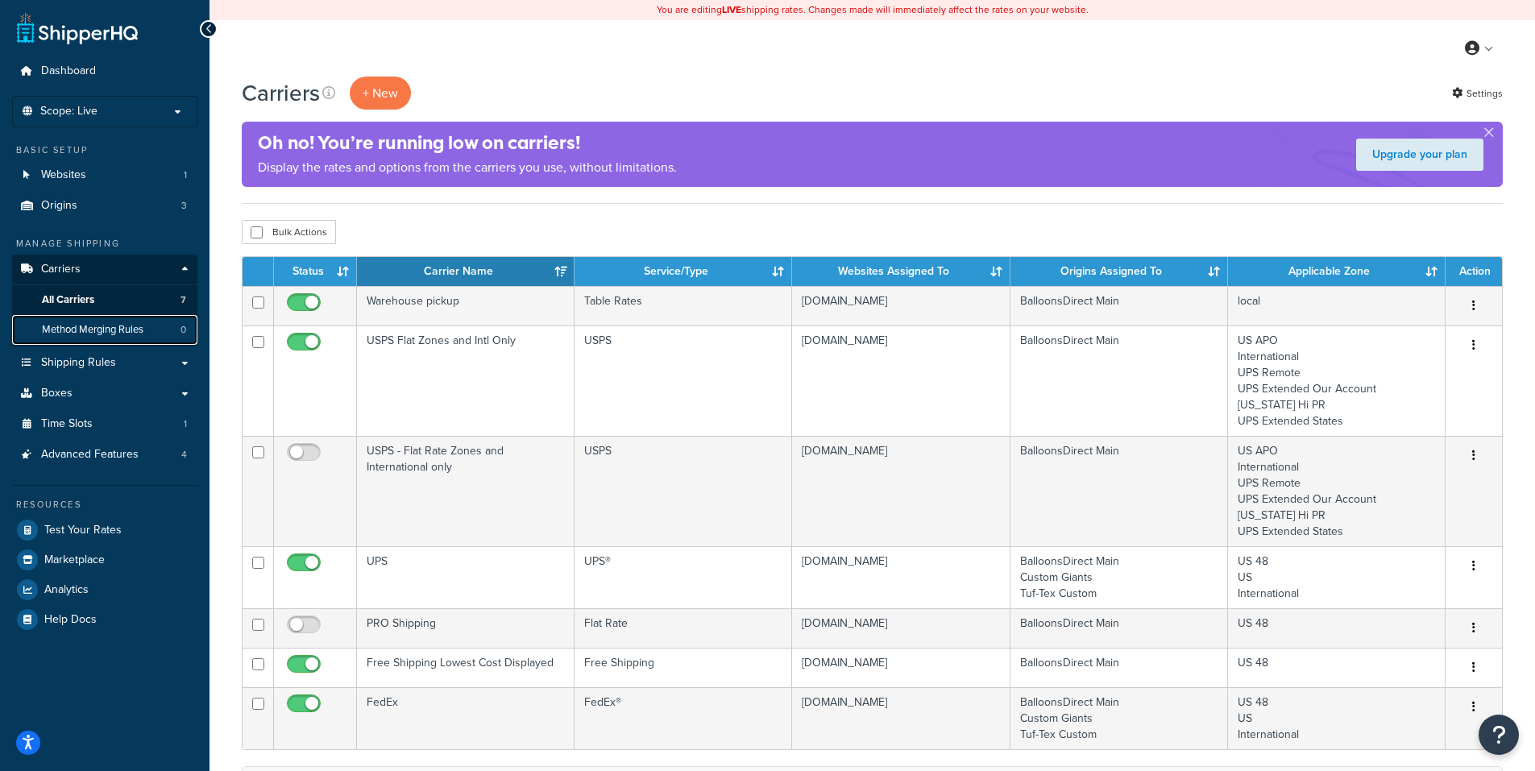
click at [94, 325] on span "Method Merging Rules" at bounding box center [93, 330] width 102 height 14
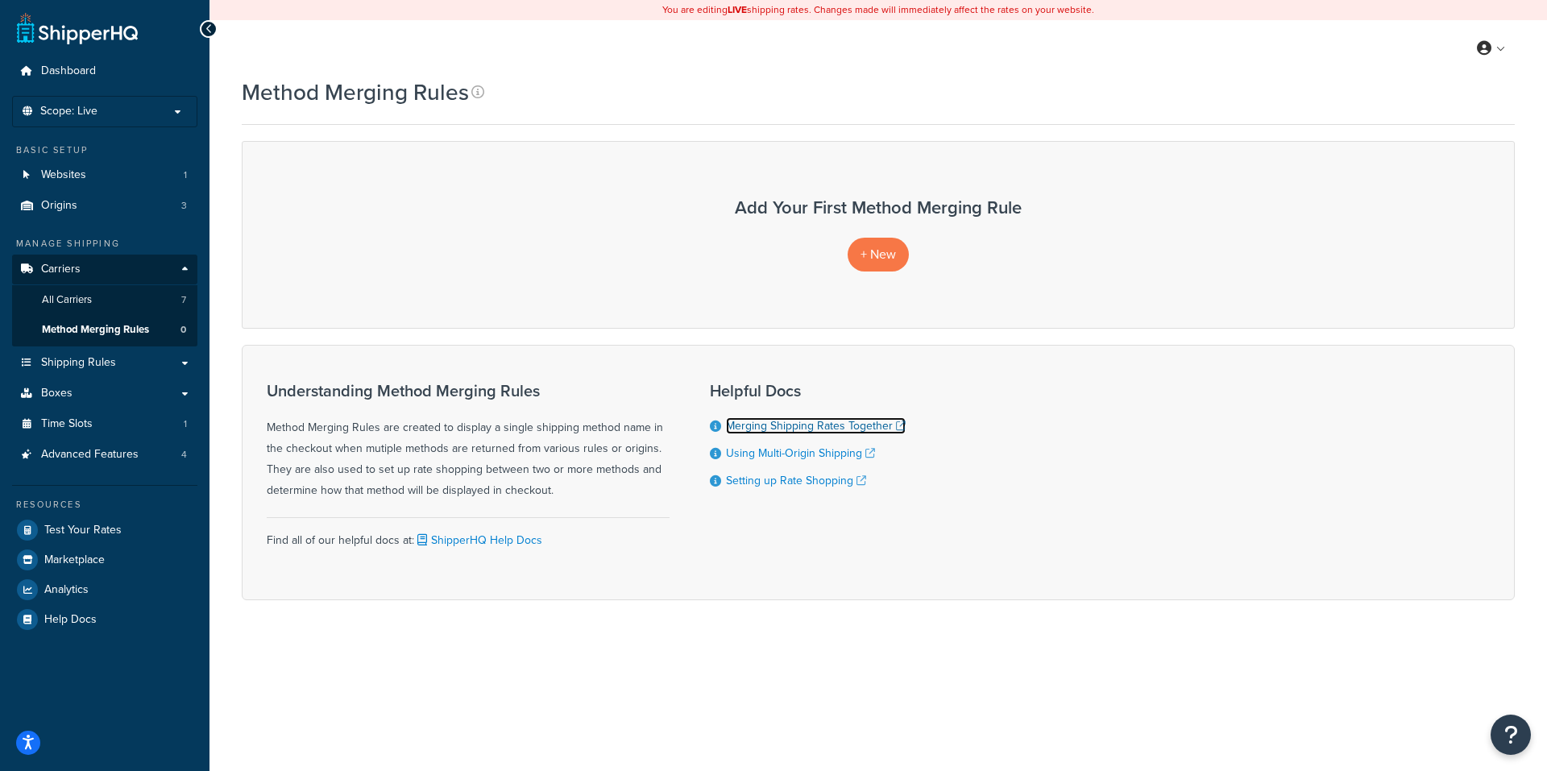
click at [803, 423] on link "Merging Shipping Rates Together" at bounding box center [816, 425] width 180 height 17
